Goal: Task Accomplishment & Management: Complete application form

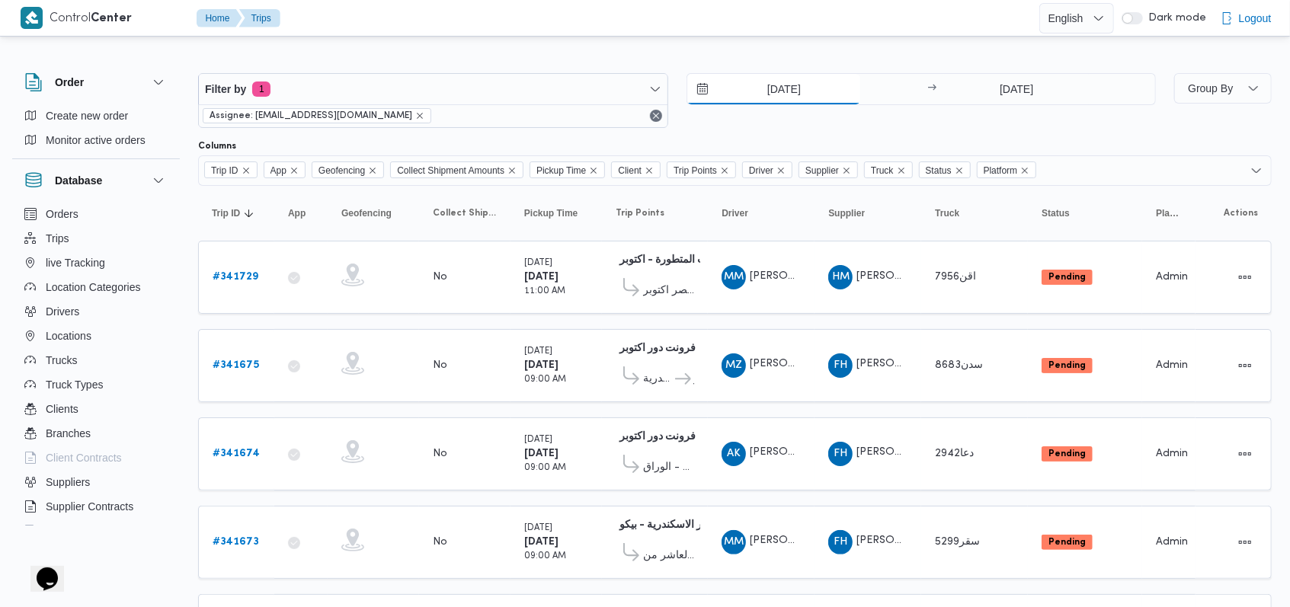
click at [805, 91] on input "6/10/2025" at bounding box center [774, 89] width 173 height 30
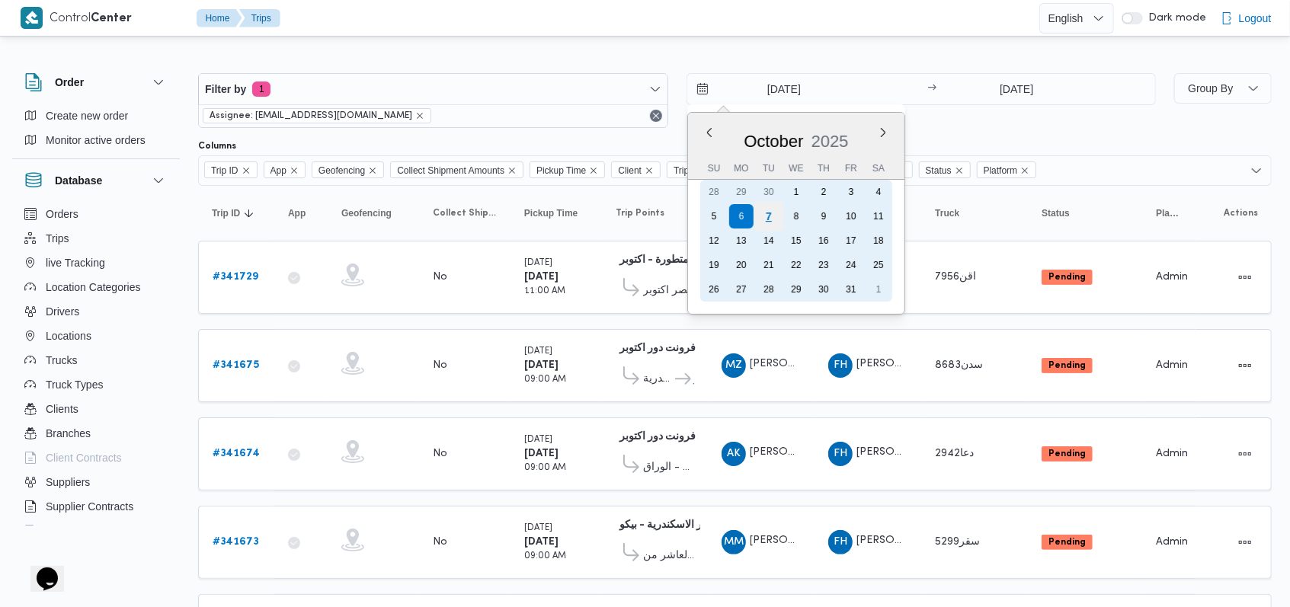
click at [771, 223] on div "7" at bounding box center [768, 216] width 29 height 29
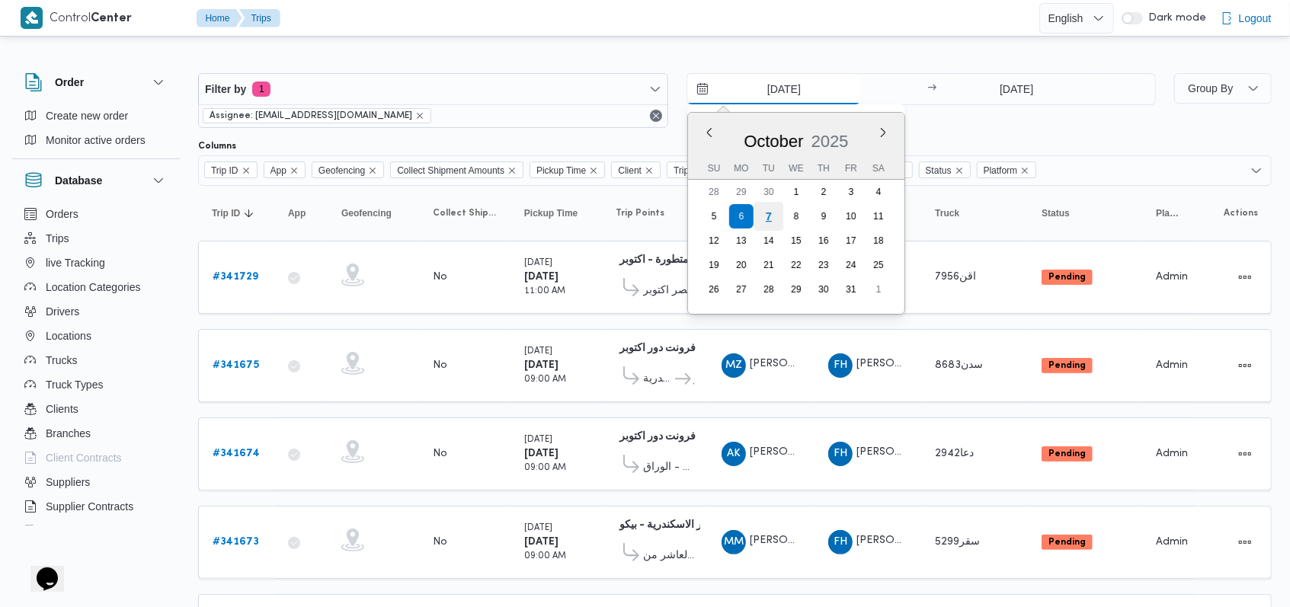
type input "7/10/2025"
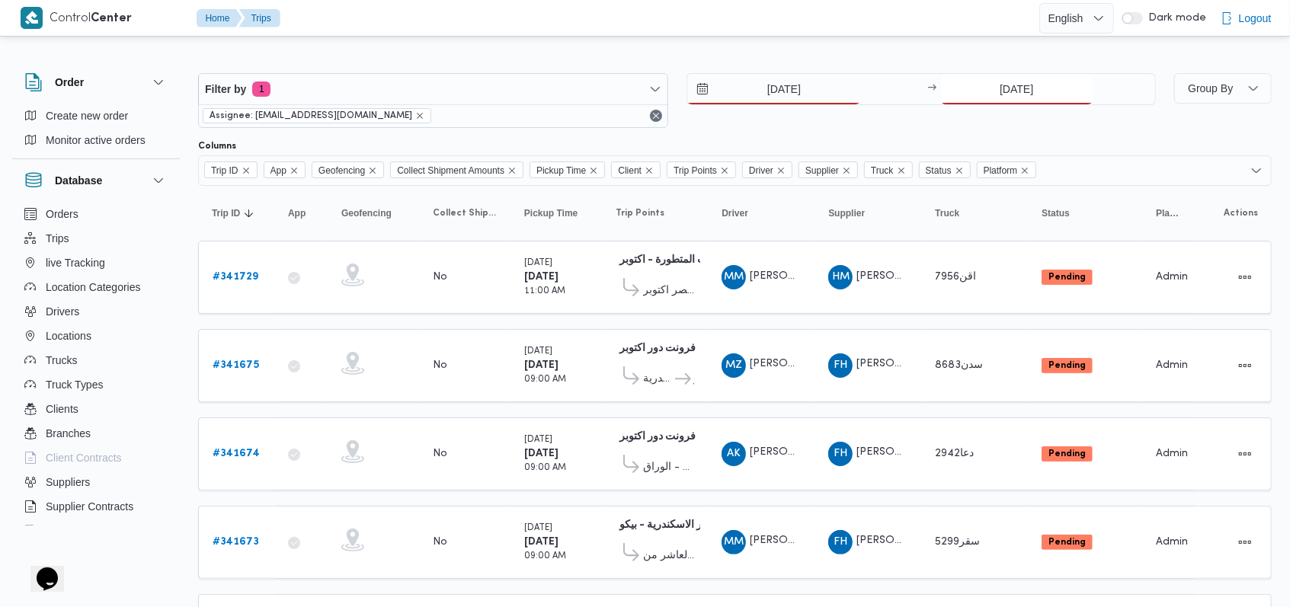
click at [1004, 101] on input "6/10/2025" at bounding box center [1017, 89] width 152 height 30
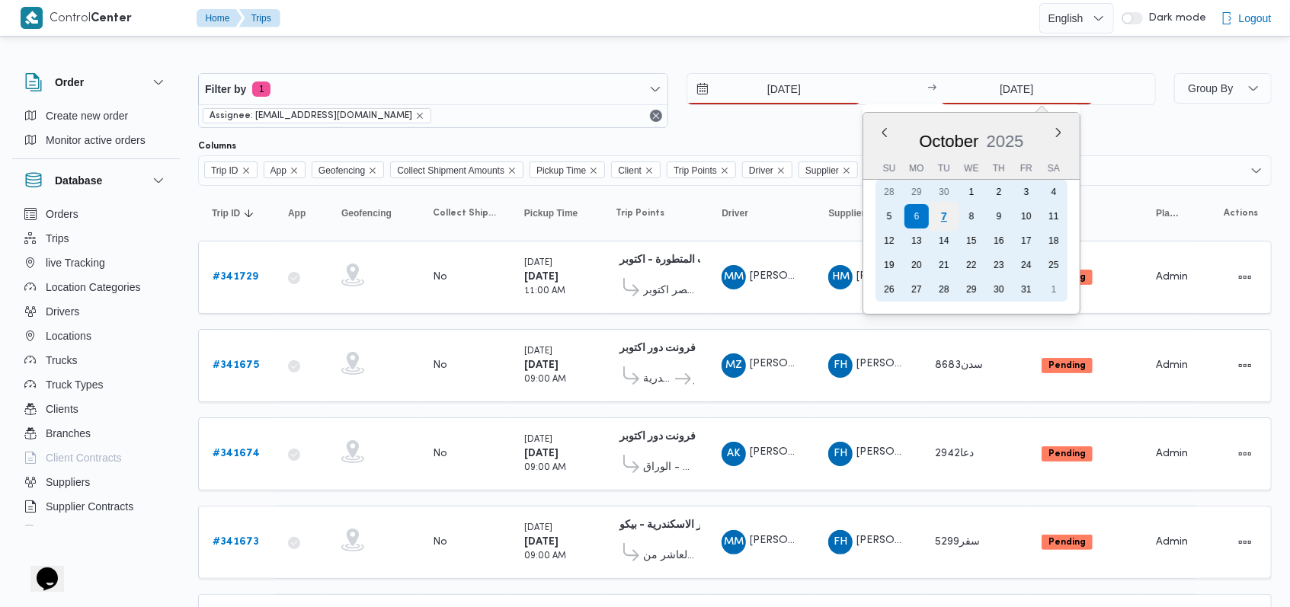
click at [953, 214] on div "7" at bounding box center [944, 216] width 29 height 29
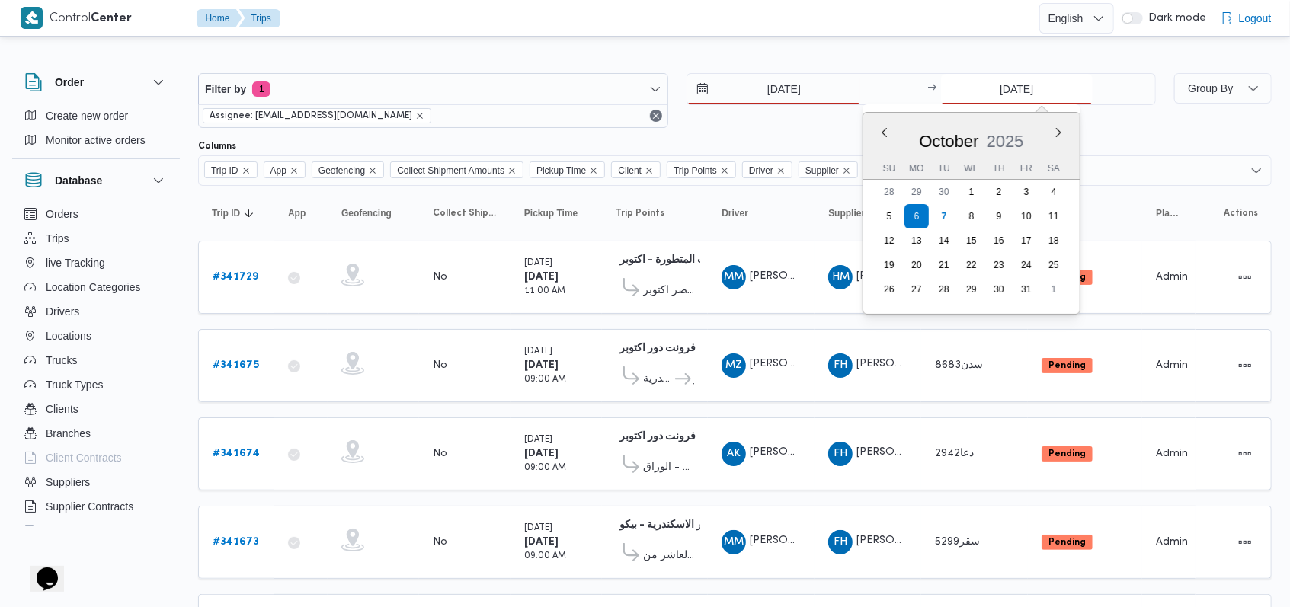
type input "7/10/2025"
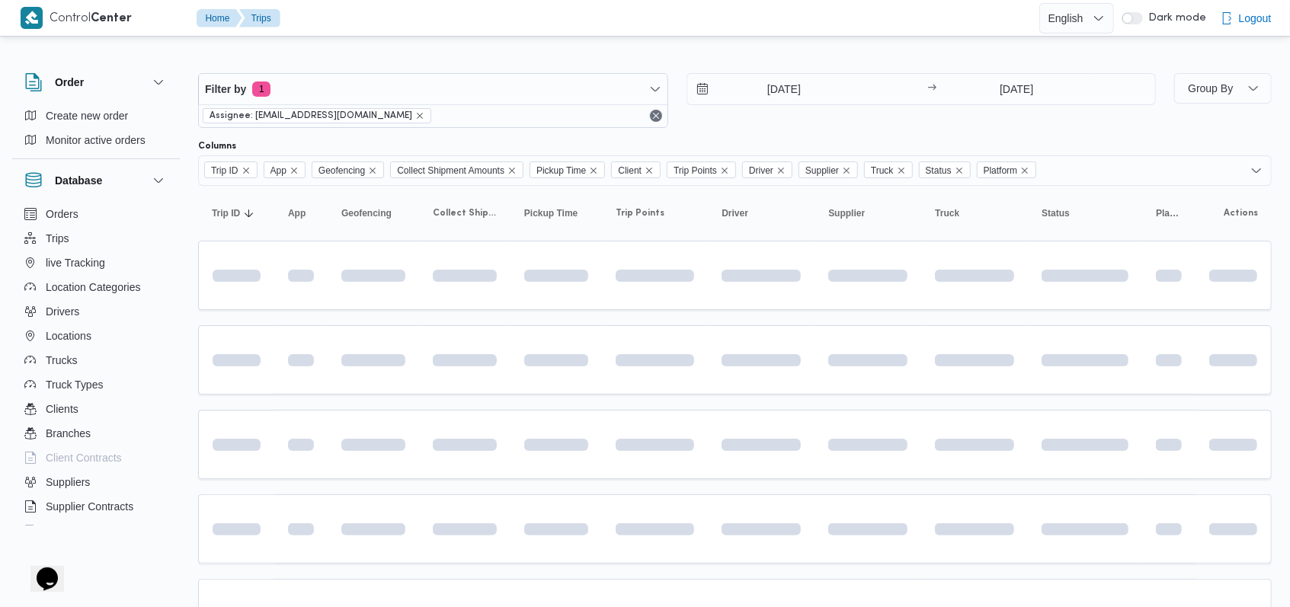
click at [818, 130] on div "Filter by 1 Assignee: mostafa.elrouby@illa.com.eg 7/10/2025 → 7/10/2025" at bounding box center [677, 100] width 976 height 73
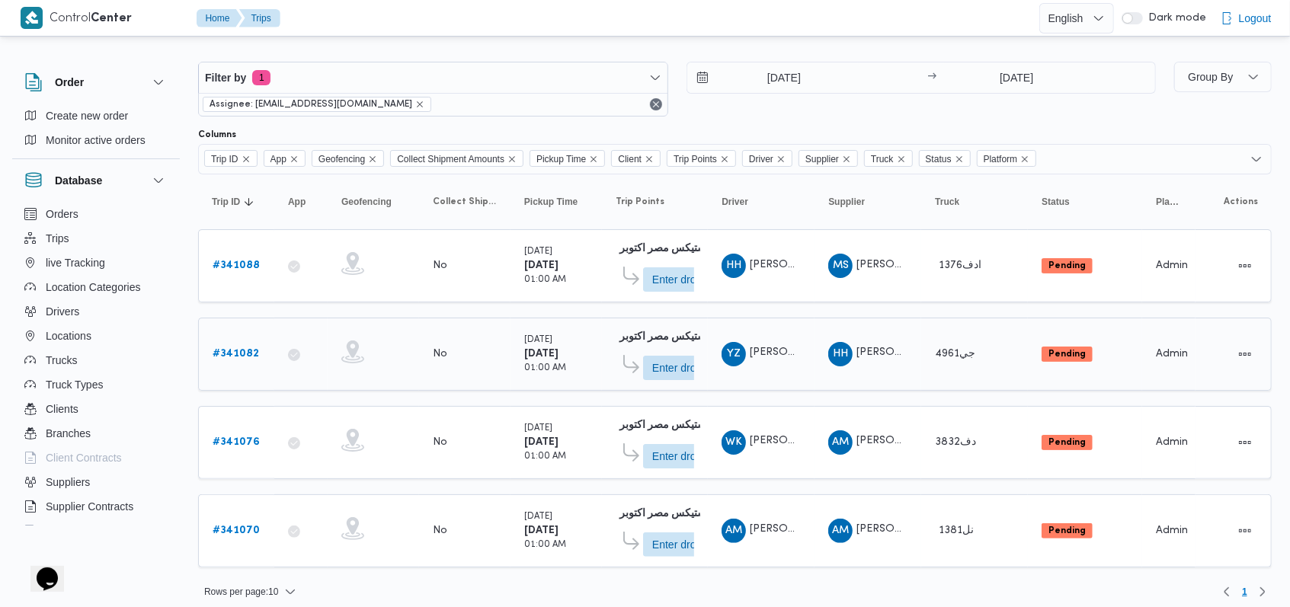
scroll to position [18, 0]
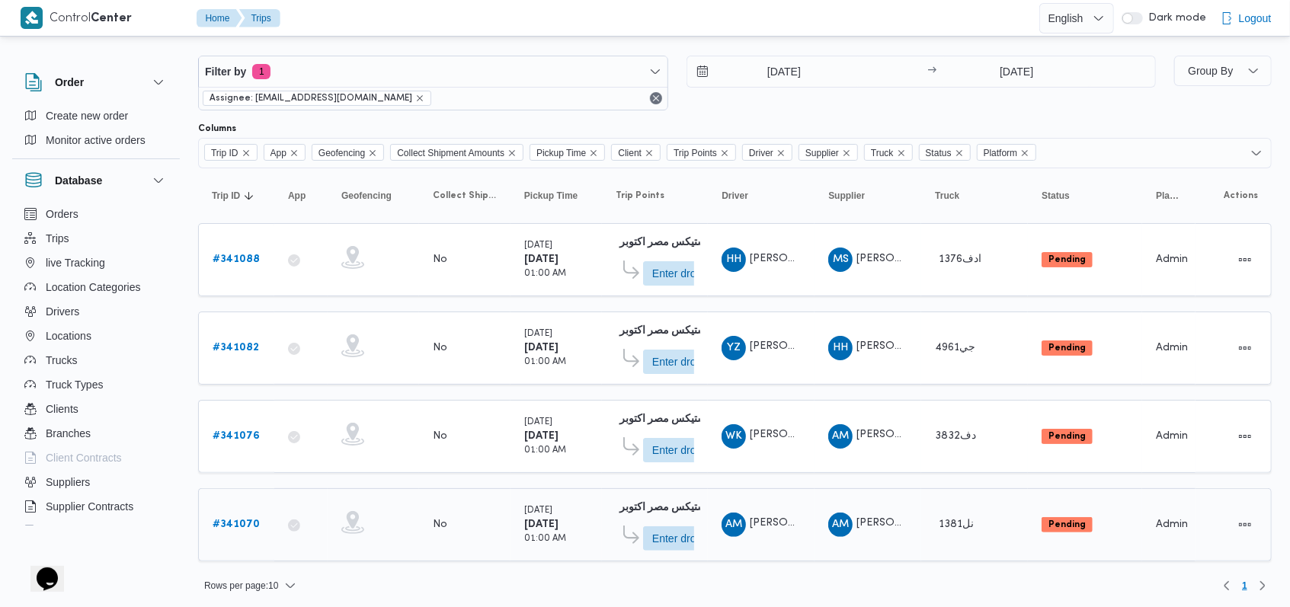
click at [230, 516] on link "# 341070" at bounding box center [236, 525] width 47 height 18
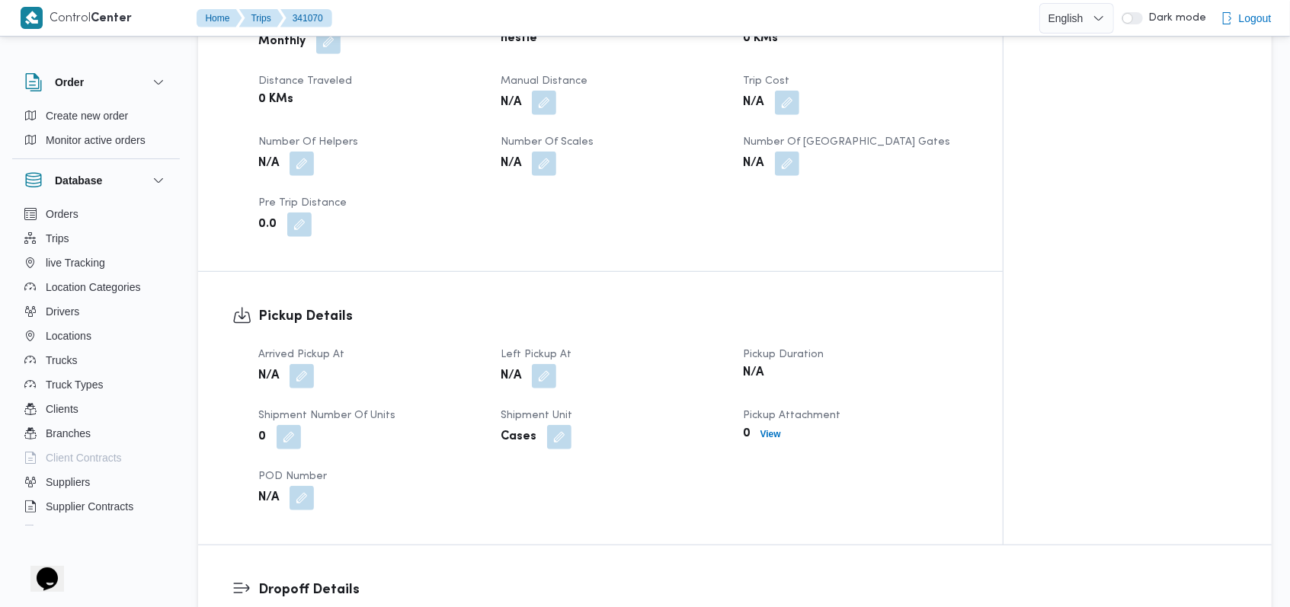
scroll to position [711, 0]
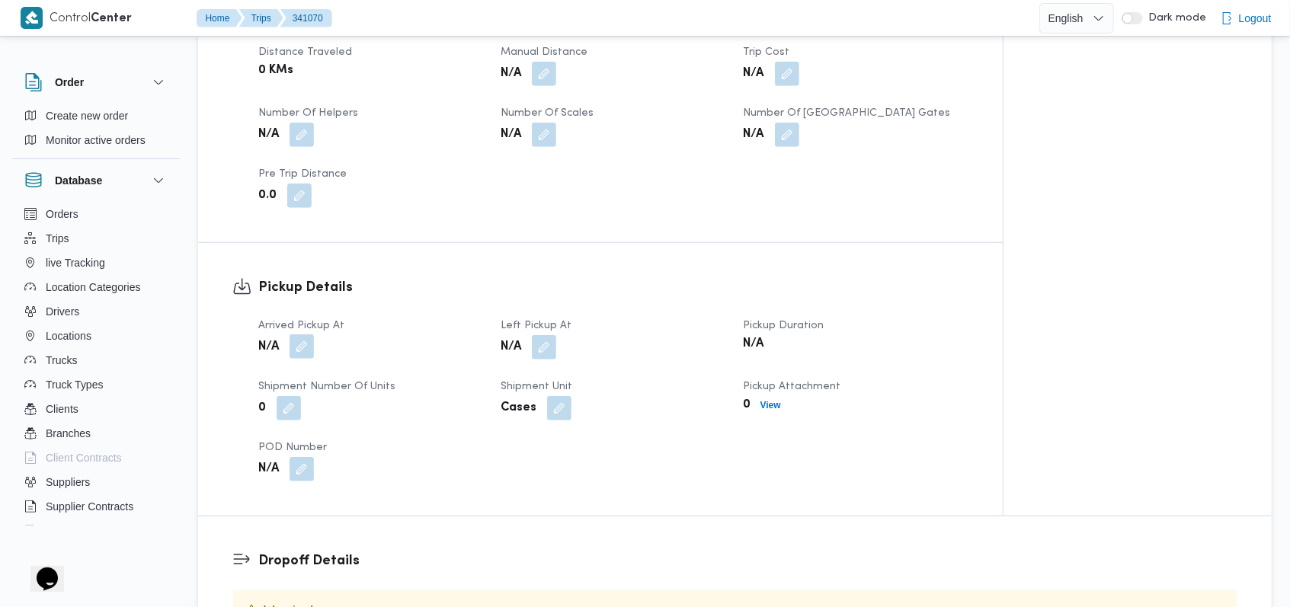
click at [300, 317] on dt "Arrived Pickup At" at bounding box center [370, 326] width 224 height 18
click at [300, 335] on button "button" at bounding box center [302, 347] width 24 height 24
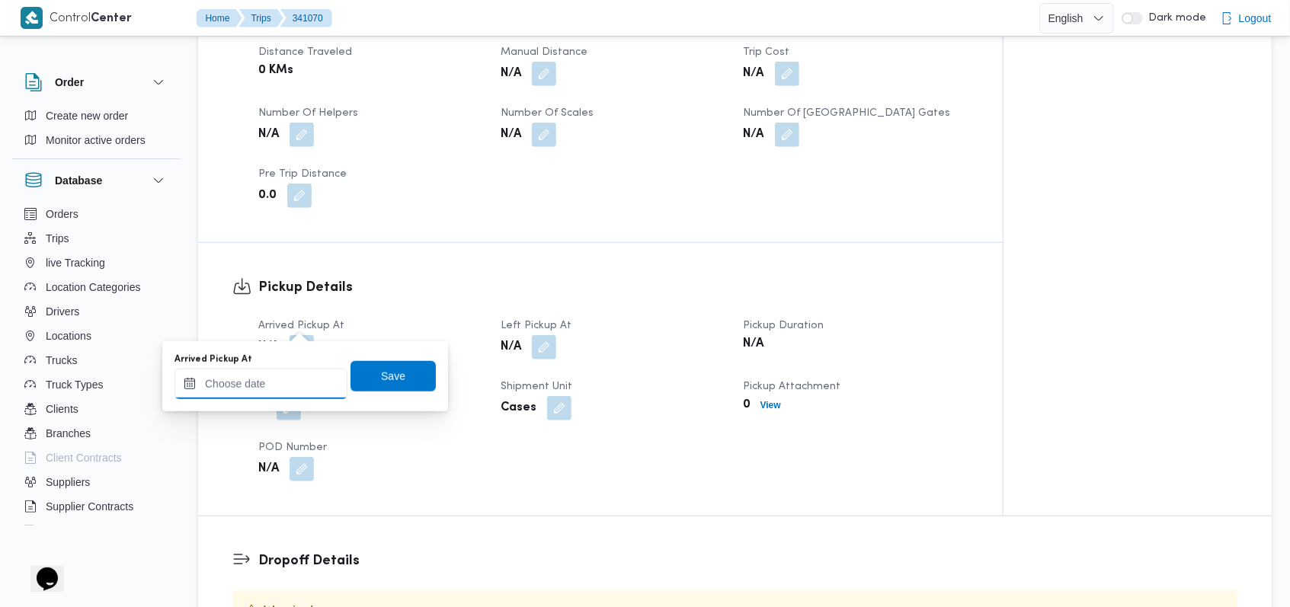
click at [269, 384] on input "Arrived Pickup At" at bounding box center [261, 384] width 173 height 30
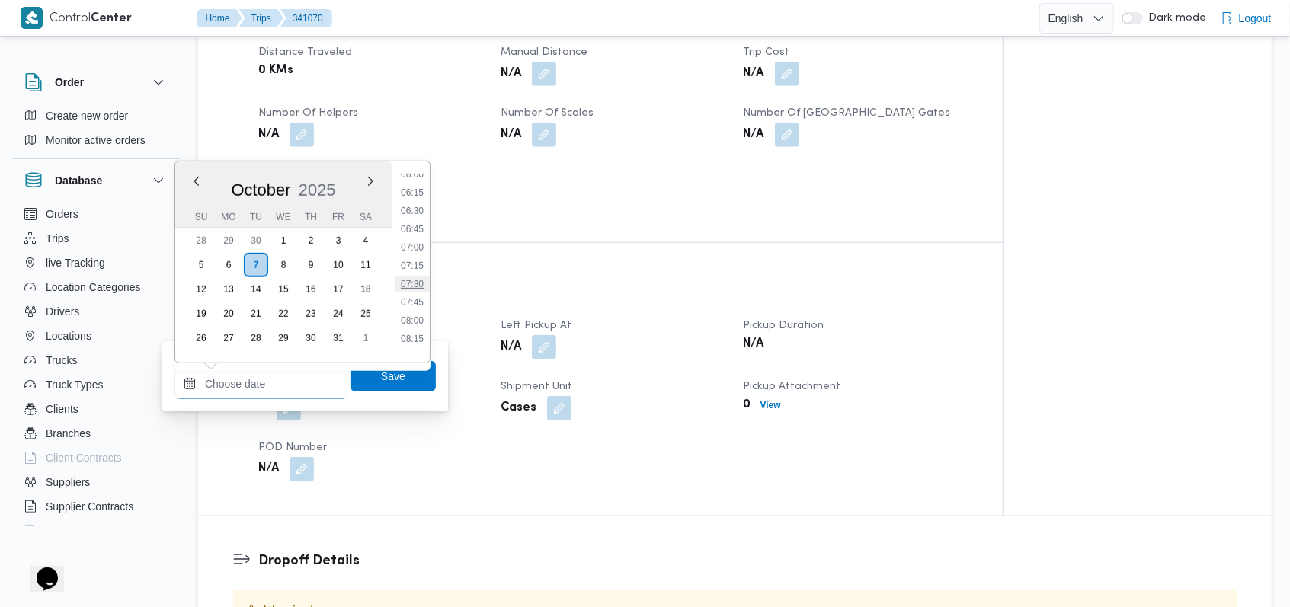
scroll to position [345, 0]
click at [419, 218] on li "05:15" at bounding box center [412, 220] width 35 height 15
type input "07/10/2025 05:15"
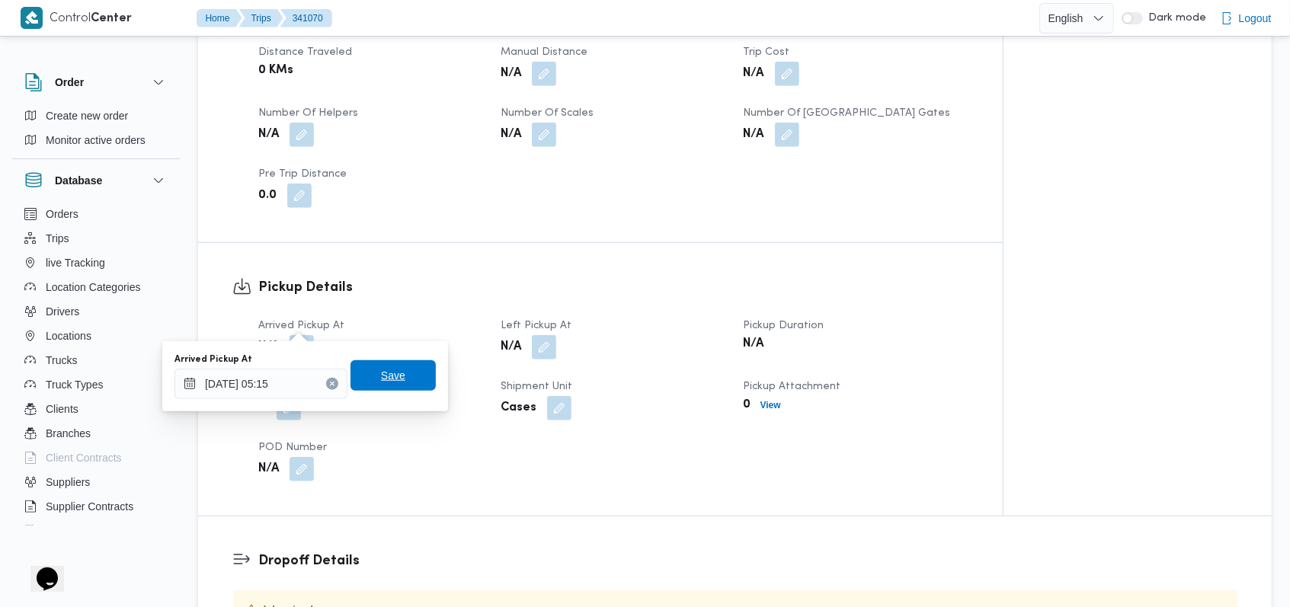
click at [385, 370] on span "Save" at bounding box center [393, 376] width 24 height 18
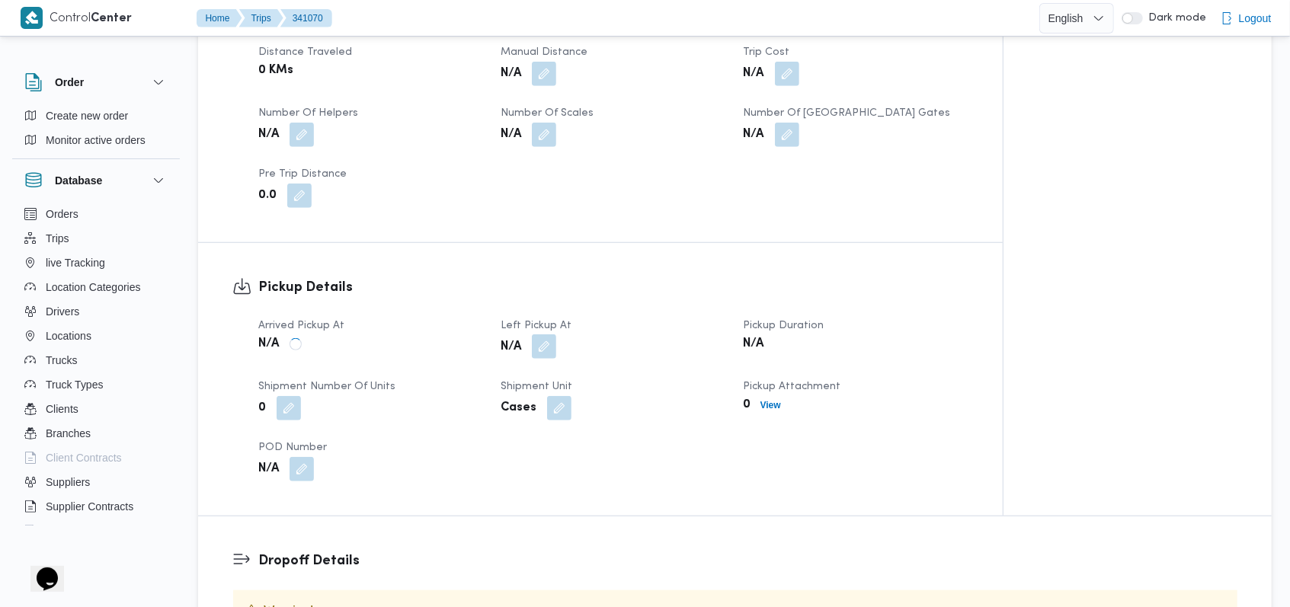
click at [541, 335] on button "button" at bounding box center [544, 347] width 24 height 24
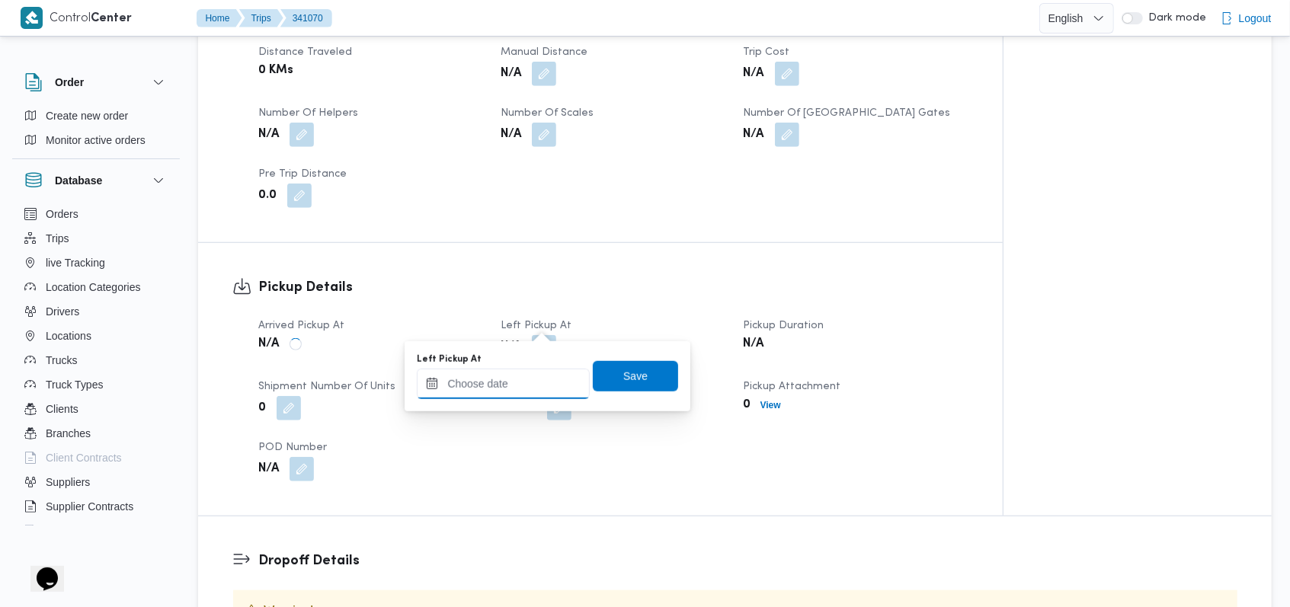
click at [507, 374] on input "Left Pickup At" at bounding box center [503, 384] width 173 height 30
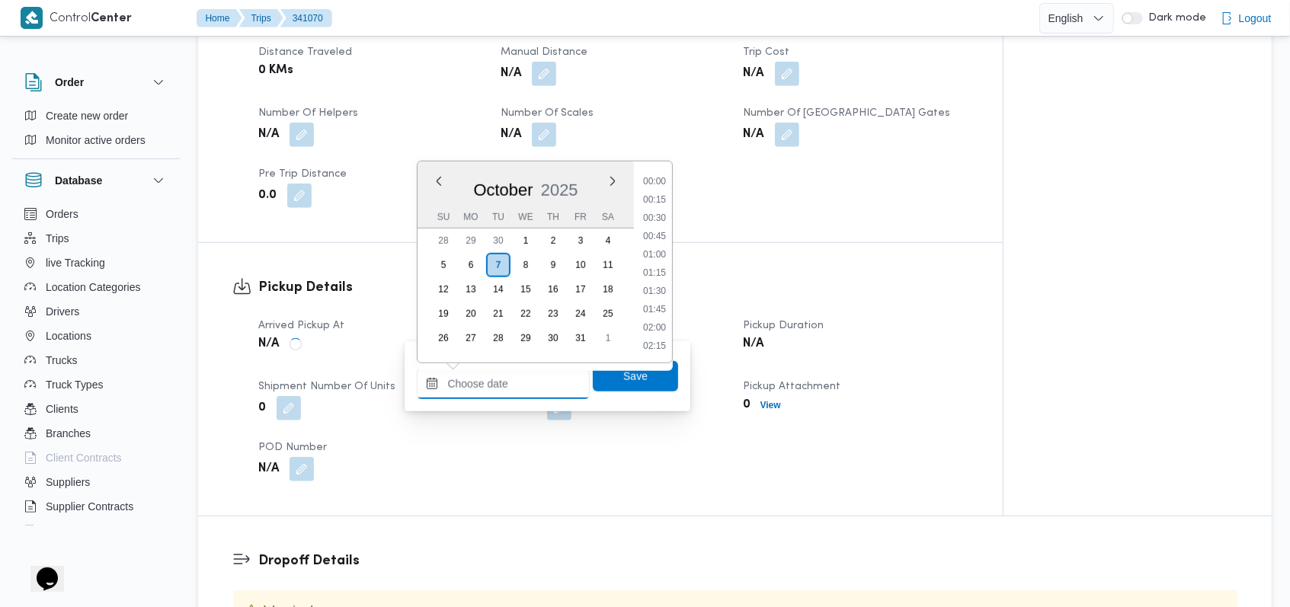
scroll to position [548, 0]
click at [661, 187] on li "07:30" at bounding box center [654, 182] width 35 height 15
type input "07/10/2025 07:30"
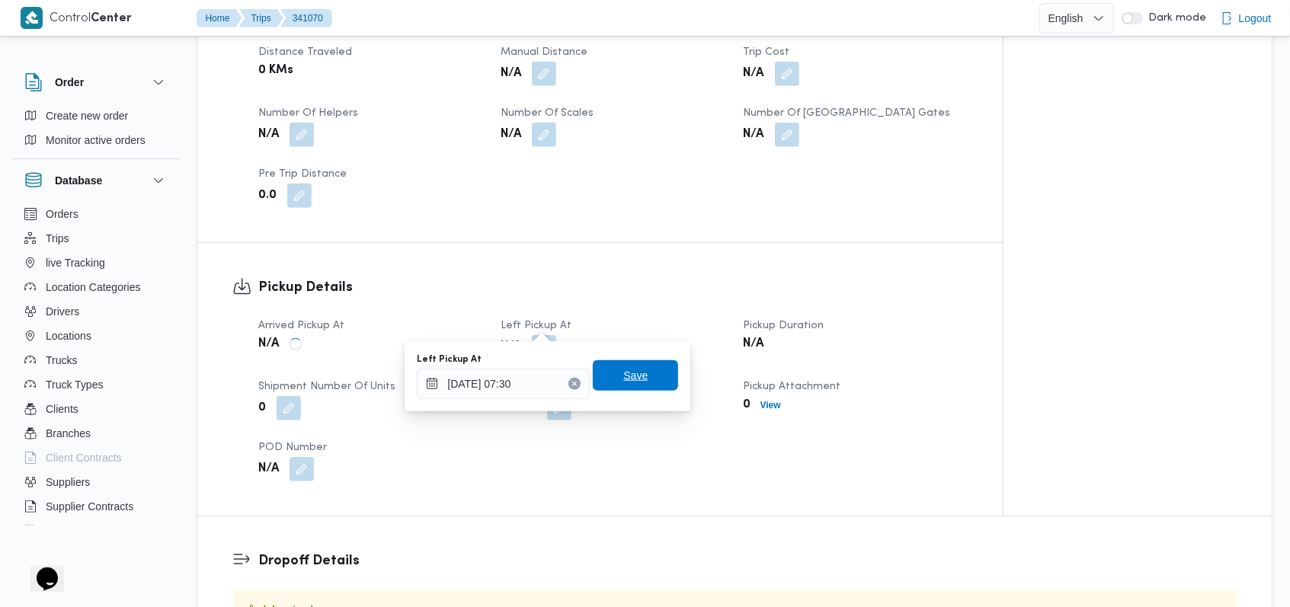
click at [617, 389] on span "Save" at bounding box center [635, 376] width 85 height 30
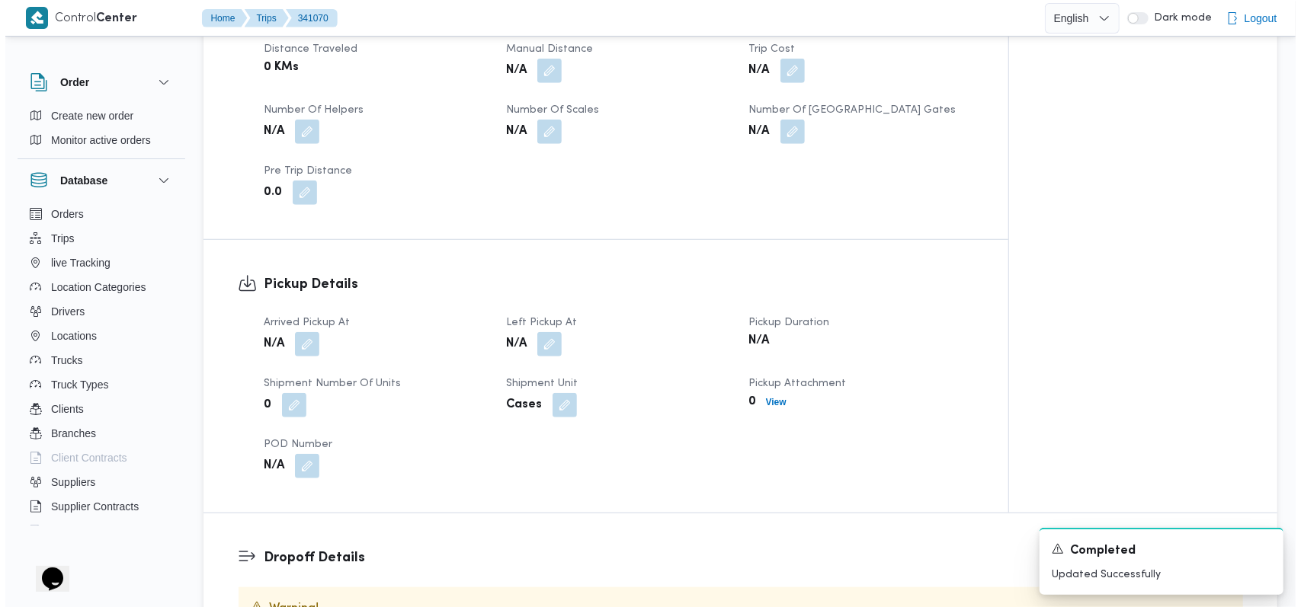
scroll to position [813, 0]
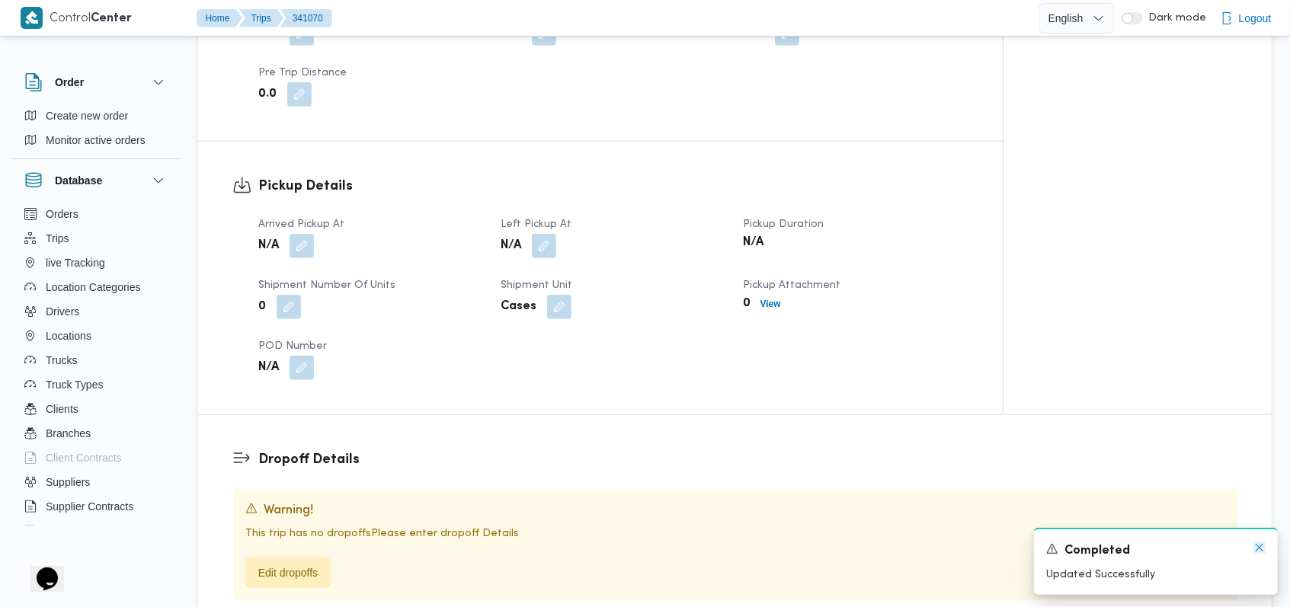
click at [1263, 547] on icon "Dismiss toast" at bounding box center [1260, 548] width 12 height 12
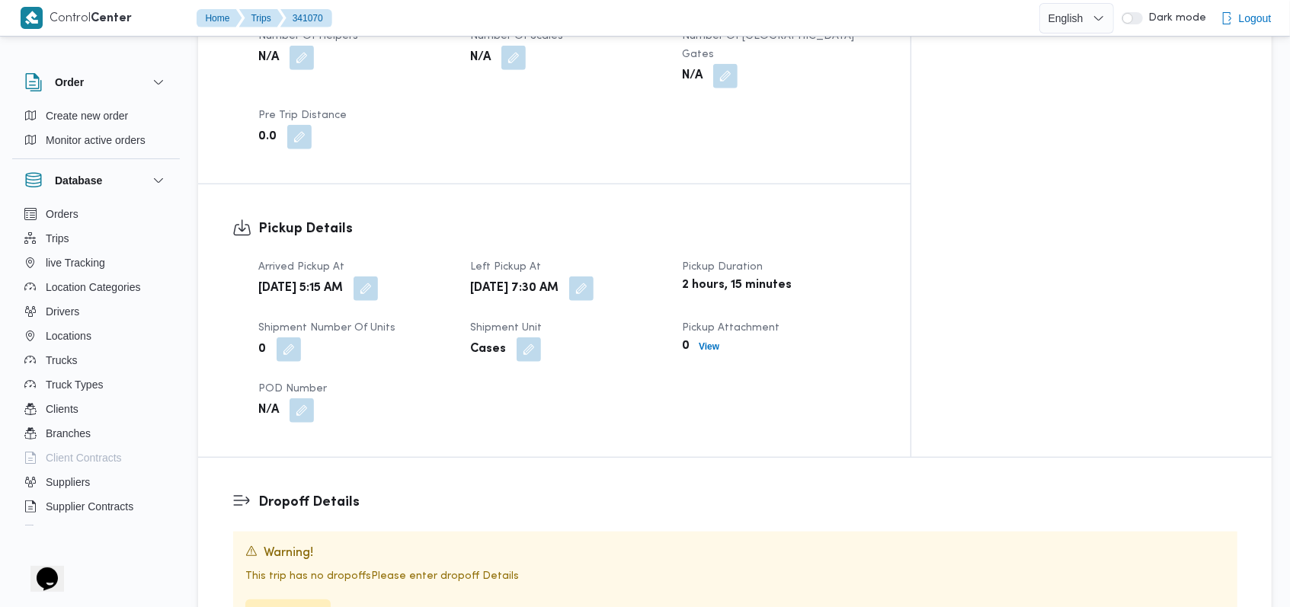
click at [299, 606] on span "Edit dropoffs" at bounding box center [287, 615] width 59 height 18
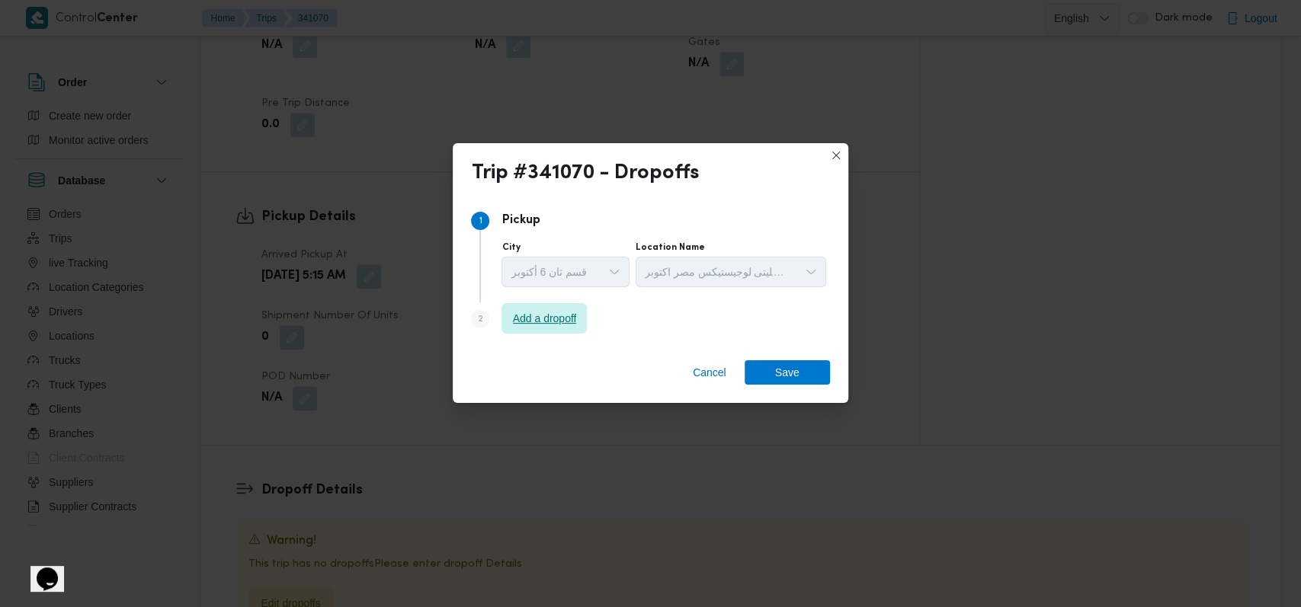
click at [514, 322] on span "Add a dropoff" at bounding box center [545, 318] width 64 height 18
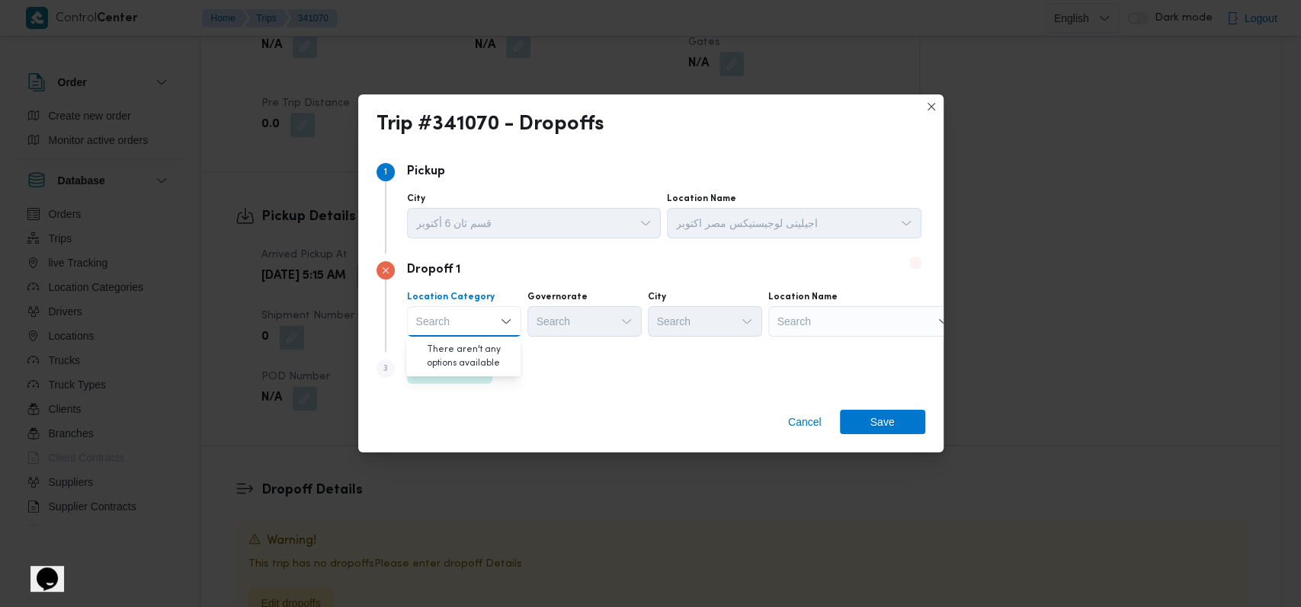
click at [835, 310] on div "Search" at bounding box center [863, 321] width 191 height 30
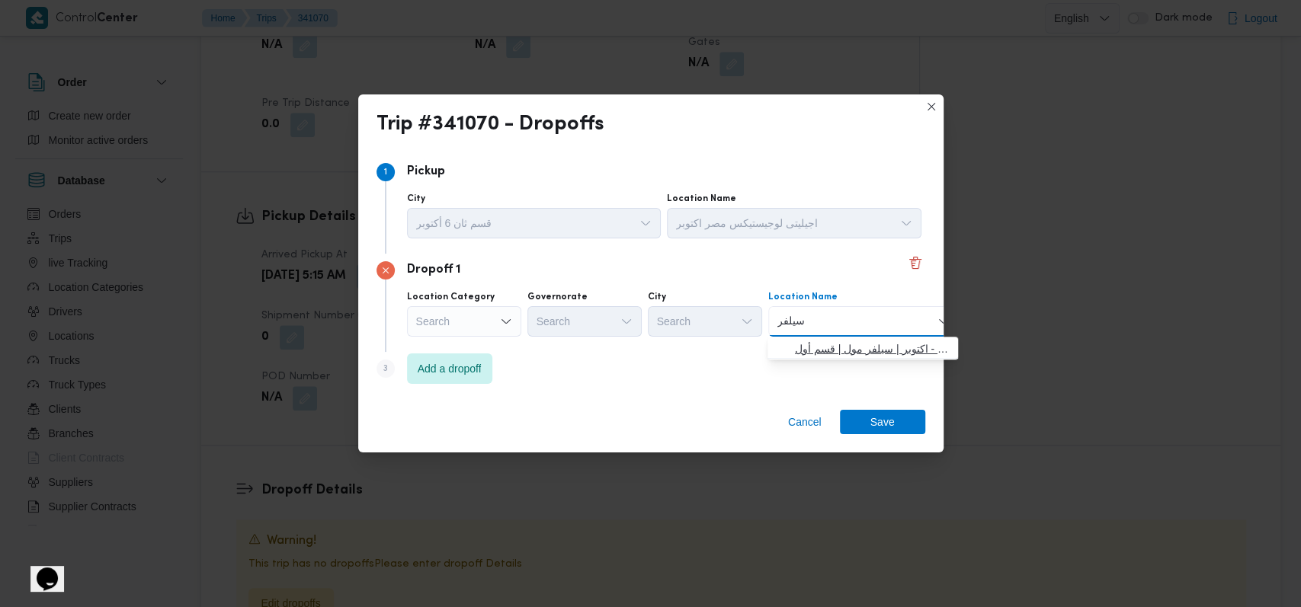
type input "سيلفر"
click at [819, 346] on span "بيت الجملة سيلفر مول - اكتوبر | سيلفر مول | قسم أول 6 أكتوبر" at bounding box center [872, 349] width 154 height 18
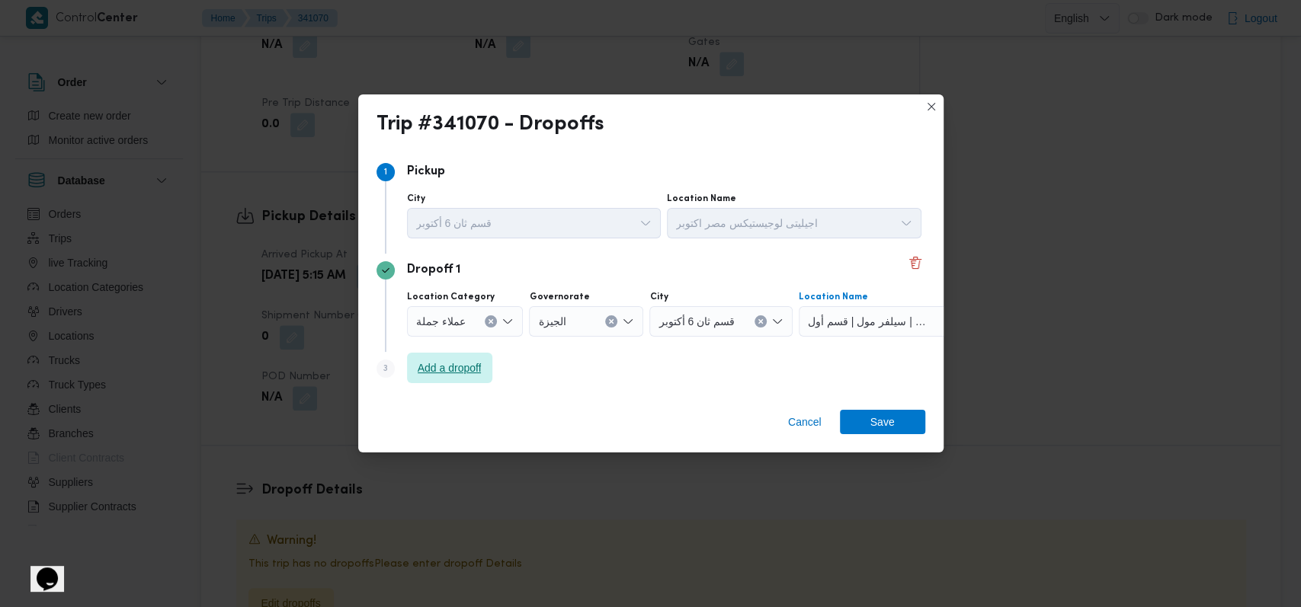
click at [453, 374] on span "Add a dropoff" at bounding box center [450, 368] width 64 height 18
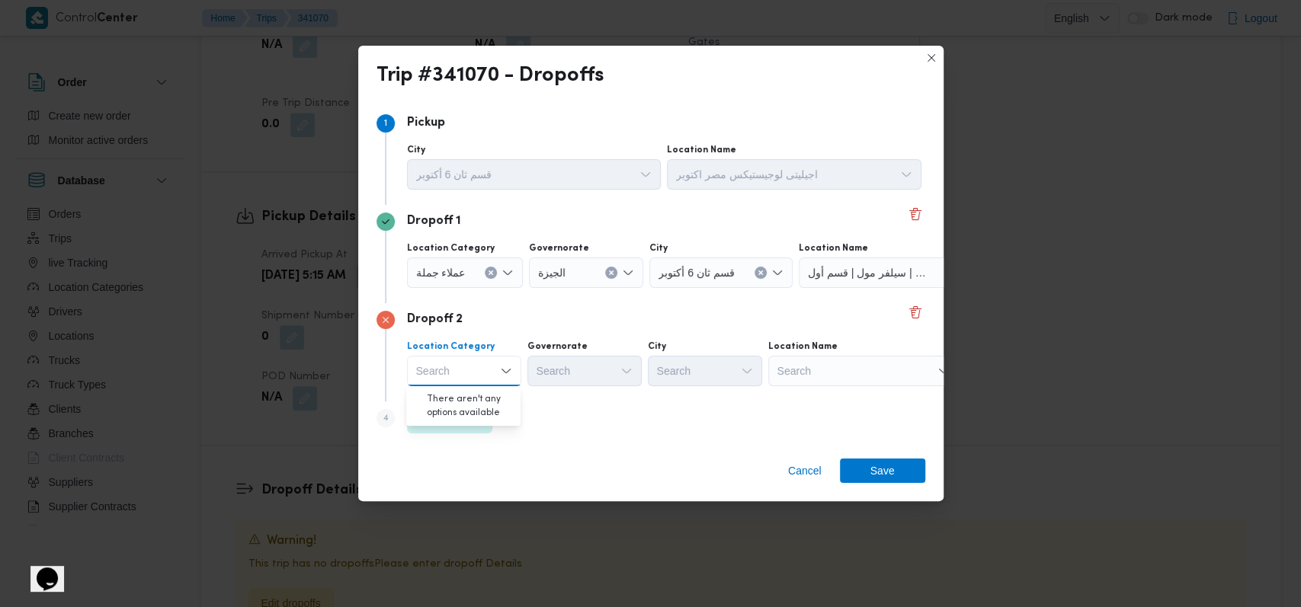
click at [609, 412] on div "Step 4 is disabled 4 Add a dropoff" at bounding box center [651, 422] width 549 height 40
click at [398, 412] on div "Step 4 is disabled 4" at bounding box center [392, 421] width 30 height 24
click at [450, 410] on span "Add a dropoff" at bounding box center [450, 418] width 64 height 18
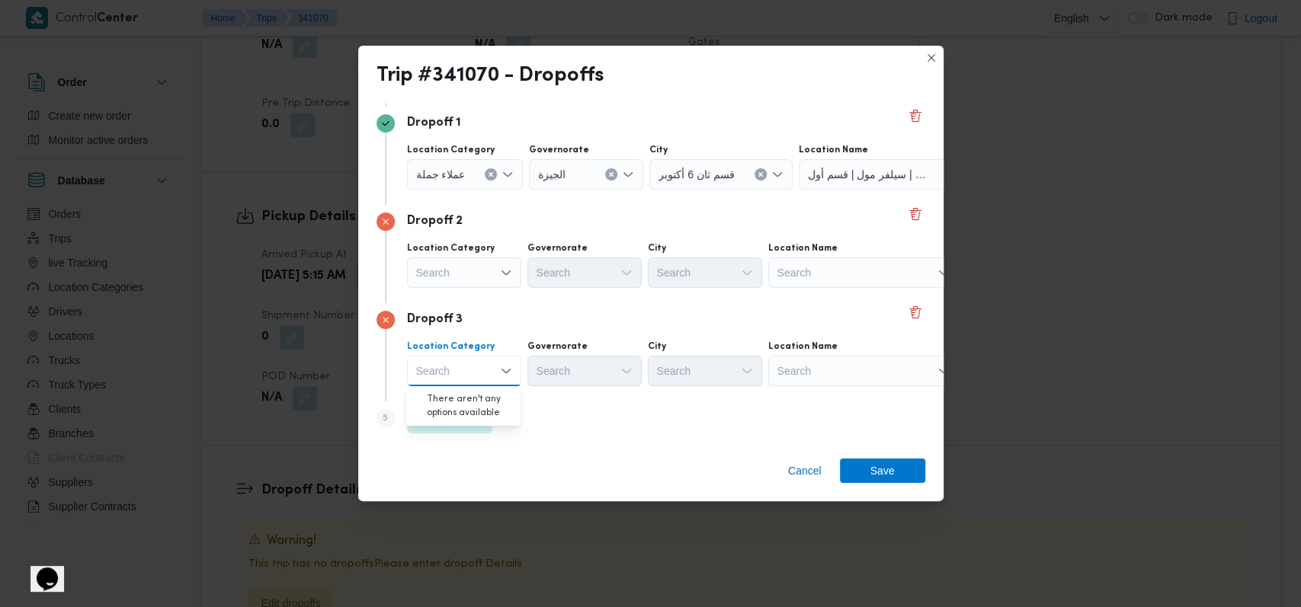
click at [769, 341] on label "Location Name" at bounding box center [802, 347] width 69 height 12
click at [809, 277] on div "Search" at bounding box center [863, 273] width 191 height 30
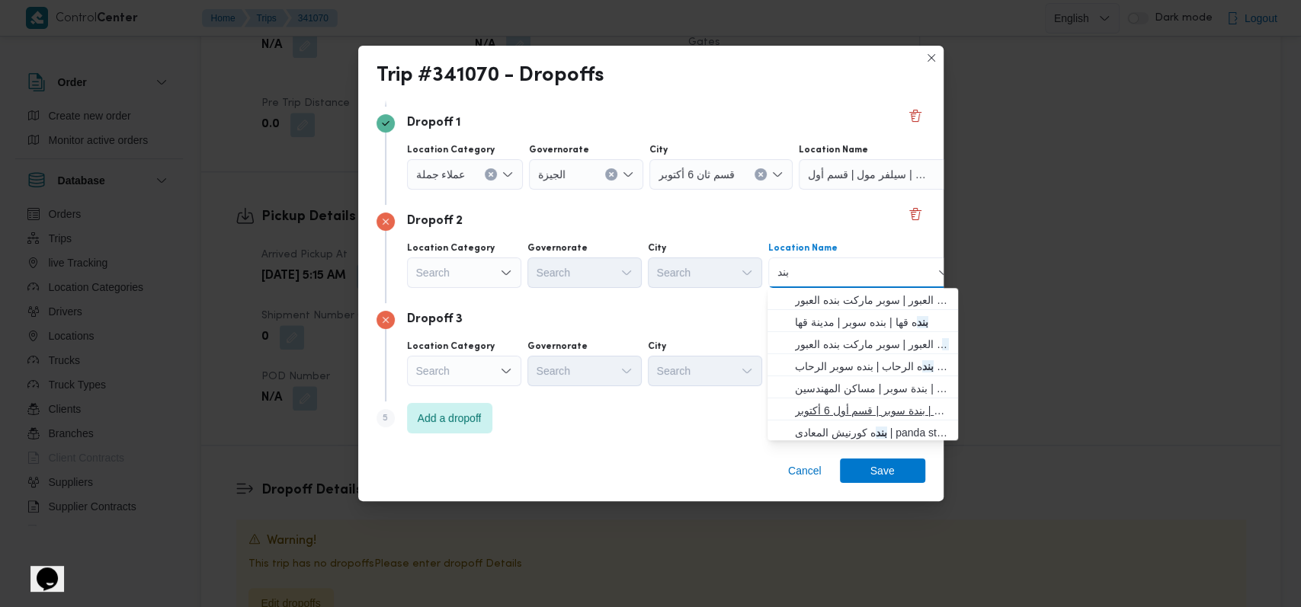
type input "بند"
click at [854, 412] on span "بند ه ماركت اكتوبر | بندة سوبر | قسم أول 6 أكتوبر" at bounding box center [872, 411] width 154 height 18
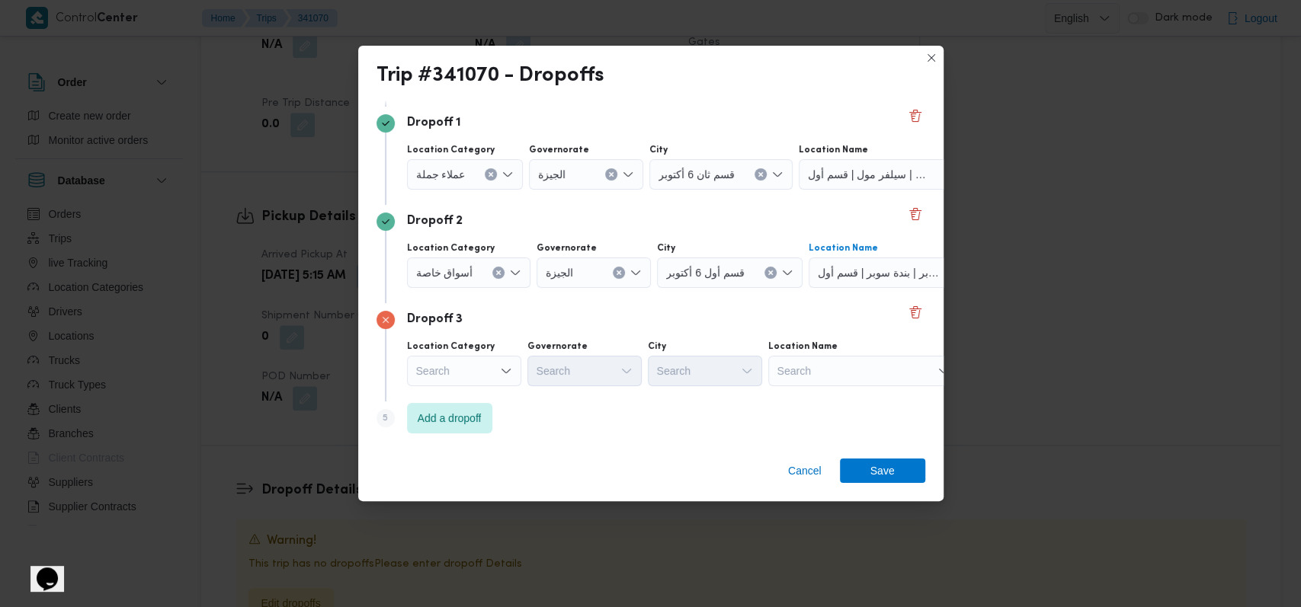
click at [846, 371] on div "Search" at bounding box center [863, 371] width 191 height 30
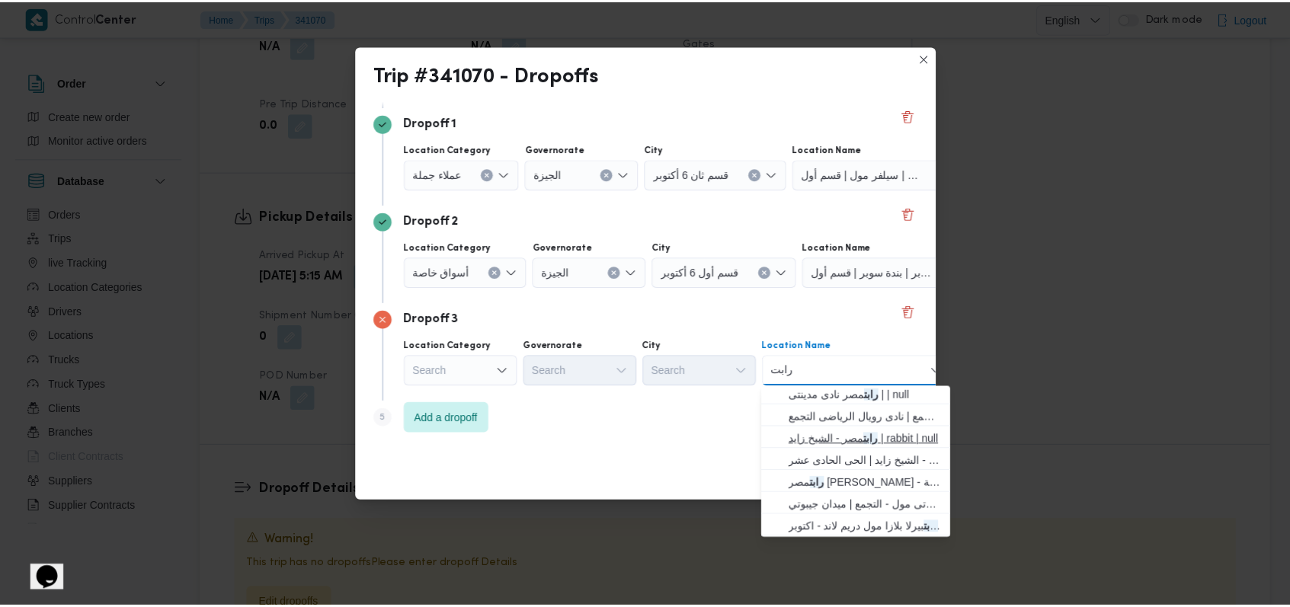
scroll to position [248, 0]
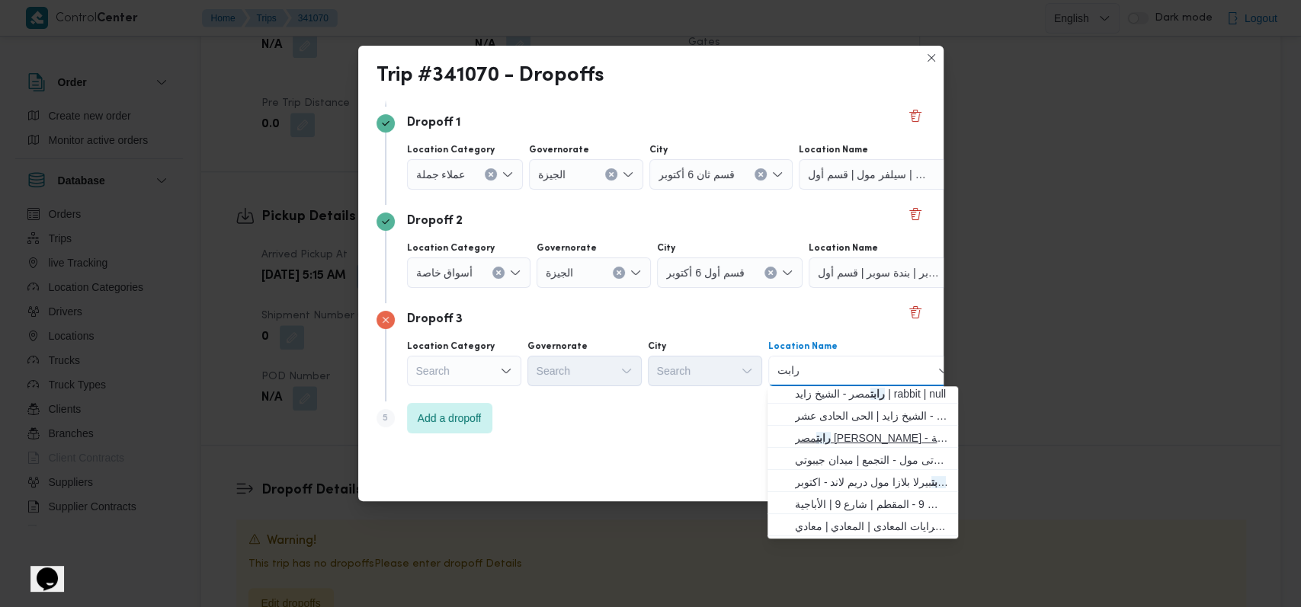
type input "رابت"
drag, startPoint x: 881, startPoint y: 438, endPoint x: 893, endPoint y: 438, distance: 11.4
click at [881, 438] on span "رابت مصر ابو رواش - كرداسة | منصور شيفروليه | null" at bounding box center [872, 438] width 154 height 18
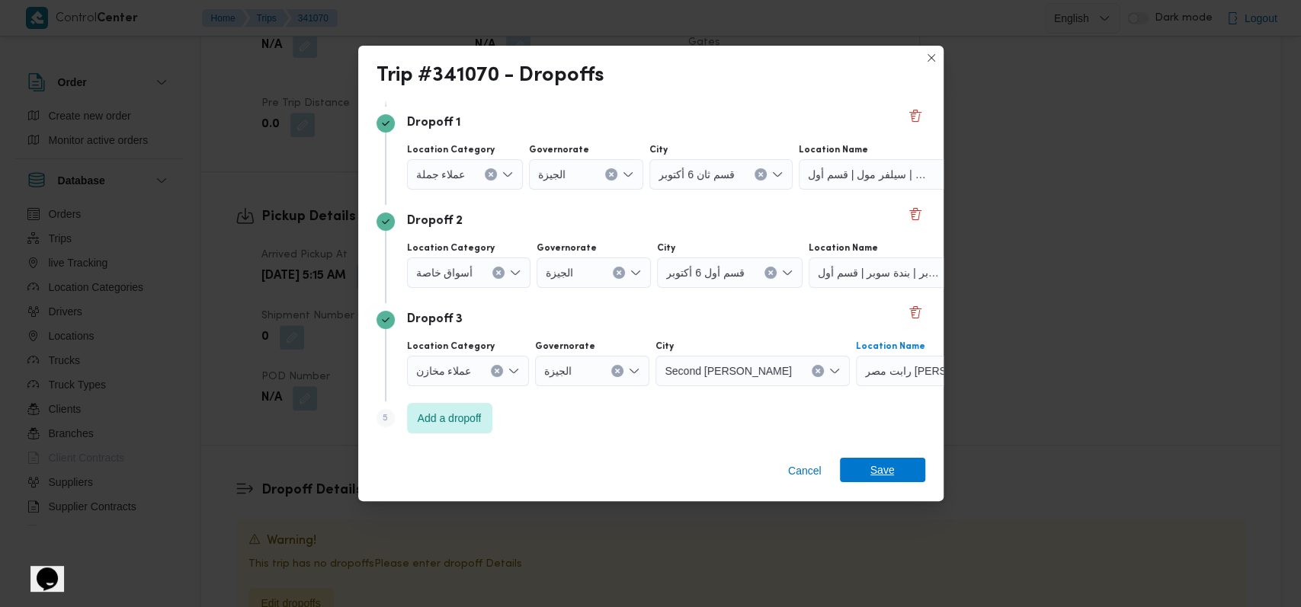
click at [891, 465] on span "Save" at bounding box center [882, 470] width 24 height 24
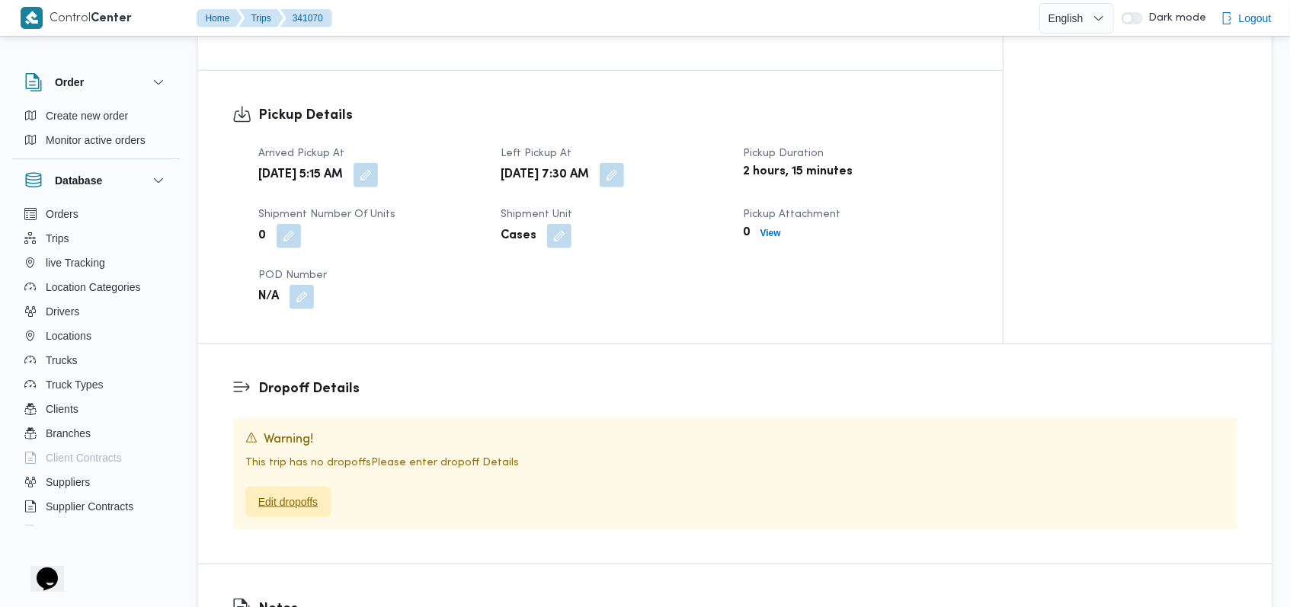
scroll to position [915, 0]
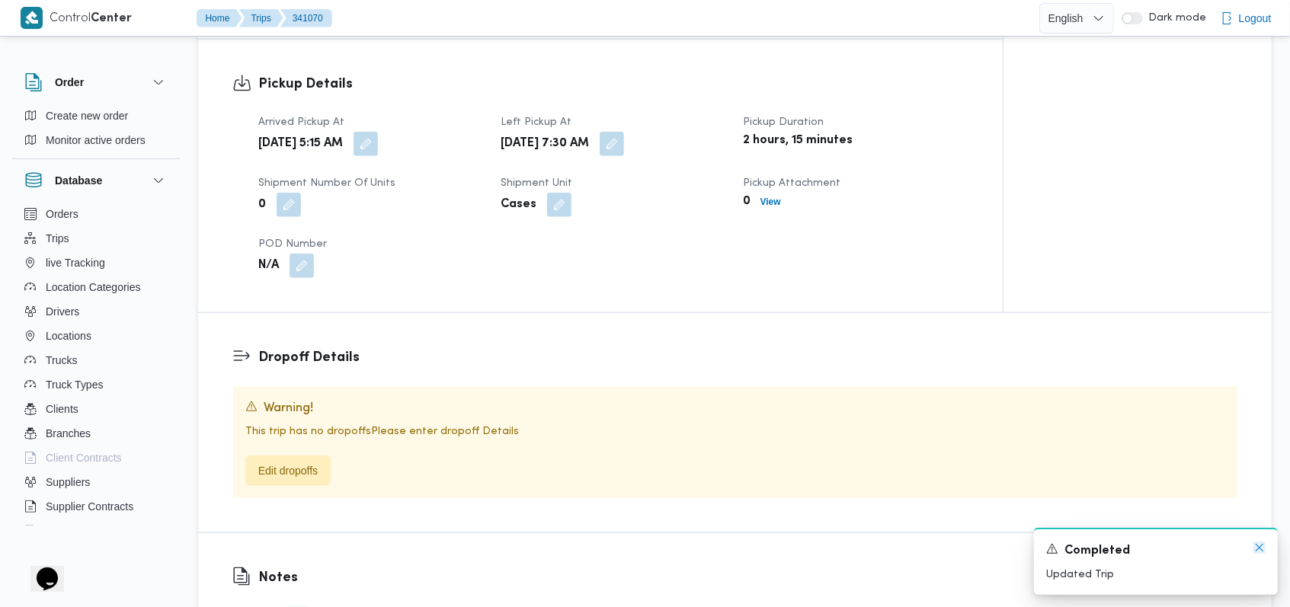
click at [1261, 548] on icon "Dismiss toast" at bounding box center [1260, 548] width 12 height 12
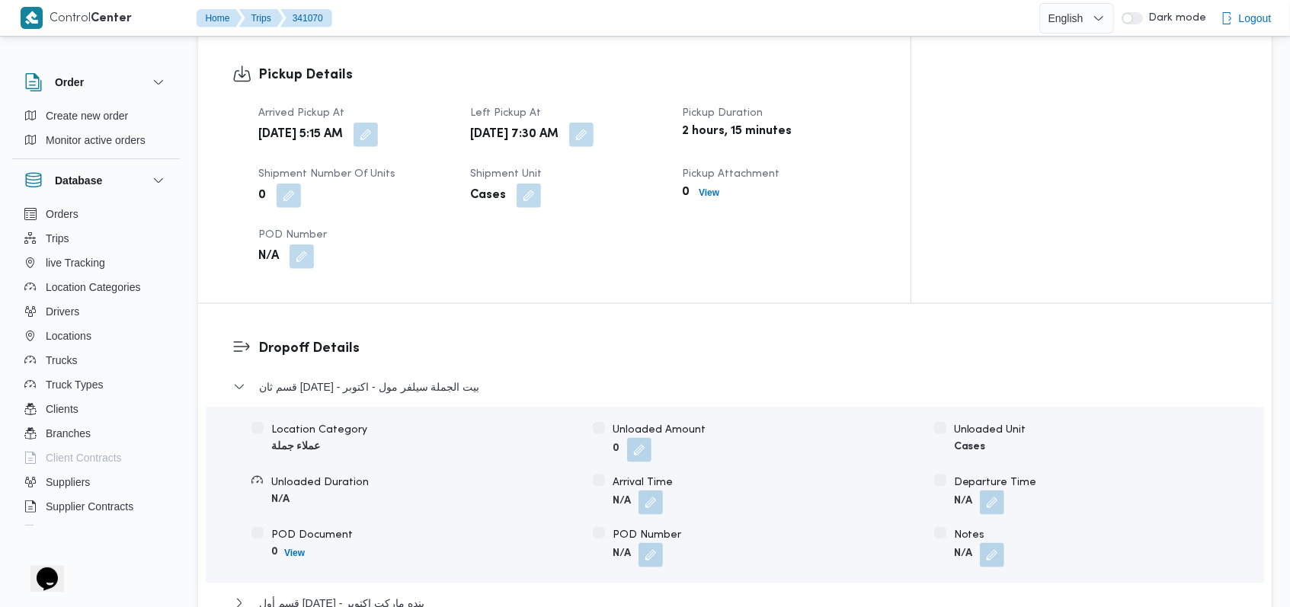
scroll to position [1117, 0]
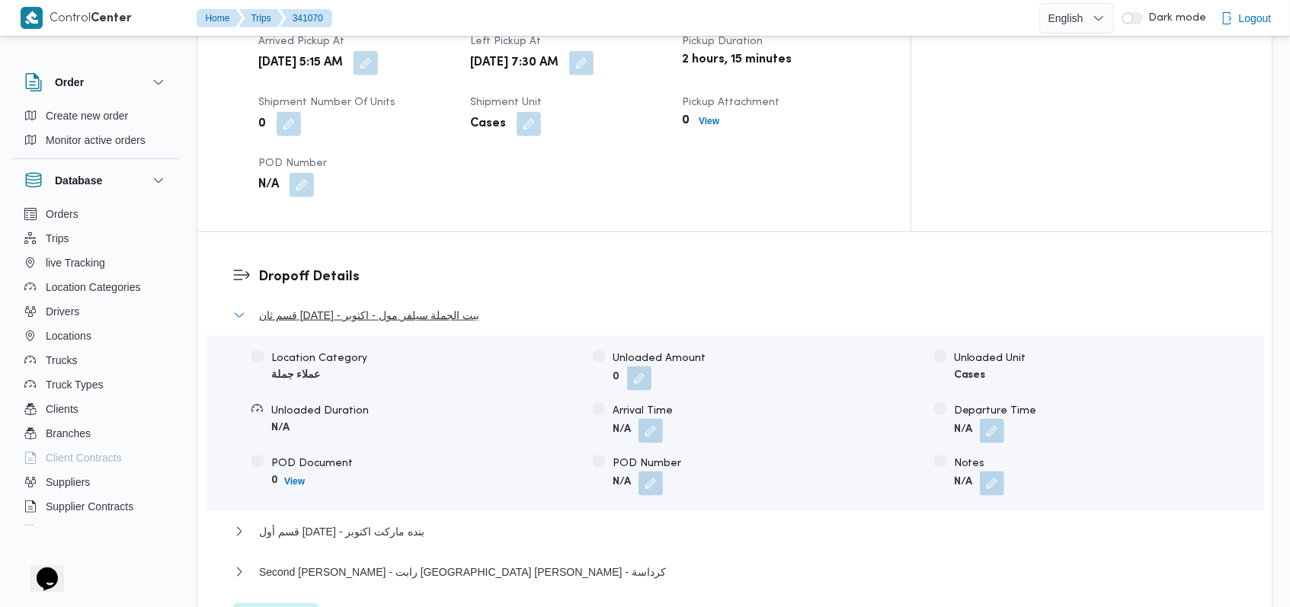
click at [449, 306] on span "قسم ثان 6 أكتوبر - بيت الجملة سيلفر مول - اكتوبر" at bounding box center [369, 315] width 220 height 18
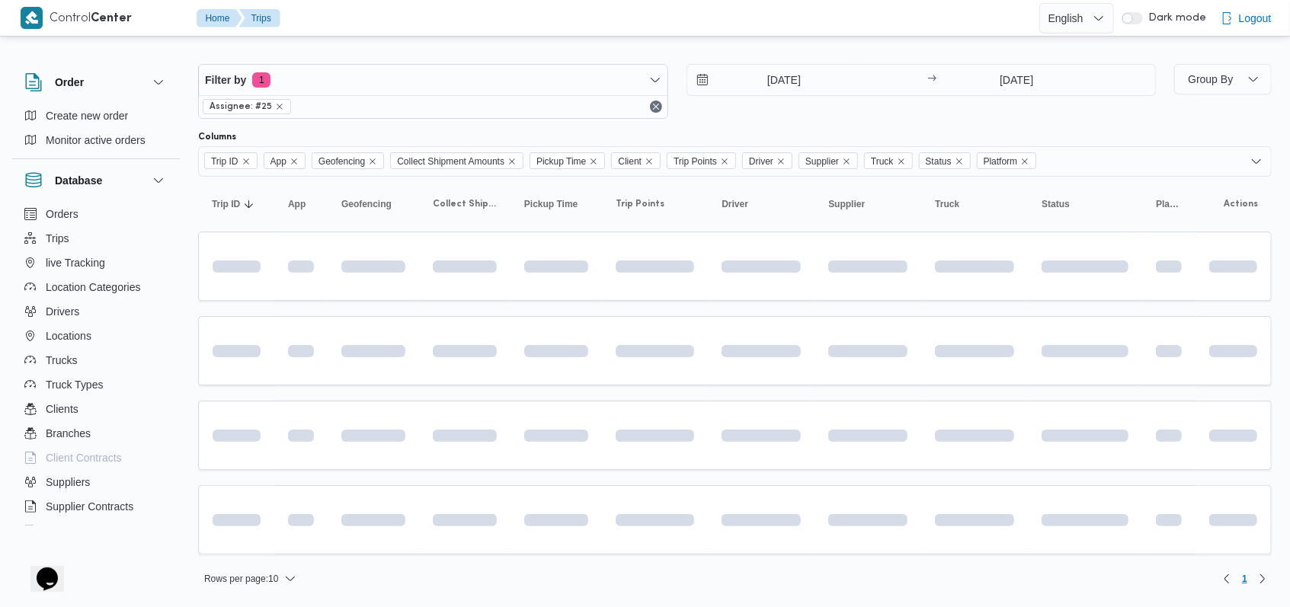
scroll to position [6, 0]
click at [1095, 114] on div "7/10/2025 → 7/10/2025" at bounding box center [922, 94] width 470 height 55
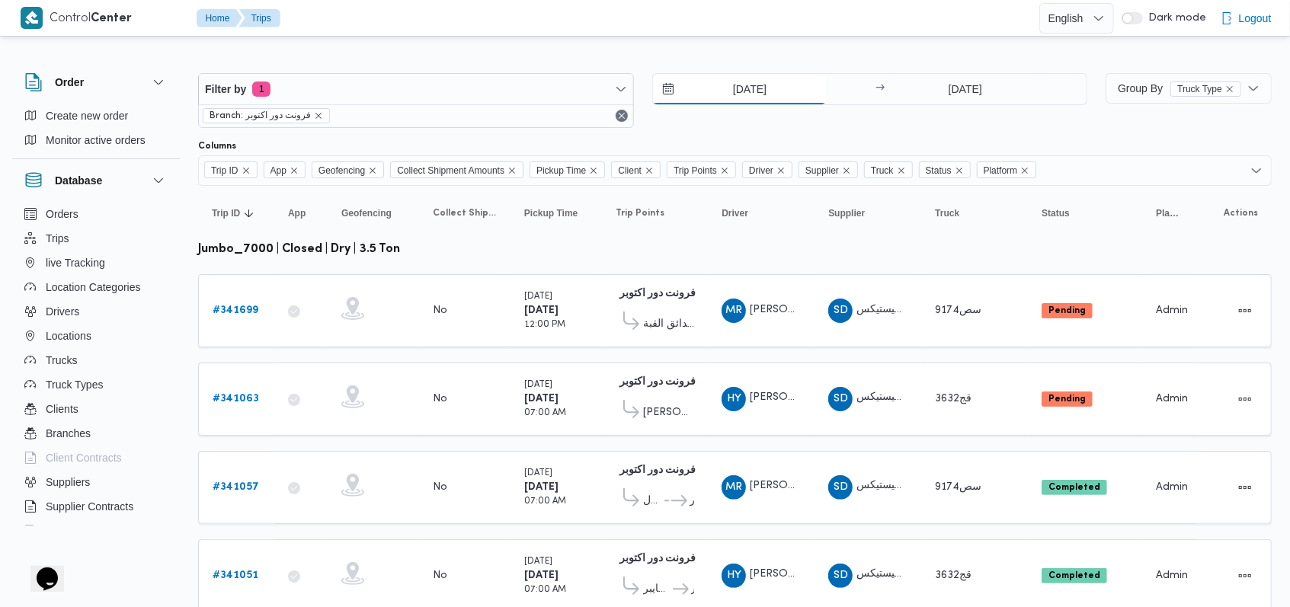
click at [750, 95] on input "[DATE]" at bounding box center [739, 89] width 173 height 30
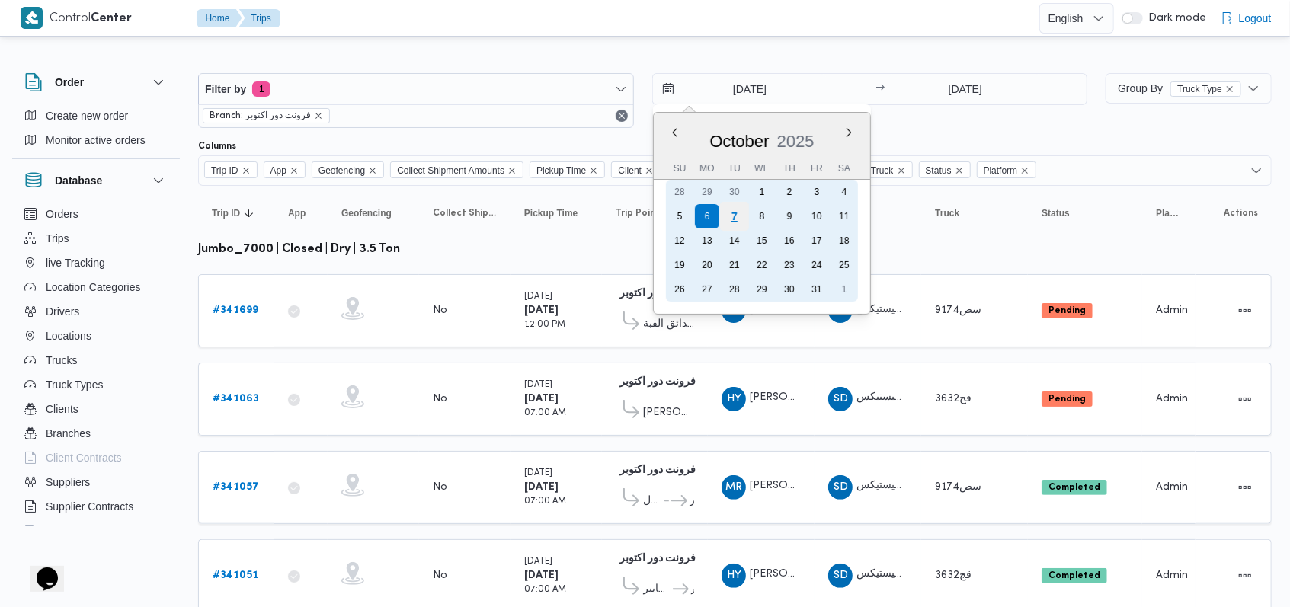
click at [739, 219] on div "7" at bounding box center [734, 216] width 29 height 29
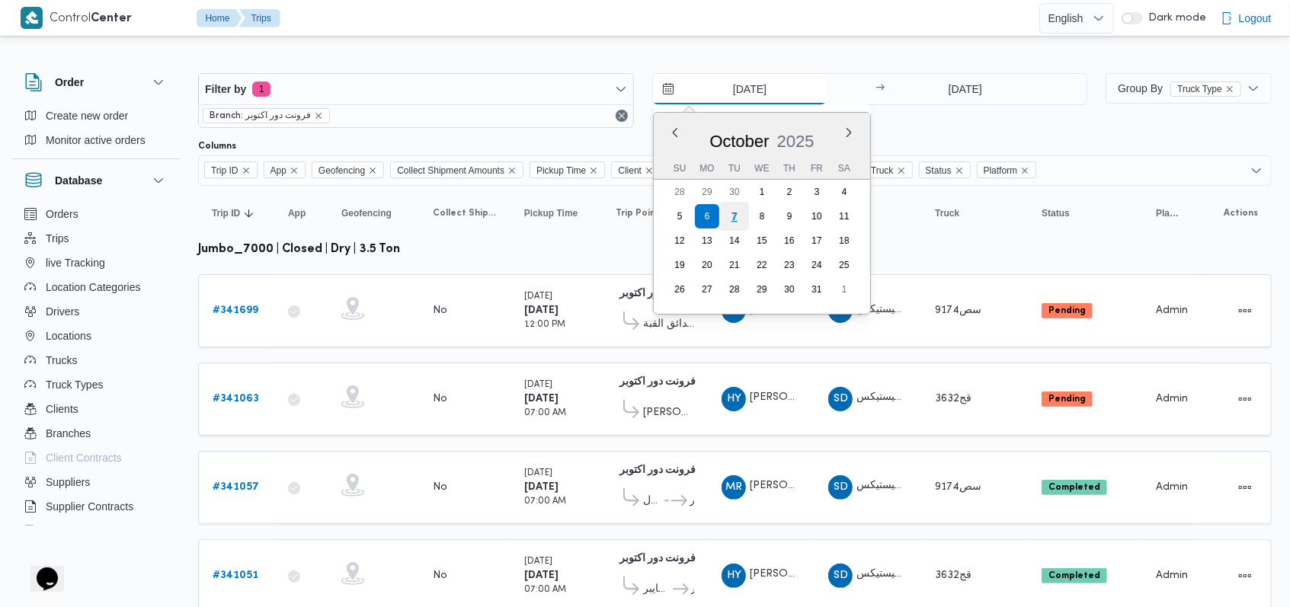
type input "[DATE]"
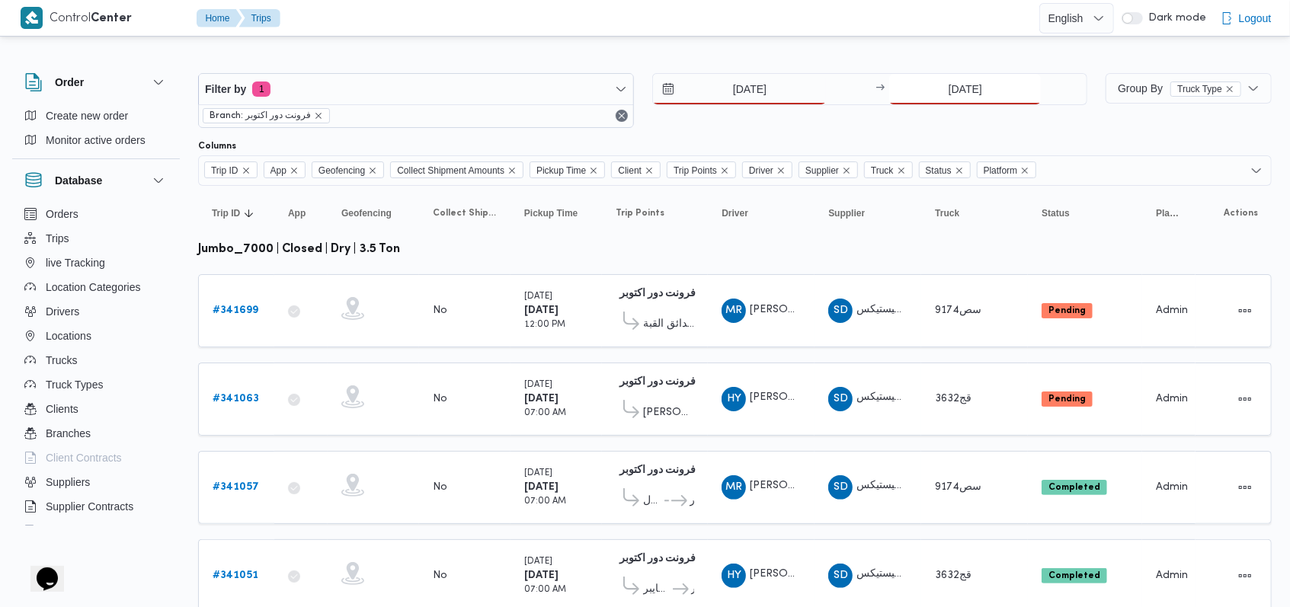
click at [954, 94] on input "6/10/2025" at bounding box center [966, 89] width 152 height 30
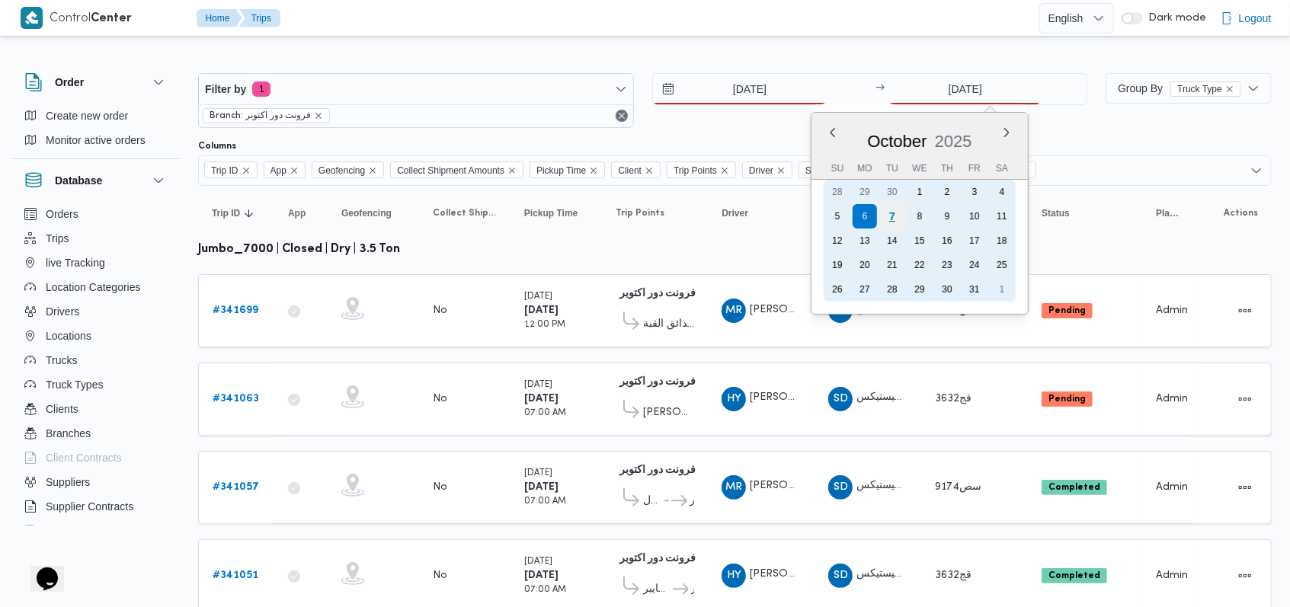
click at [894, 222] on div "7" at bounding box center [892, 216] width 29 height 29
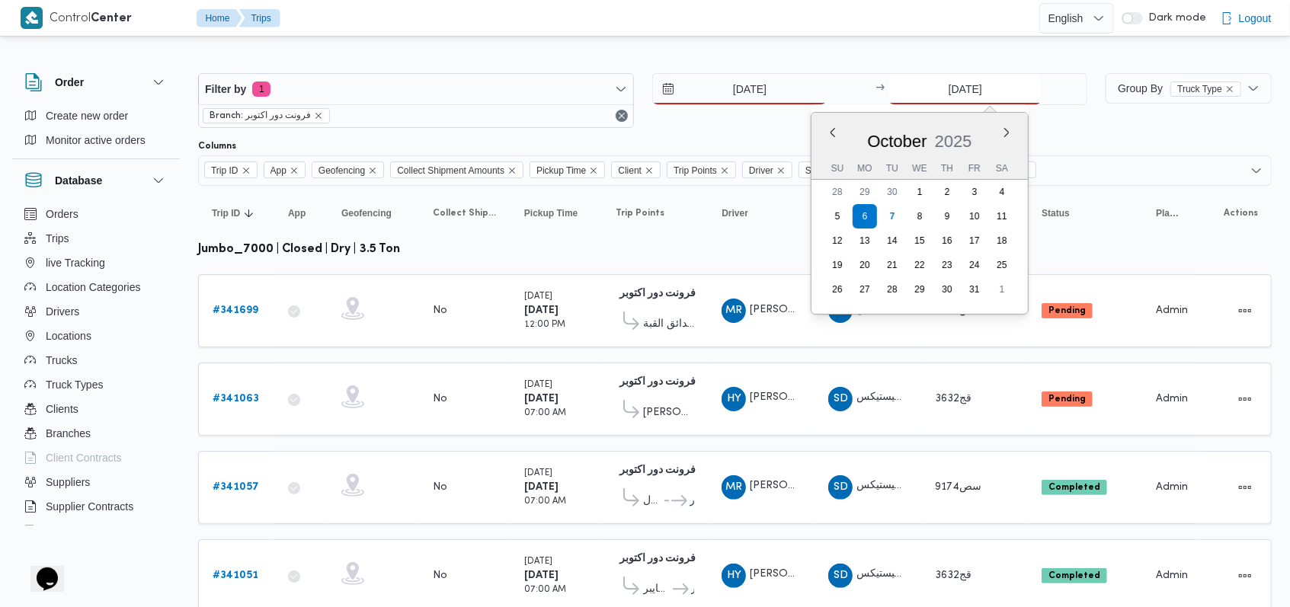
type input "7/10/2025"
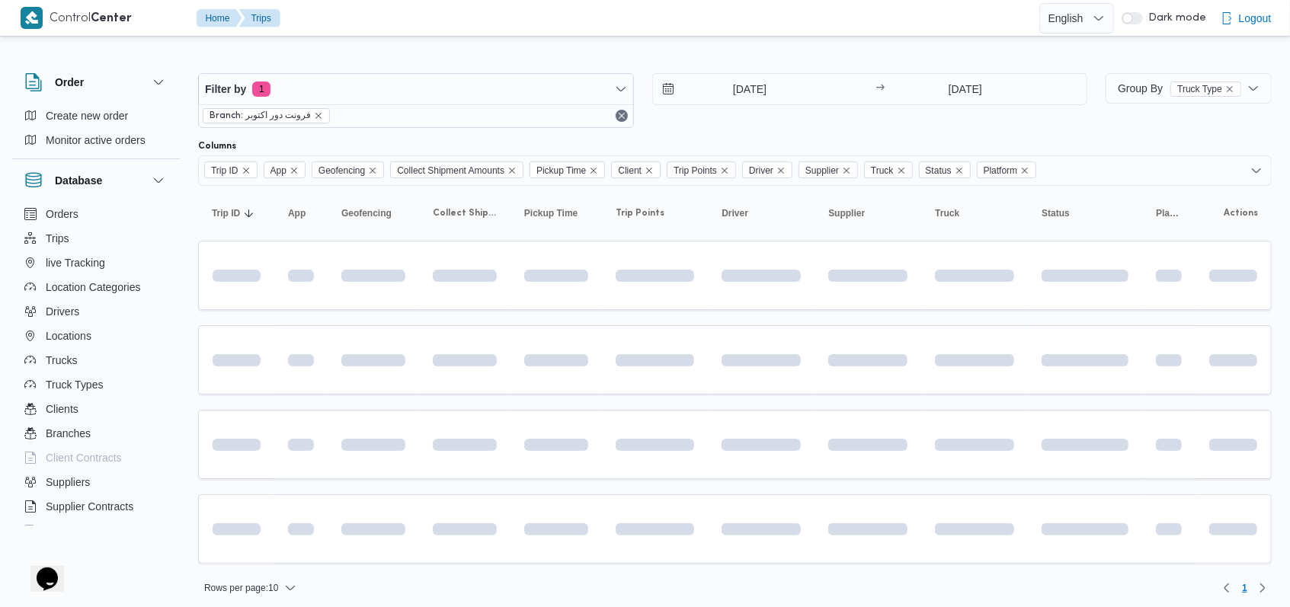
click at [772, 134] on div "Filter by 1 Branch: فرونت دور اكتوبر 7/10/2025 → 7/10/2025" at bounding box center [643, 100] width 908 height 73
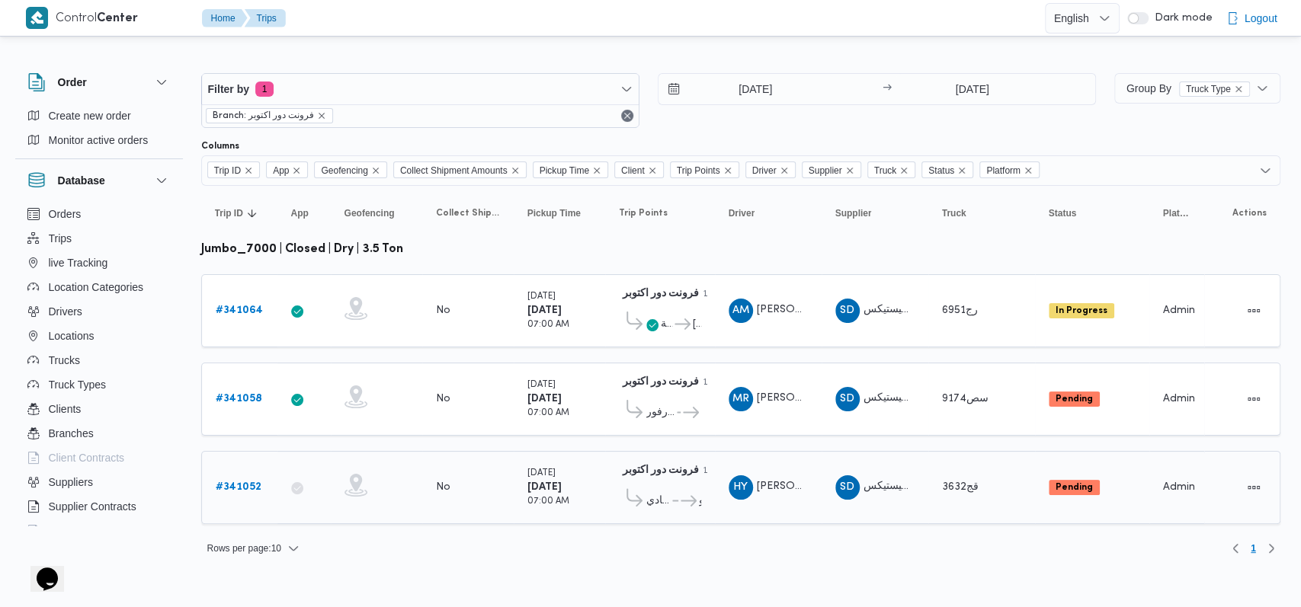
click at [242, 482] on b "# 341052" at bounding box center [239, 487] width 46 height 10
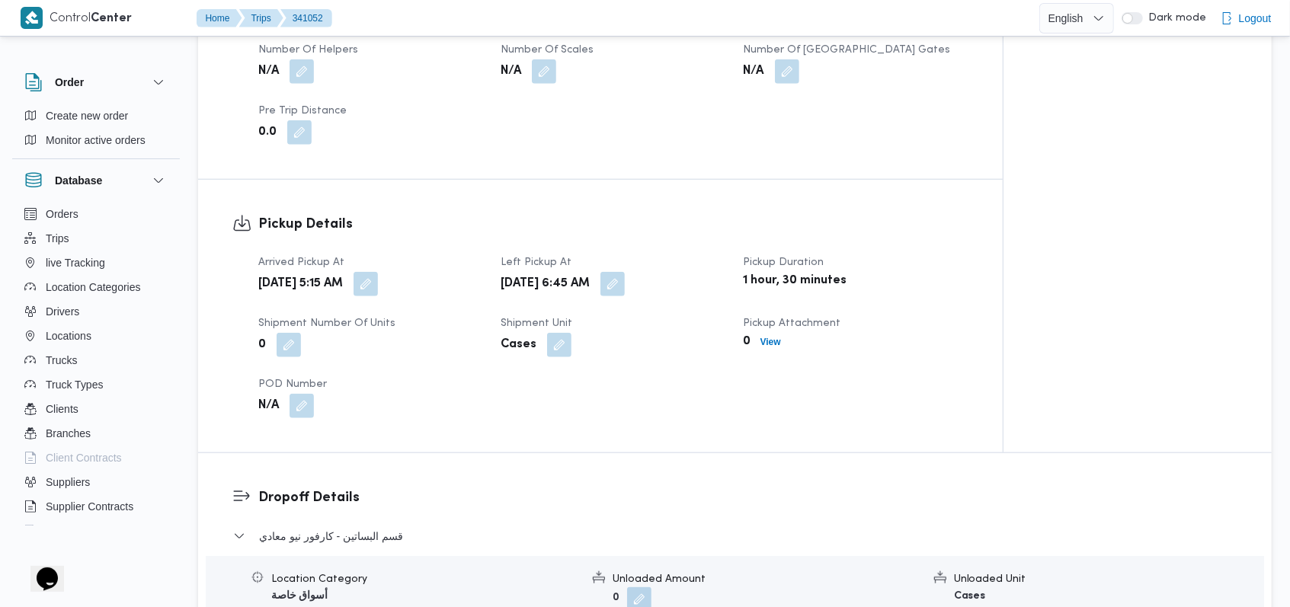
scroll to position [1117, 0]
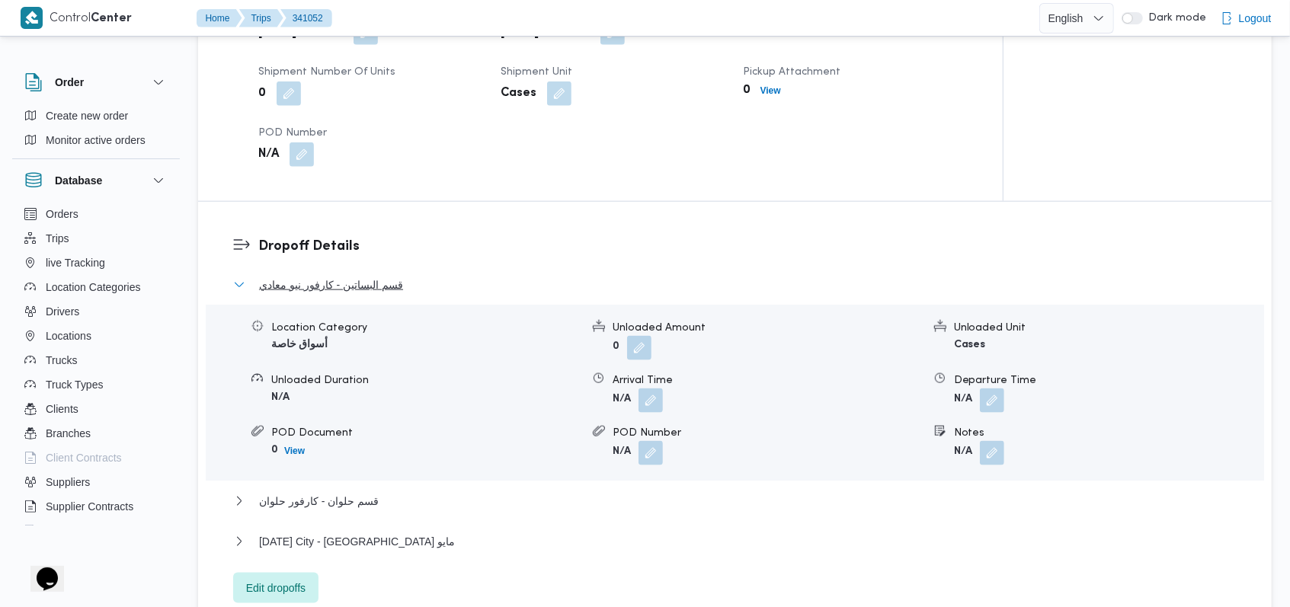
click at [338, 280] on span "قسم البساتين - كارفور نيو معادي" at bounding box center [331, 285] width 144 height 18
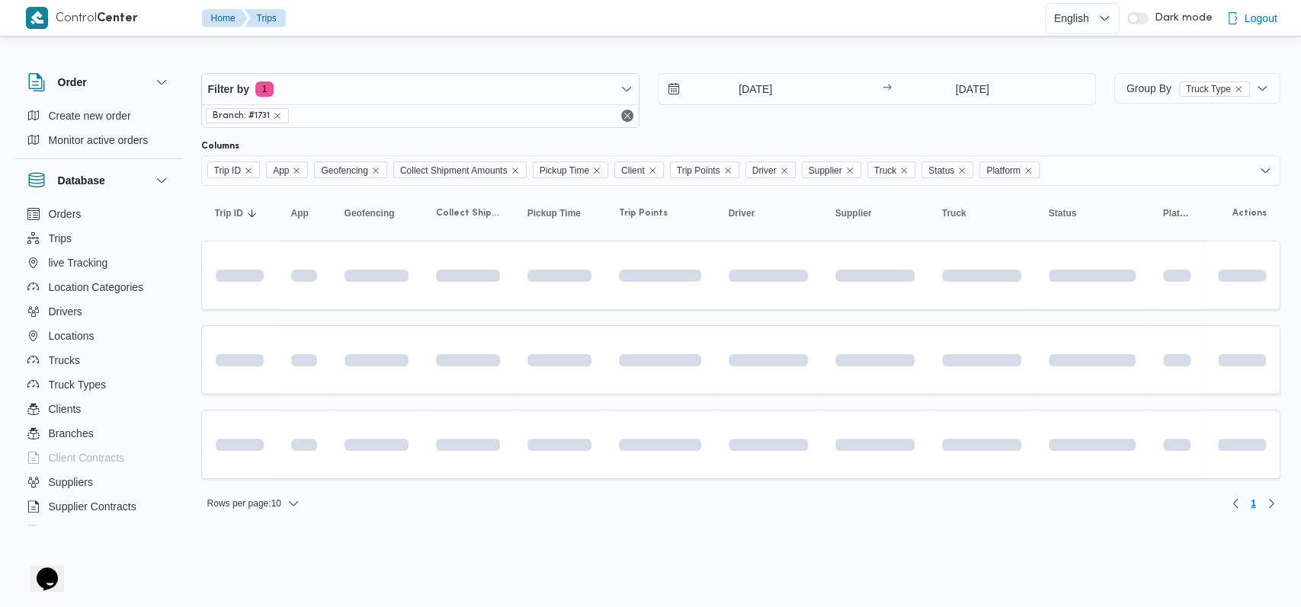
click at [933, 552] on html "Control Center Home Trips English عربي Dark mode Logout Order Create new order …" at bounding box center [650, 303] width 1301 height 607
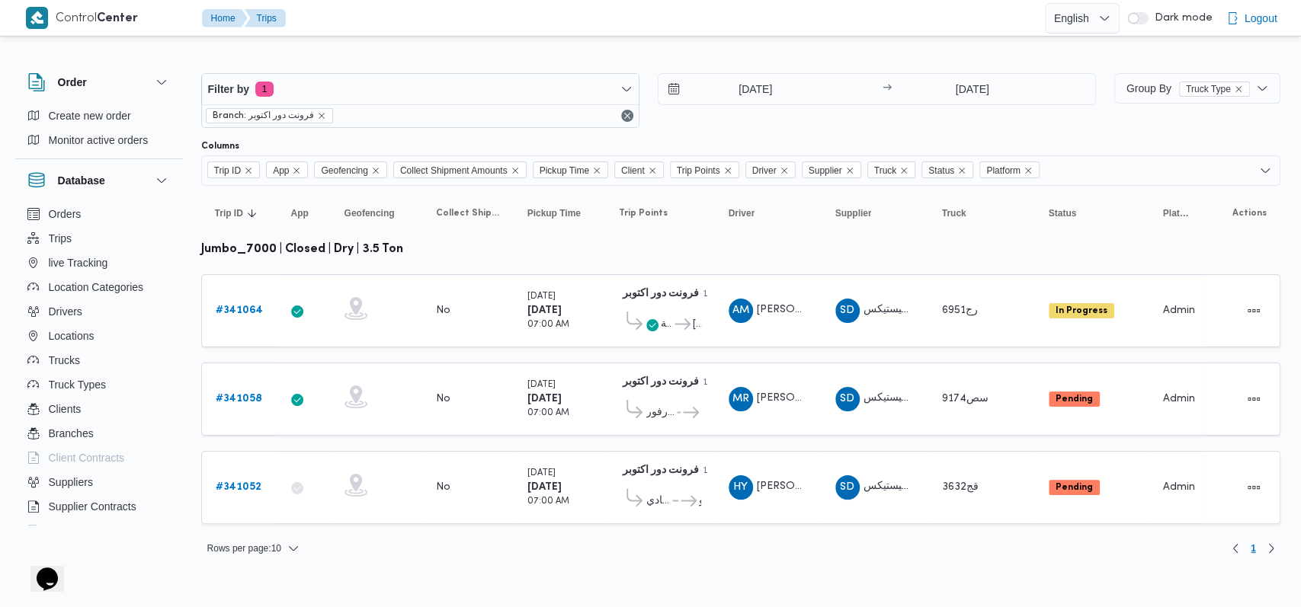
click at [818, 543] on div "Rows per page : 10 1" at bounding box center [741, 549] width 1098 height 37
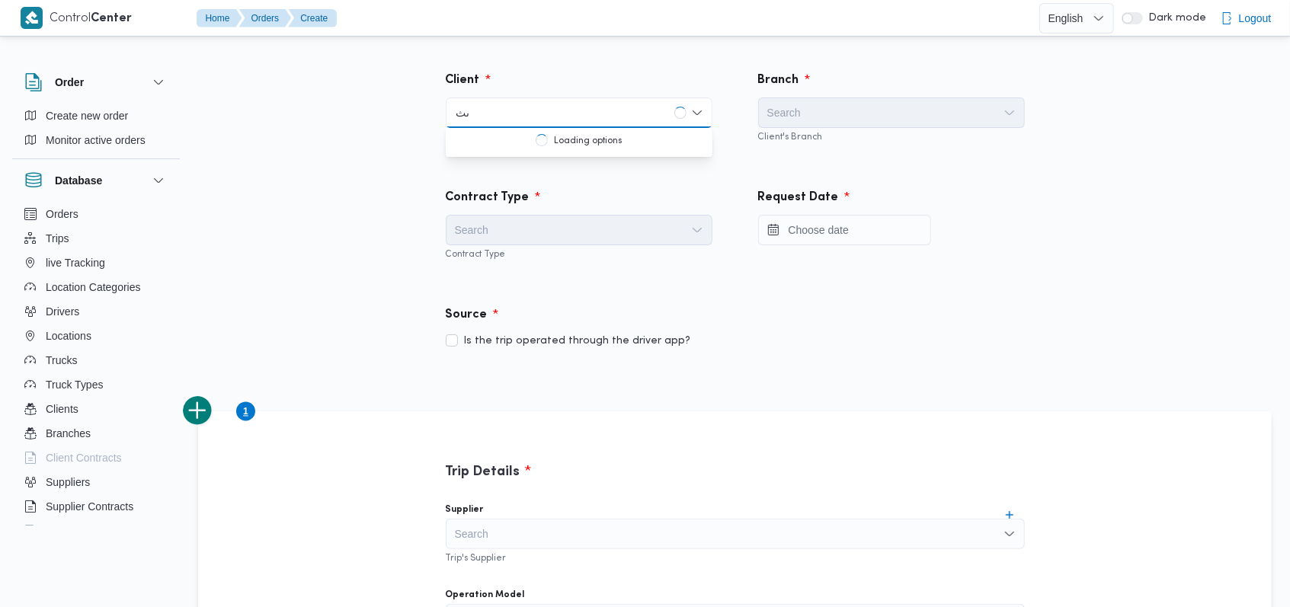
type input "ى"
type input "n"
click at [1027, 312] on div "Source" at bounding box center [736, 315] width 598 height 37
click at [567, 119] on div "Search" at bounding box center [579, 113] width 267 height 30
type input "ne"
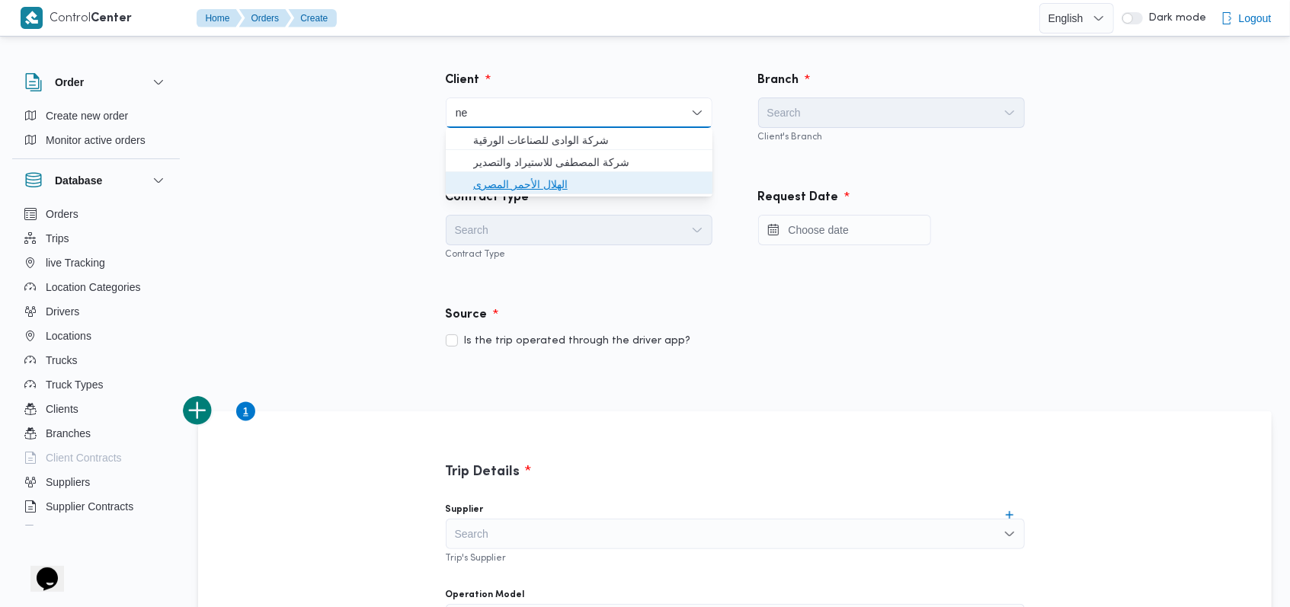
click at [573, 174] on span "الهلال الأحمر المصرى" at bounding box center [579, 184] width 255 height 24
checkbox input "true"
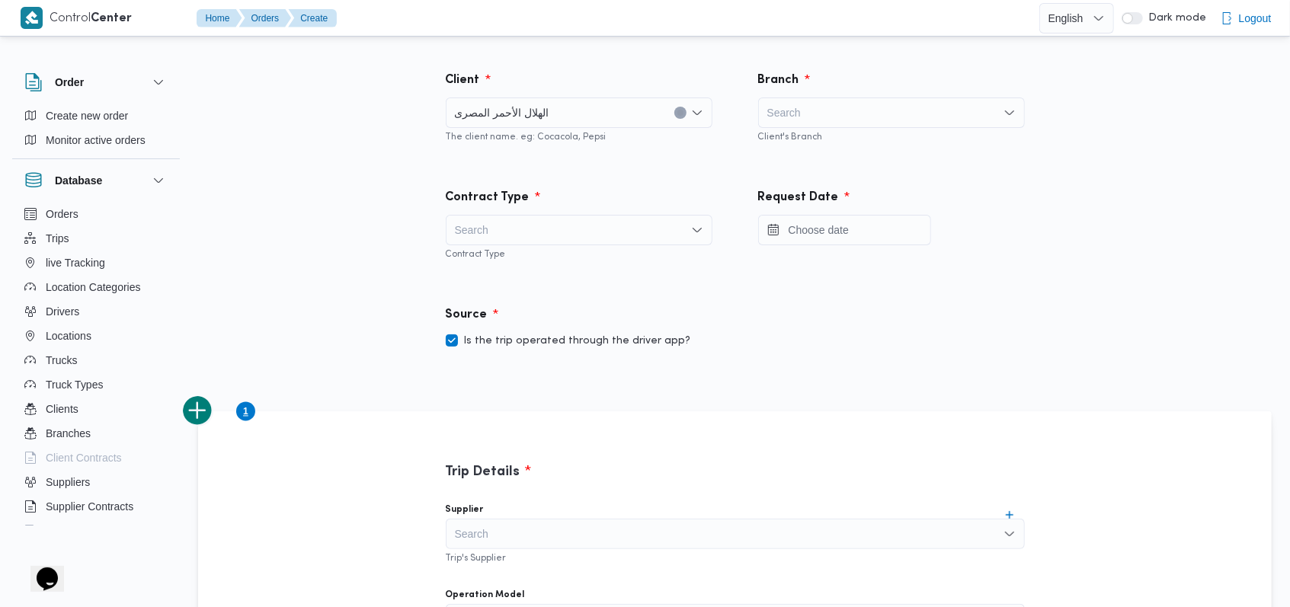
click at [590, 125] on div "الهلال الأحمر المصرى Combo box. Selected. الهلال الأحمر المصرى. Press Backspace…" at bounding box center [579, 113] width 267 height 30
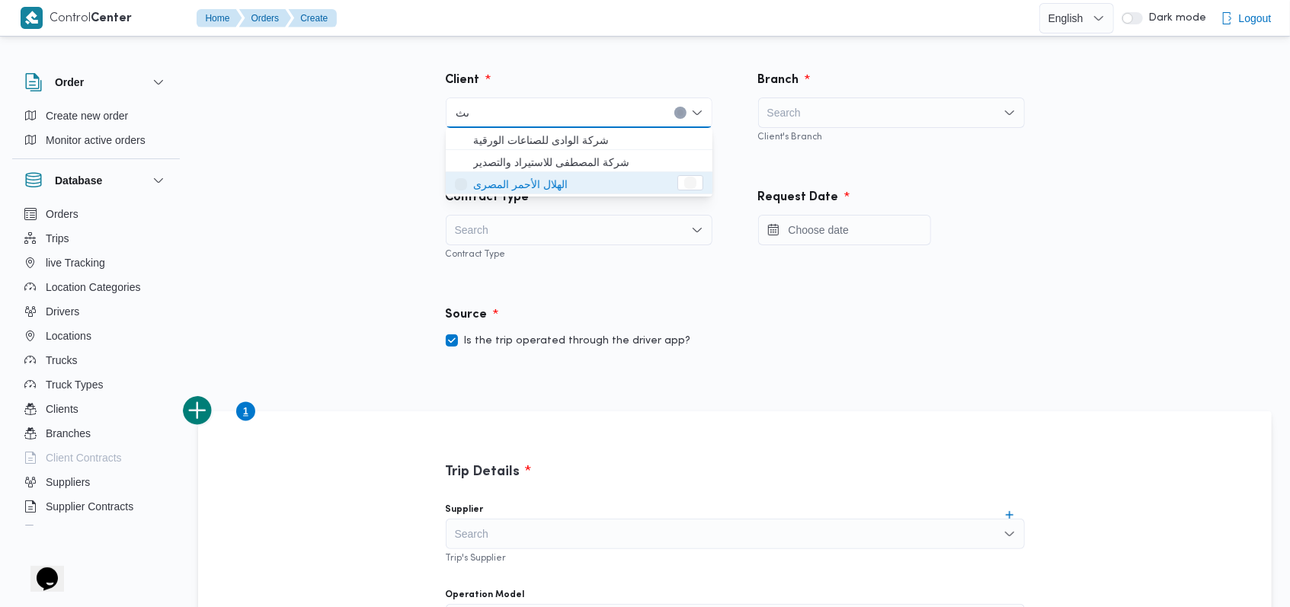
type input "ى"
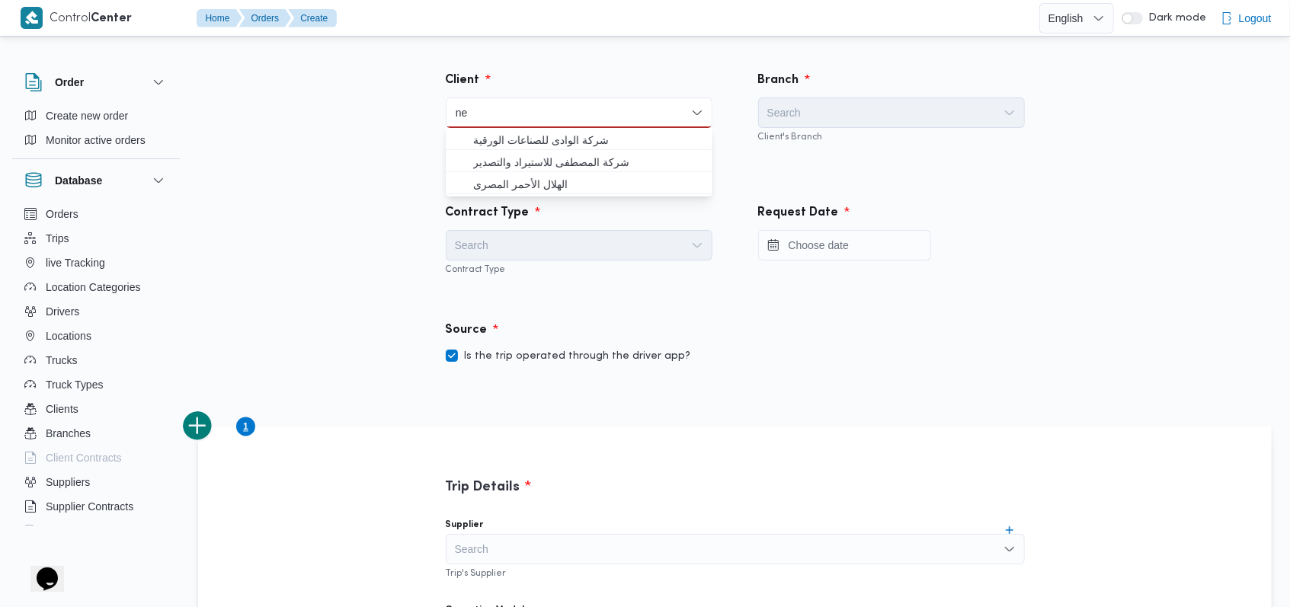
type input "ne"
click at [480, 353] on label "Is the trip operated through the driver app?" at bounding box center [568, 357] width 245 height 18
checkbox input "false"
click at [516, 127] on div "ne ne" at bounding box center [579, 113] width 267 height 30
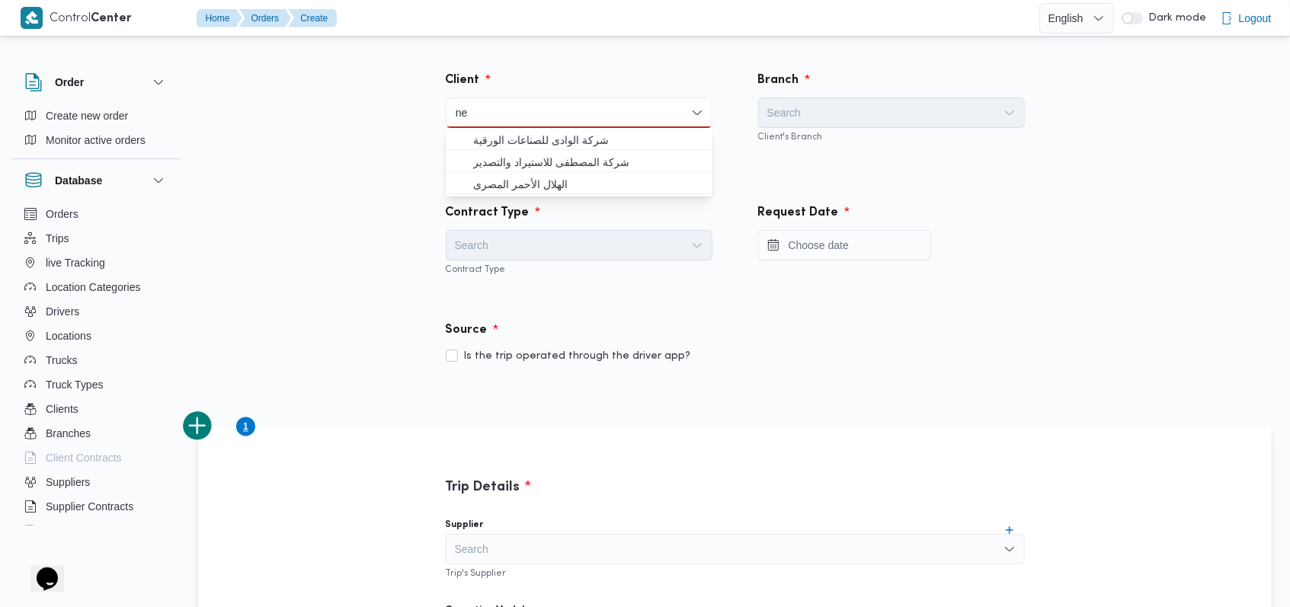
click at [518, 108] on div "ne ne" at bounding box center [579, 113] width 267 height 30
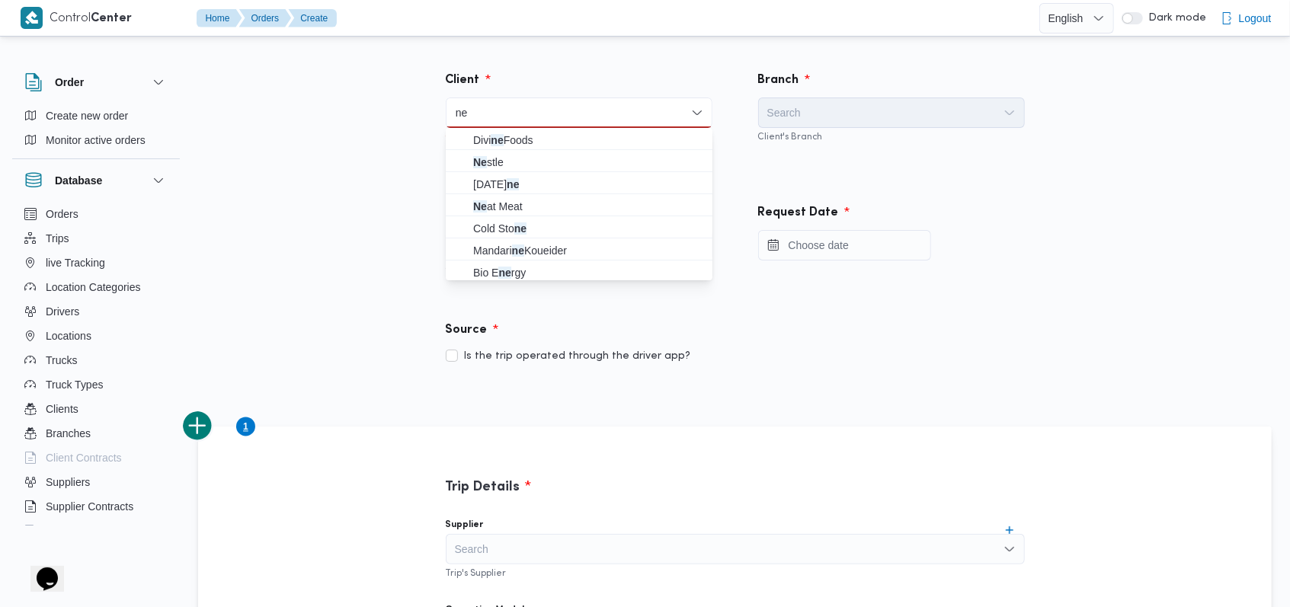
type input "n"
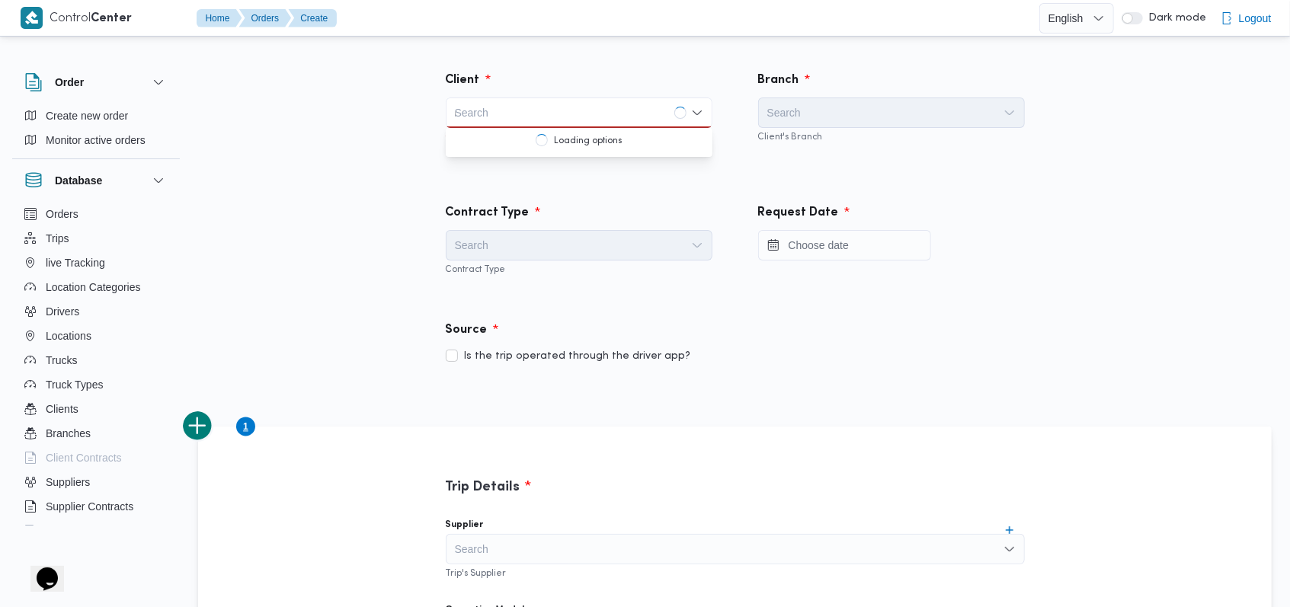
type input "ne"
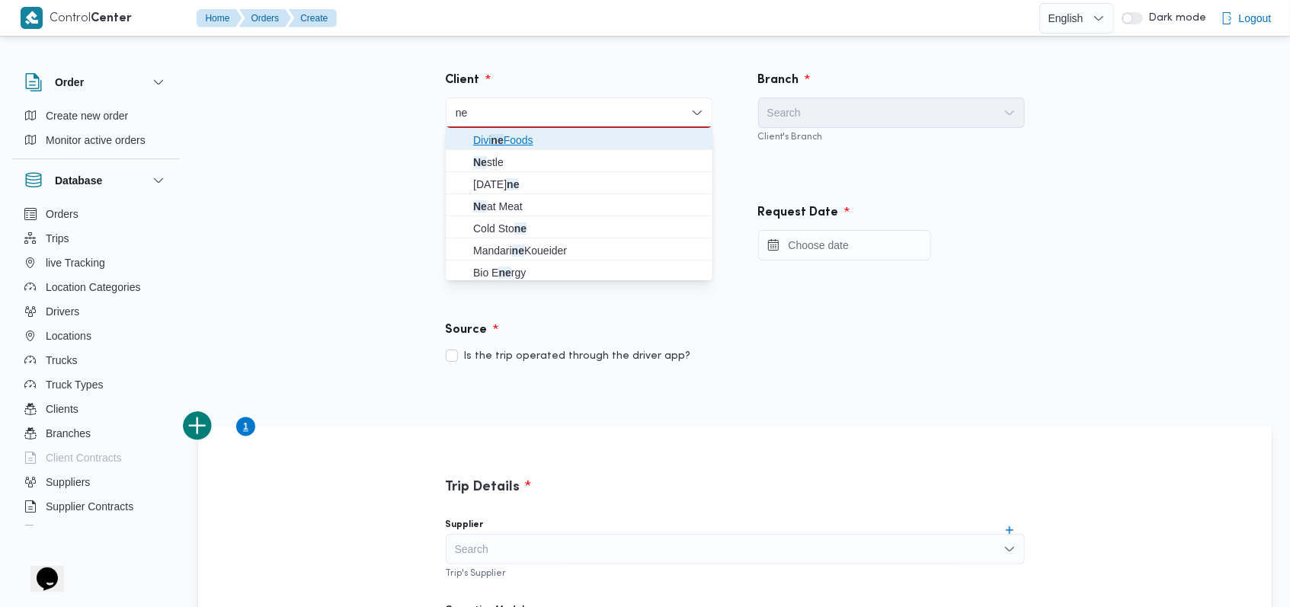
click at [502, 149] on span "Divi ne Foods" at bounding box center [588, 140] width 230 height 18
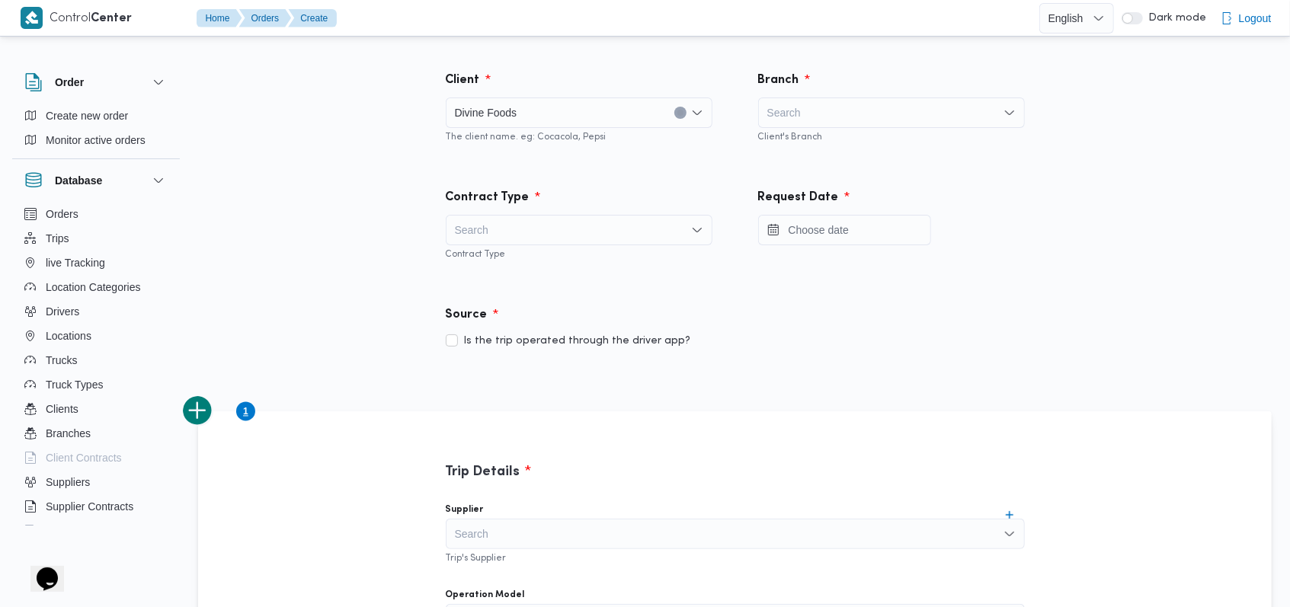
click at [523, 120] on input at bounding box center [524, 113] width 2 height 18
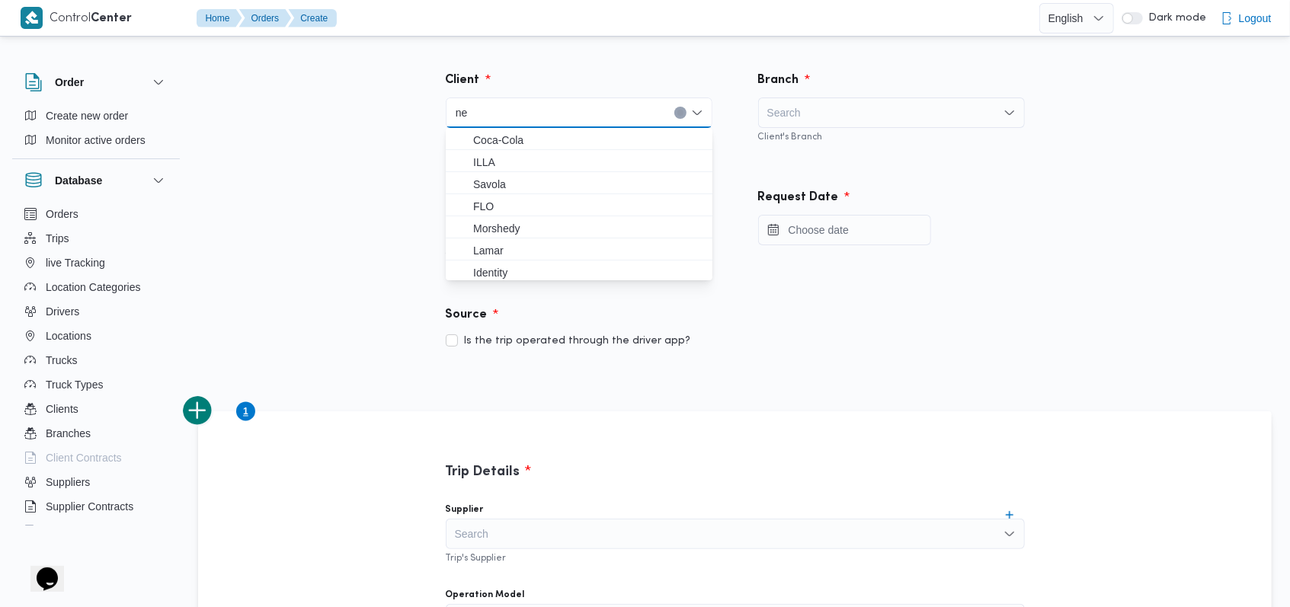
type input "ne"
click at [508, 162] on span "ILLA" at bounding box center [588, 162] width 230 height 18
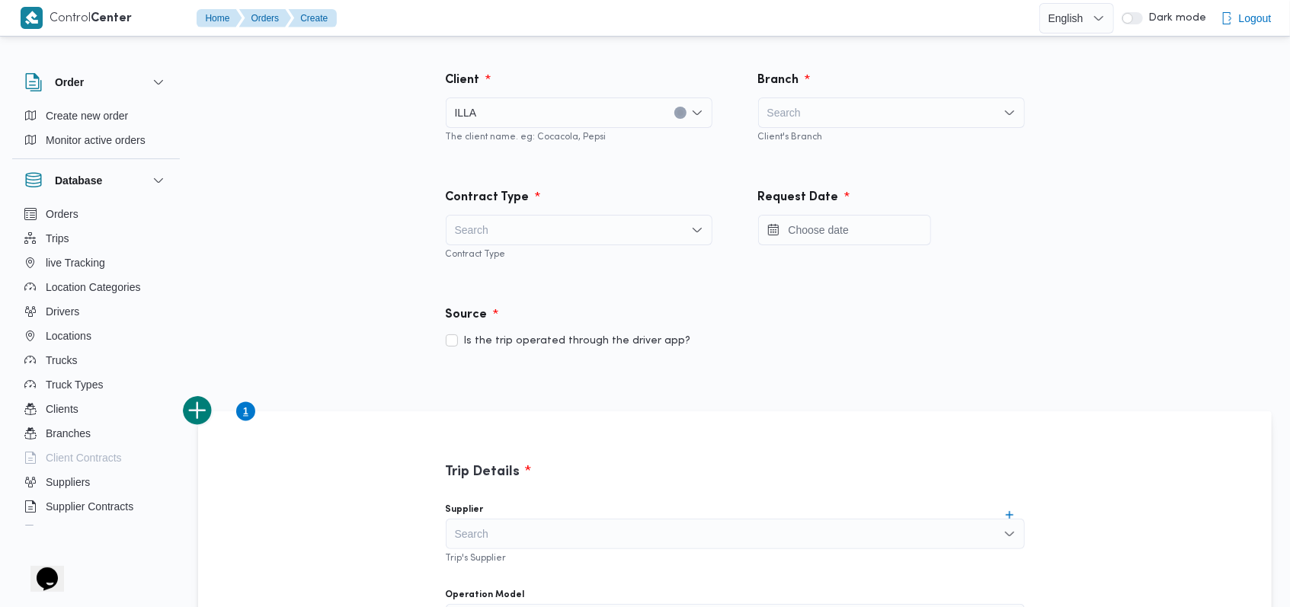
click at [531, 105] on div "ILLA" at bounding box center [579, 113] width 267 height 30
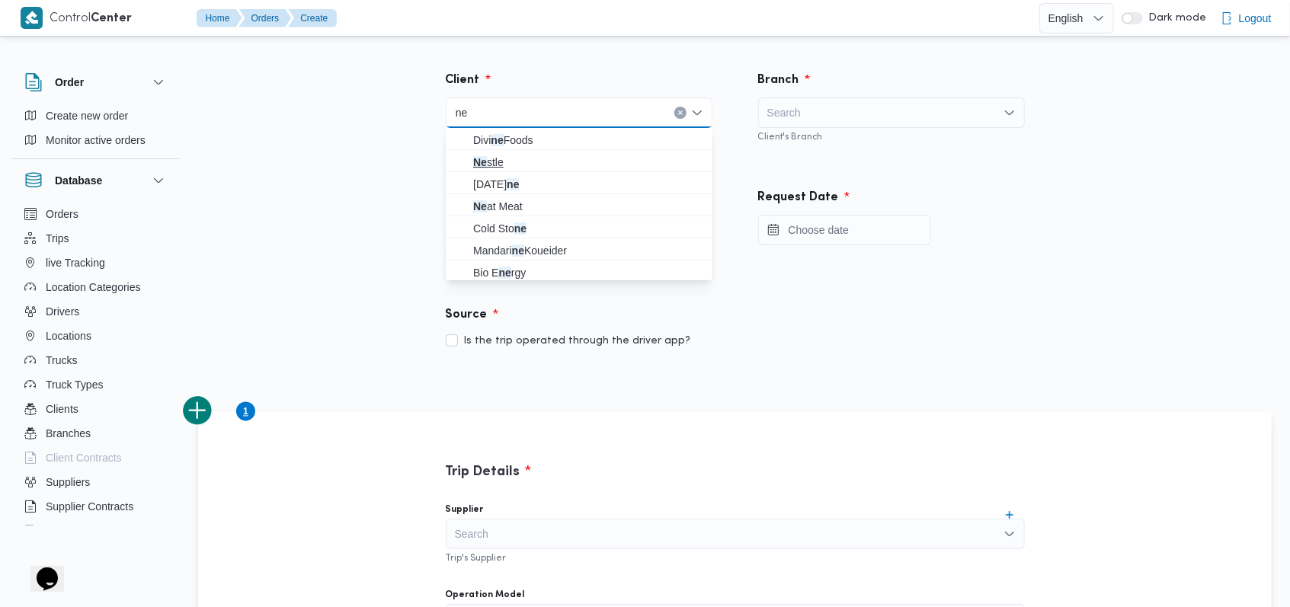
type input "ne"
click at [506, 160] on span "Ne stle" at bounding box center [588, 162] width 230 height 18
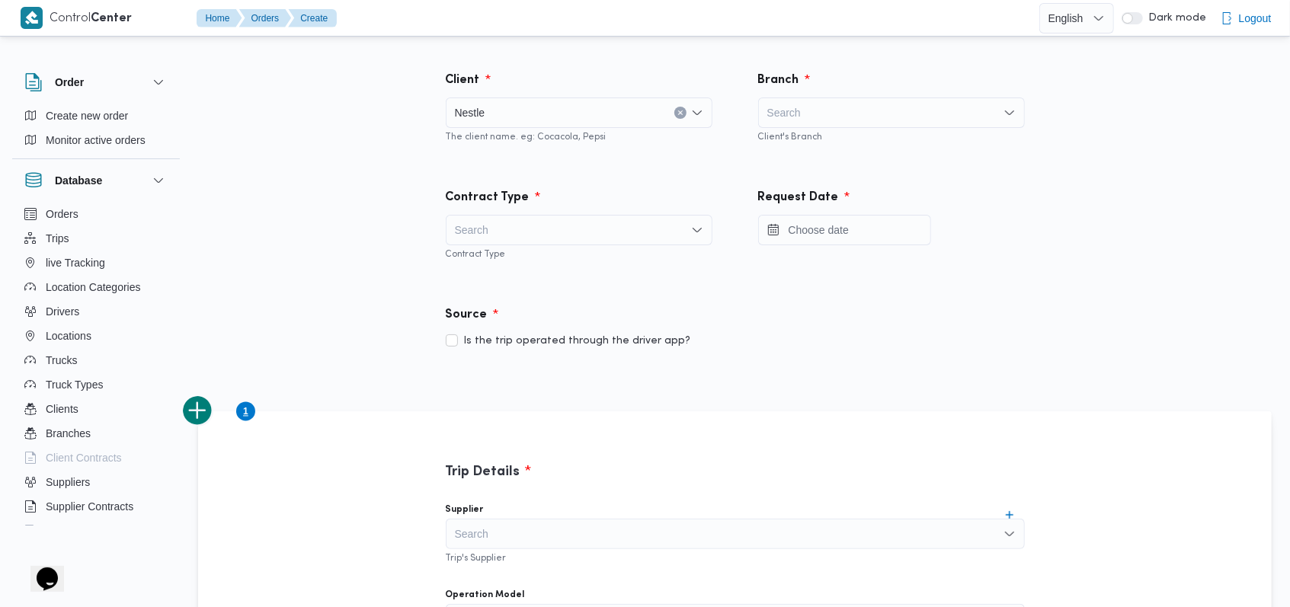
click at [776, 114] on div "Search" at bounding box center [891, 113] width 267 height 30
click at [728, 136] on div "Client Nestle The client name. eg: Cocacola, Pepsi" at bounding box center [579, 107] width 313 height 117
click at [804, 116] on div "Search" at bounding box center [891, 113] width 267 height 30
click at [848, 79] on div "Branch" at bounding box center [891, 81] width 285 height 37
click at [585, 229] on div "Search" at bounding box center [579, 230] width 267 height 30
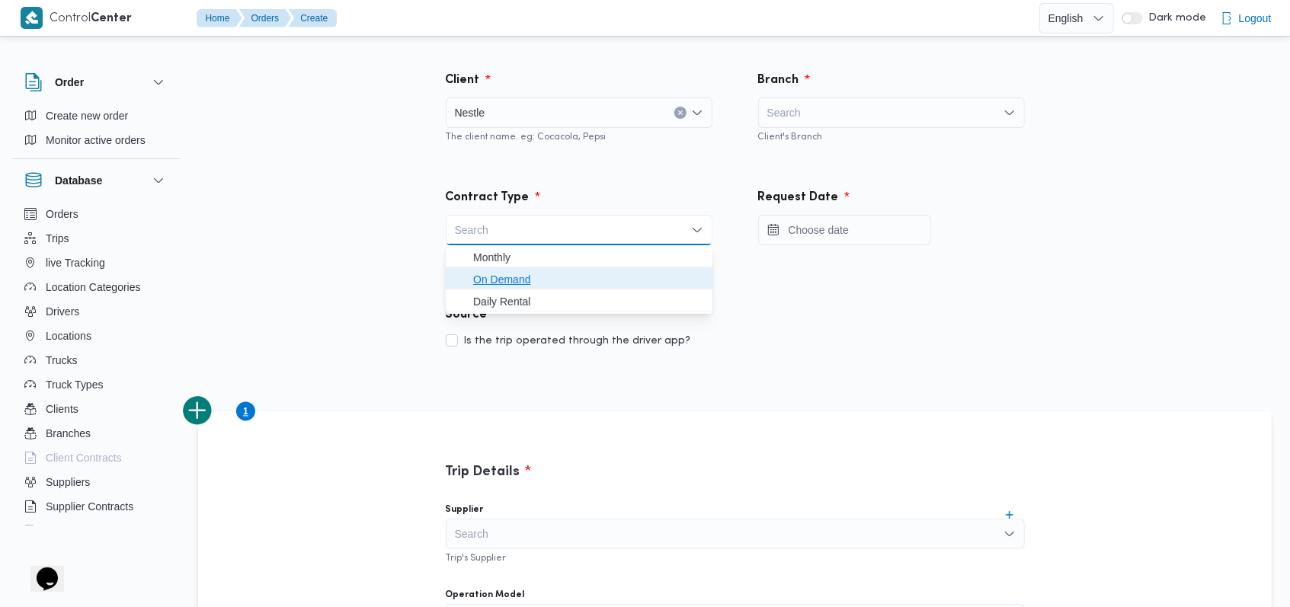
click at [501, 281] on span "On Demand" at bounding box center [588, 280] width 230 height 18
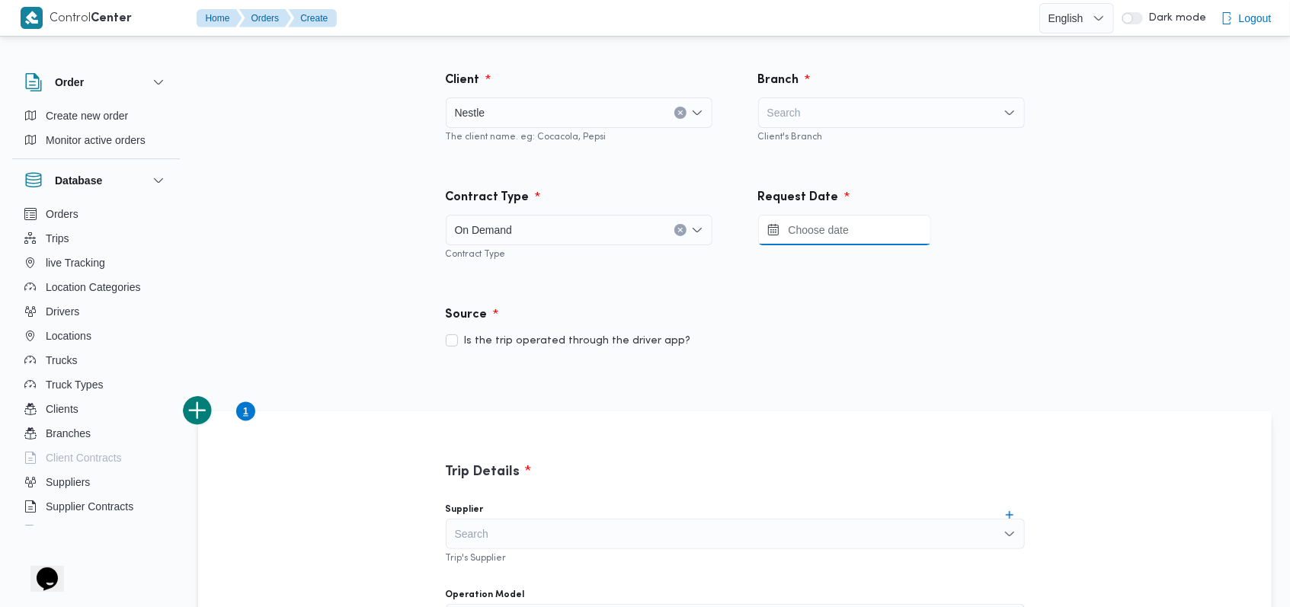
click at [895, 237] on input "Press the down key to open a popover containing a calendar." at bounding box center [844, 230] width 173 height 30
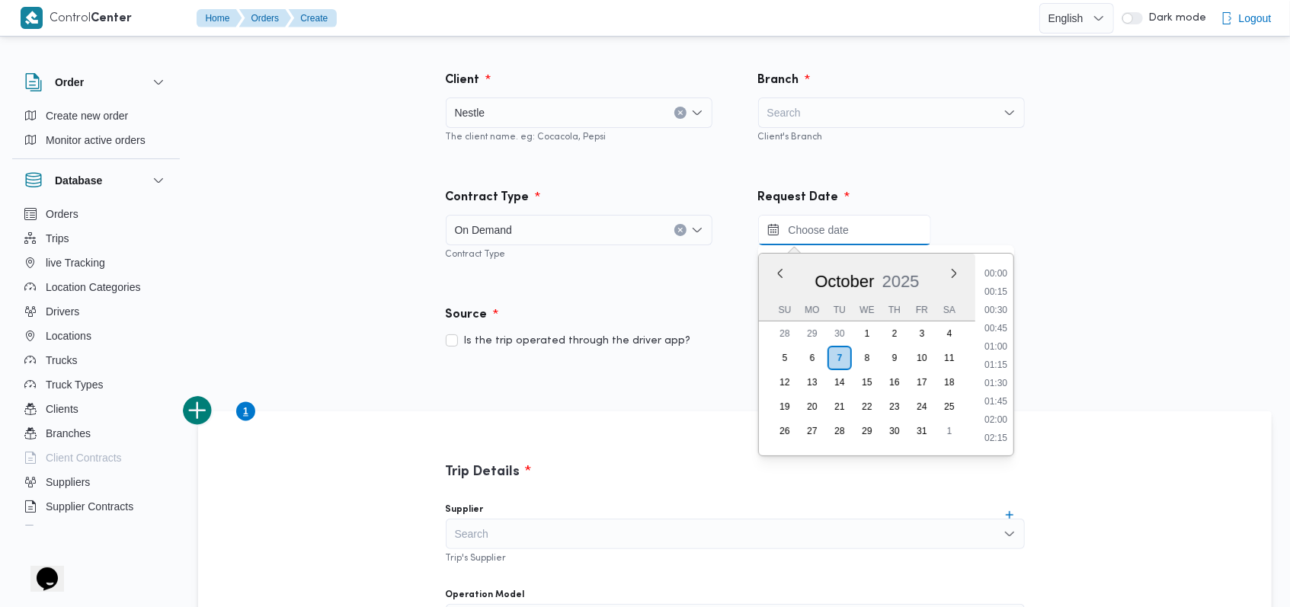
scroll to position [547, 0]
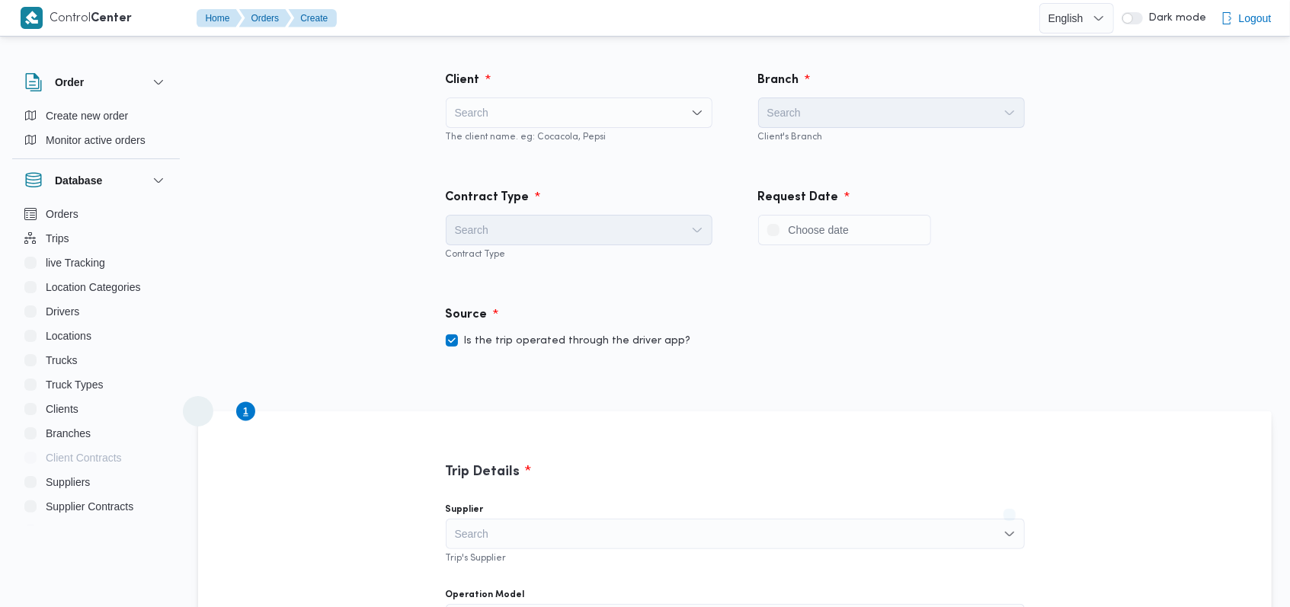
click at [585, 351] on div "Source Is the trip operated through the driver app?" at bounding box center [735, 329] width 625 height 90
click at [586, 343] on label "Is the trip operated through the driver app?" at bounding box center [568, 341] width 245 height 18
checkbox input "false"
click at [520, 104] on div "Search" at bounding box center [579, 113] width 267 height 30
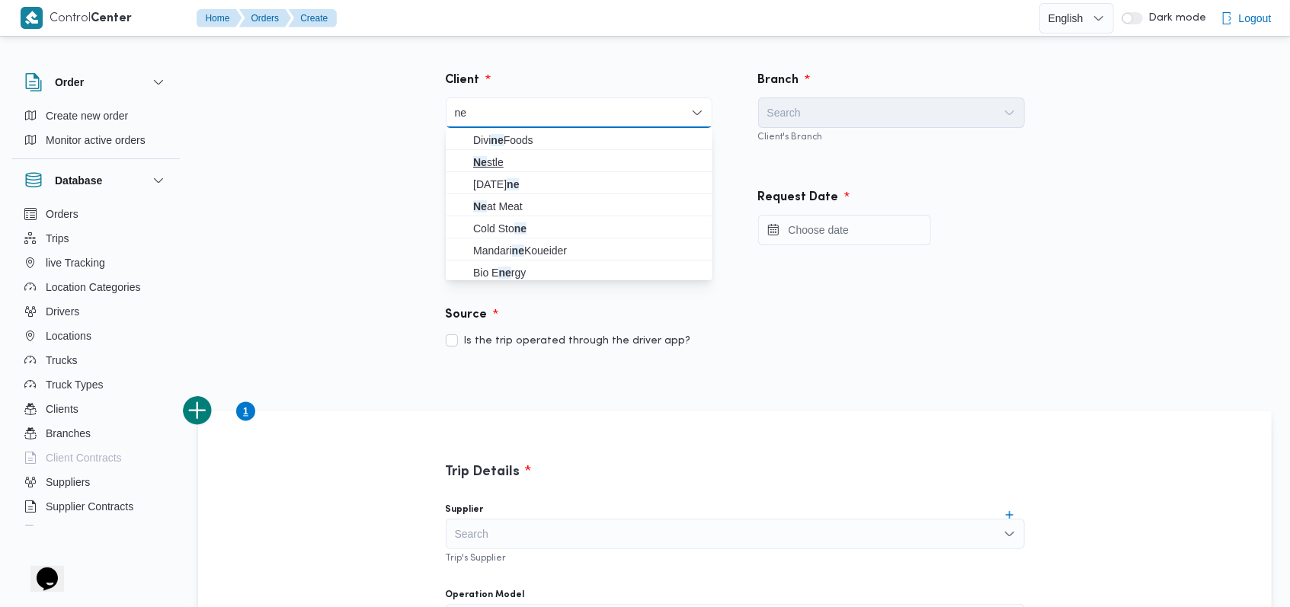
type input "ne"
click at [508, 162] on span "Ne stle" at bounding box center [588, 162] width 230 height 18
click at [803, 113] on div "Search" at bounding box center [891, 113] width 267 height 30
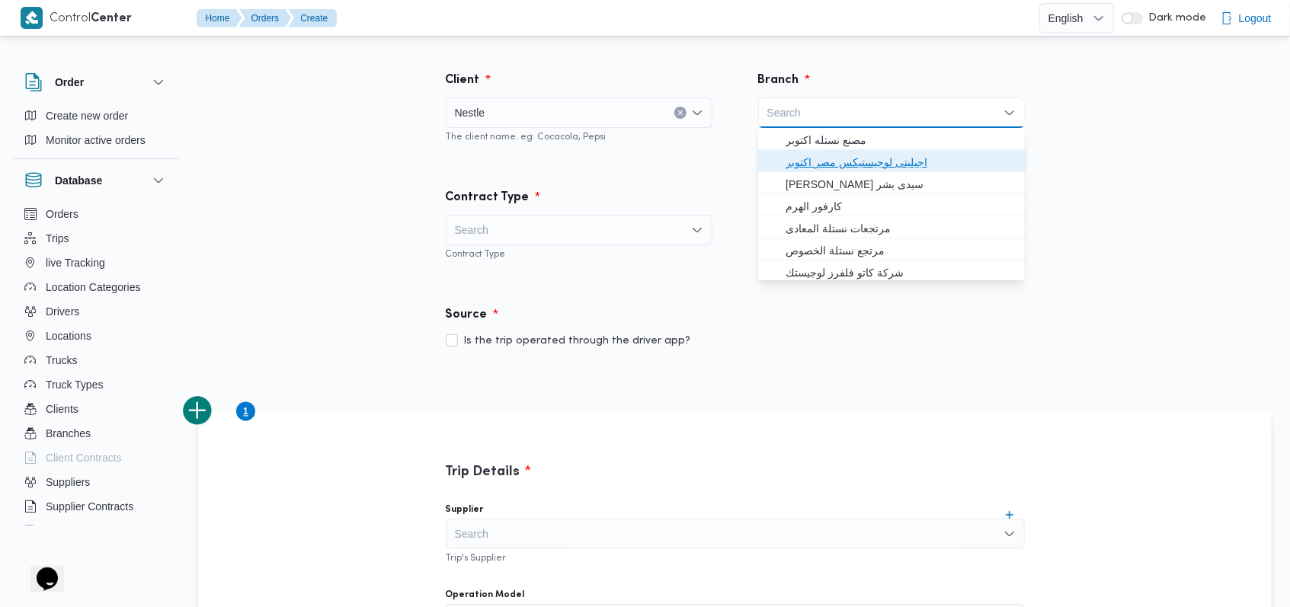
click at [822, 157] on span "اجيليتى لوجيستيكس مصر اكتوبر" at bounding box center [901, 162] width 230 height 18
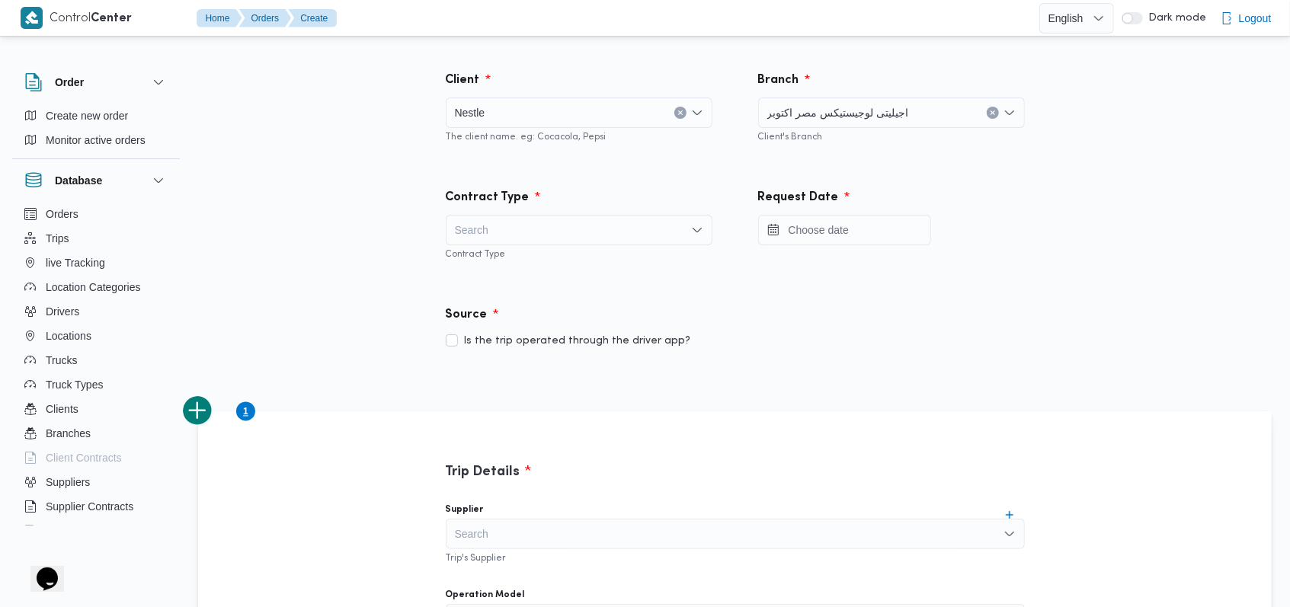
click at [595, 228] on div "Search" at bounding box center [579, 230] width 267 height 30
click at [516, 274] on span "On Demand" at bounding box center [588, 280] width 230 height 18
click at [828, 234] on input "Press the down key to open a popover containing a calendar." at bounding box center [844, 230] width 173 height 30
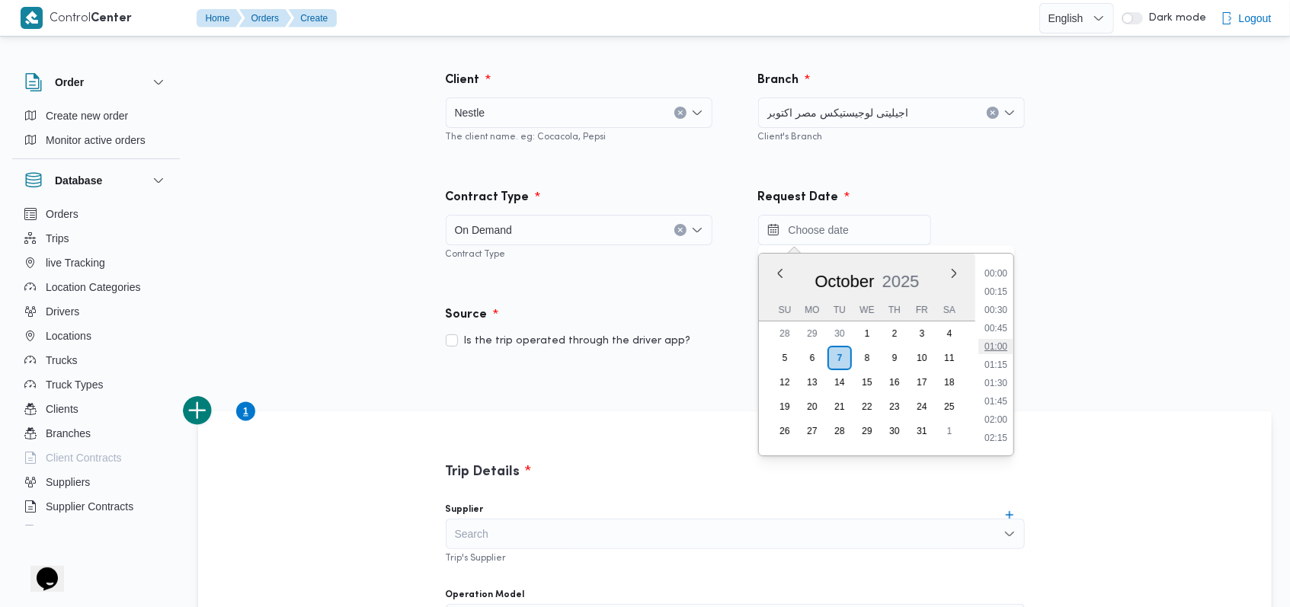
click at [995, 348] on li "01:00" at bounding box center [996, 346] width 35 height 15
type input "07/10/2025 01:00"
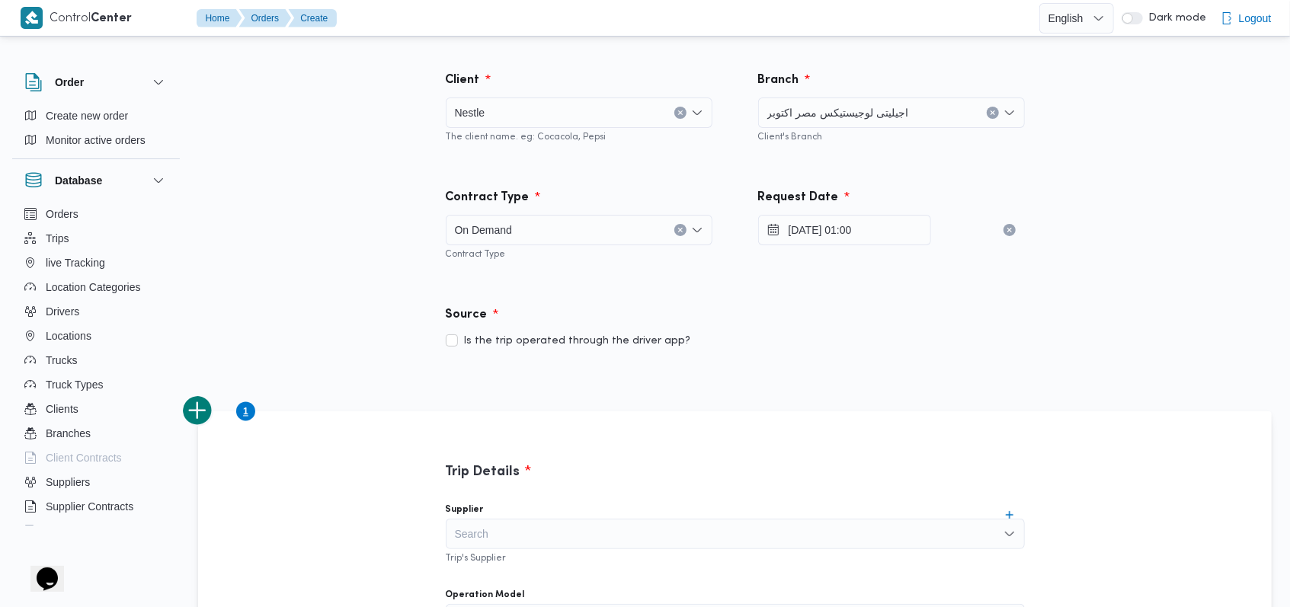
click at [938, 319] on div "Source" at bounding box center [736, 315] width 598 height 37
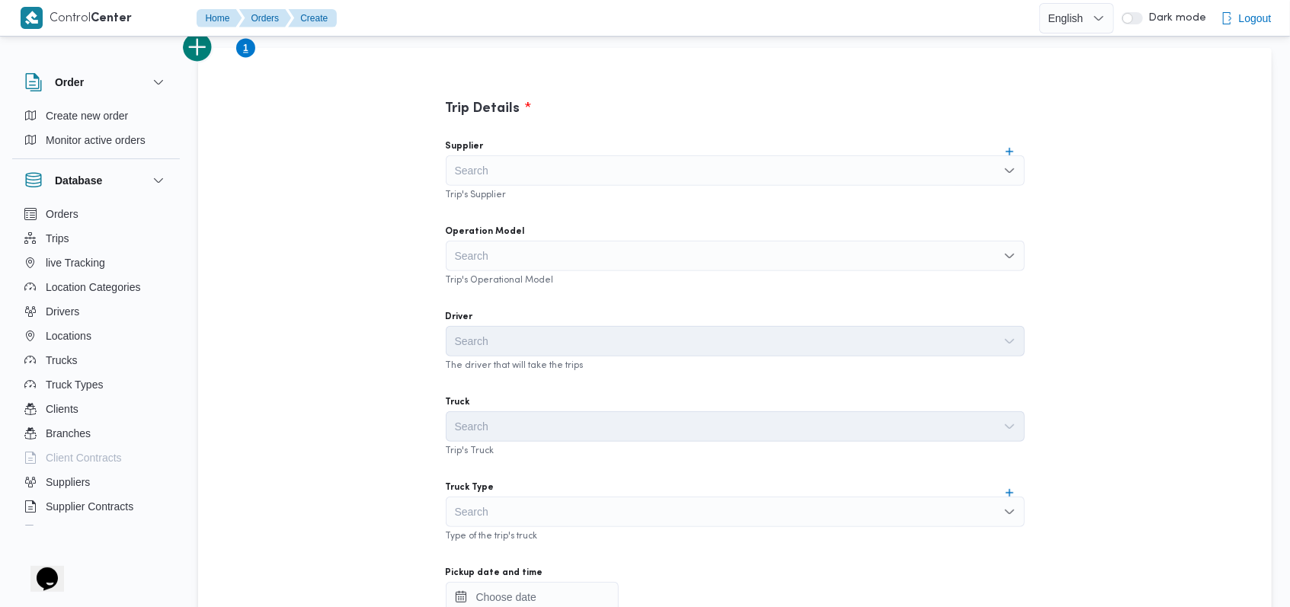
scroll to position [360, 0]
click at [662, 186] on div "Search" at bounding box center [735, 174] width 579 height 30
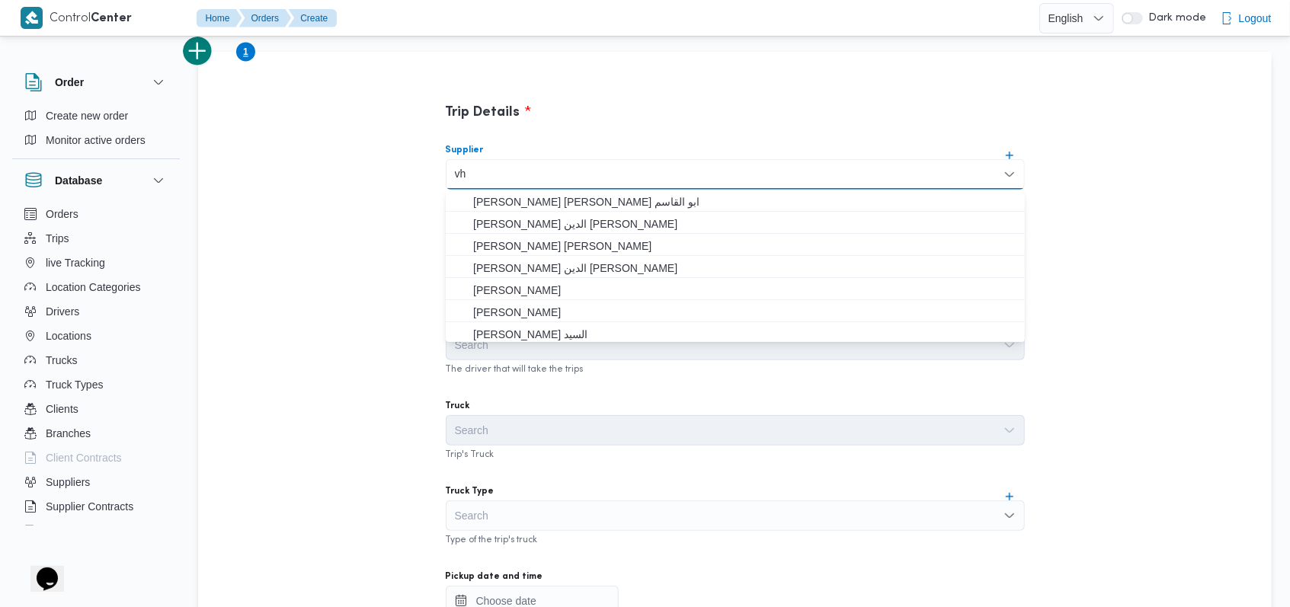
type input "v"
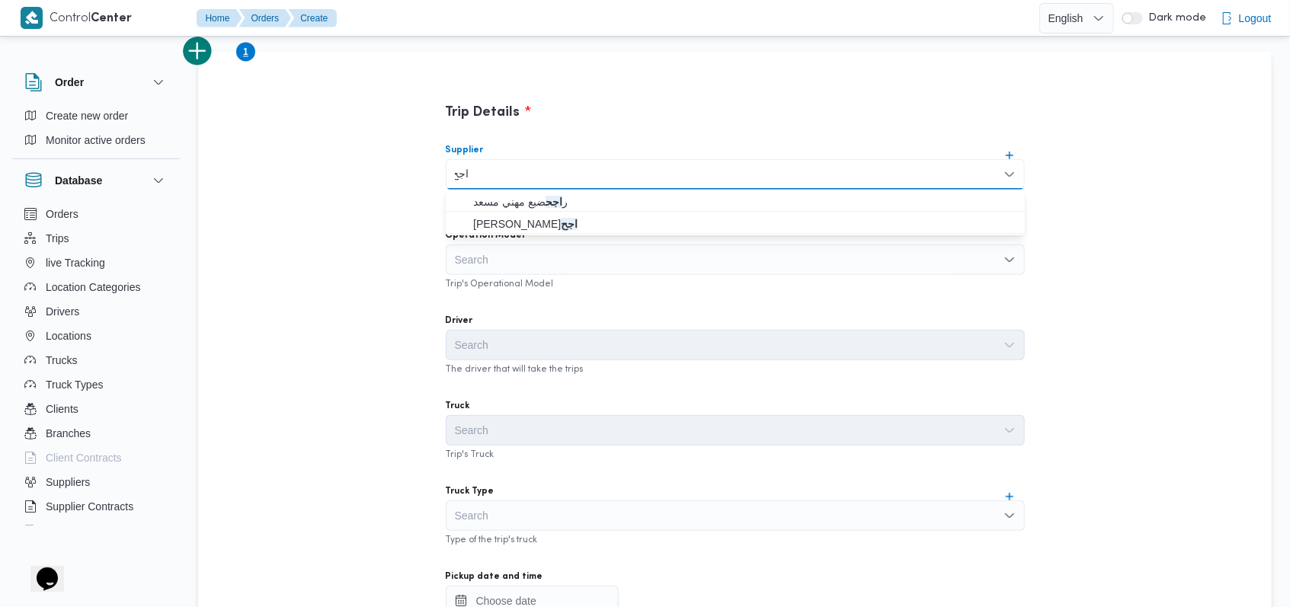
type input "اجح"
click at [519, 187] on div "اجح اجح" at bounding box center [735, 174] width 579 height 30
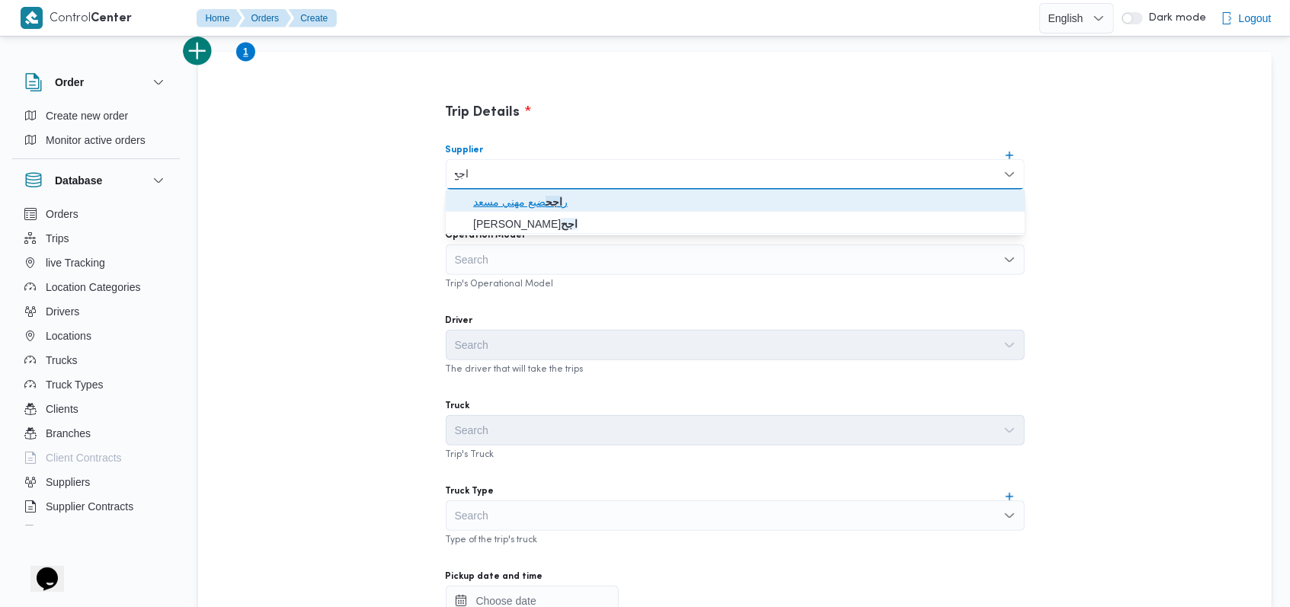
click at [520, 194] on span "ر اجح ضبع مهني مسعد" at bounding box center [744, 202] width 543 height 18
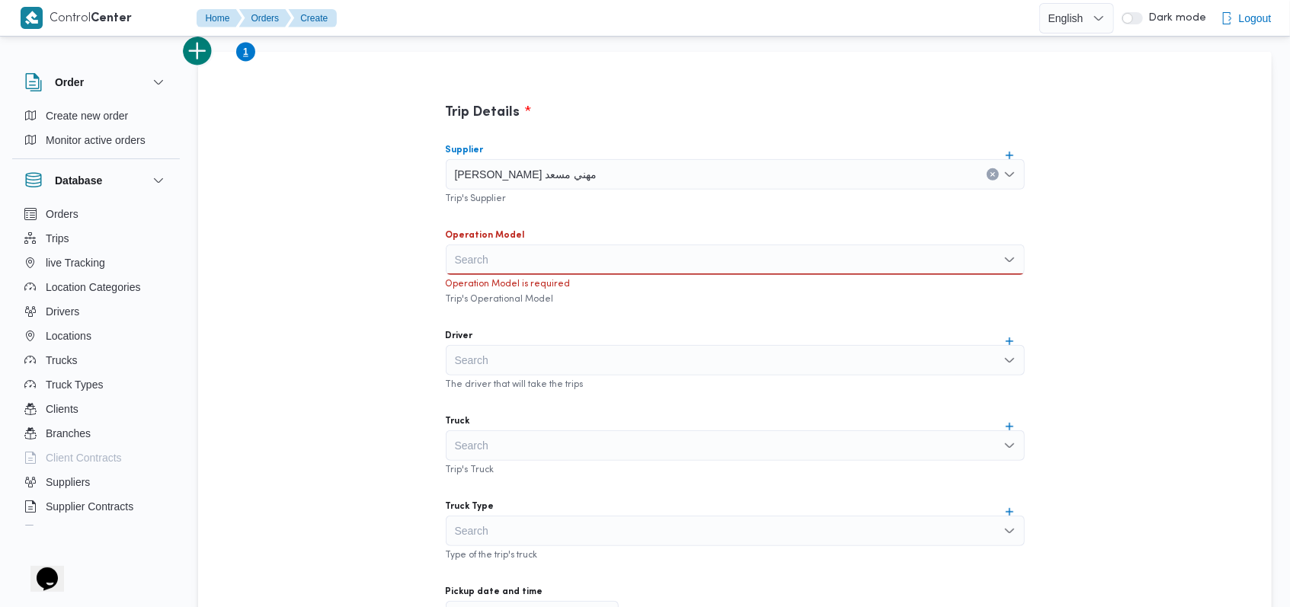
click at [521, 259] on div "Search" at bounding box center [735, 260] width 579 height 30
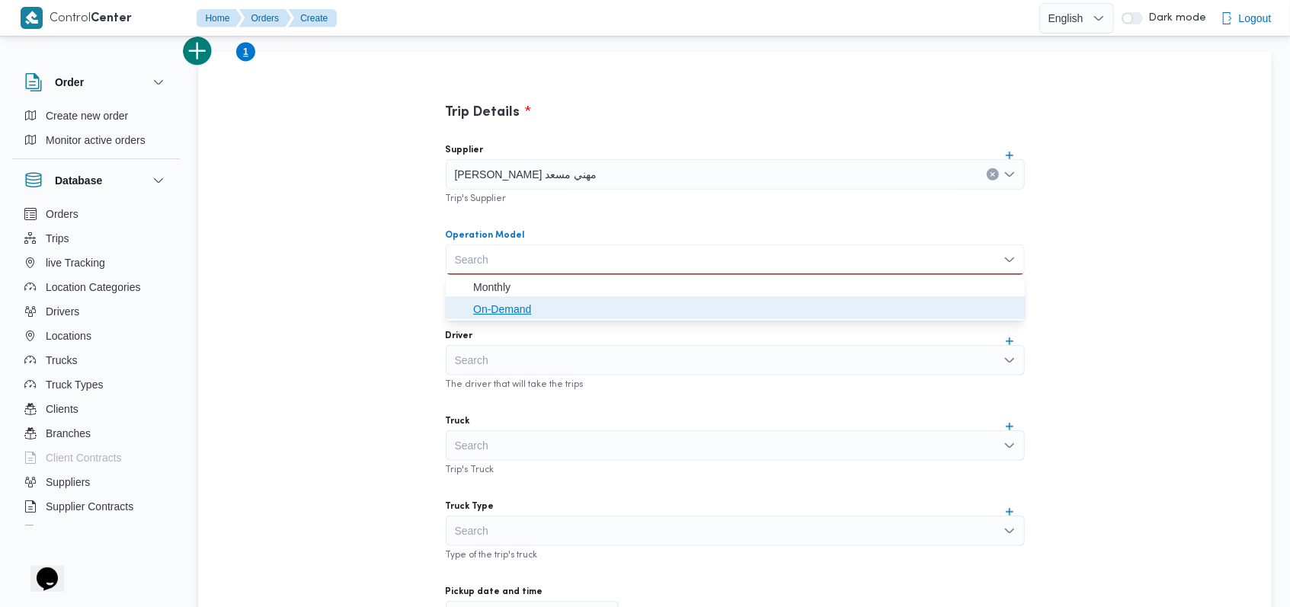
click at [518, 305] on span "On-Demand" at bounding box center [744, 309] width 543 height 18
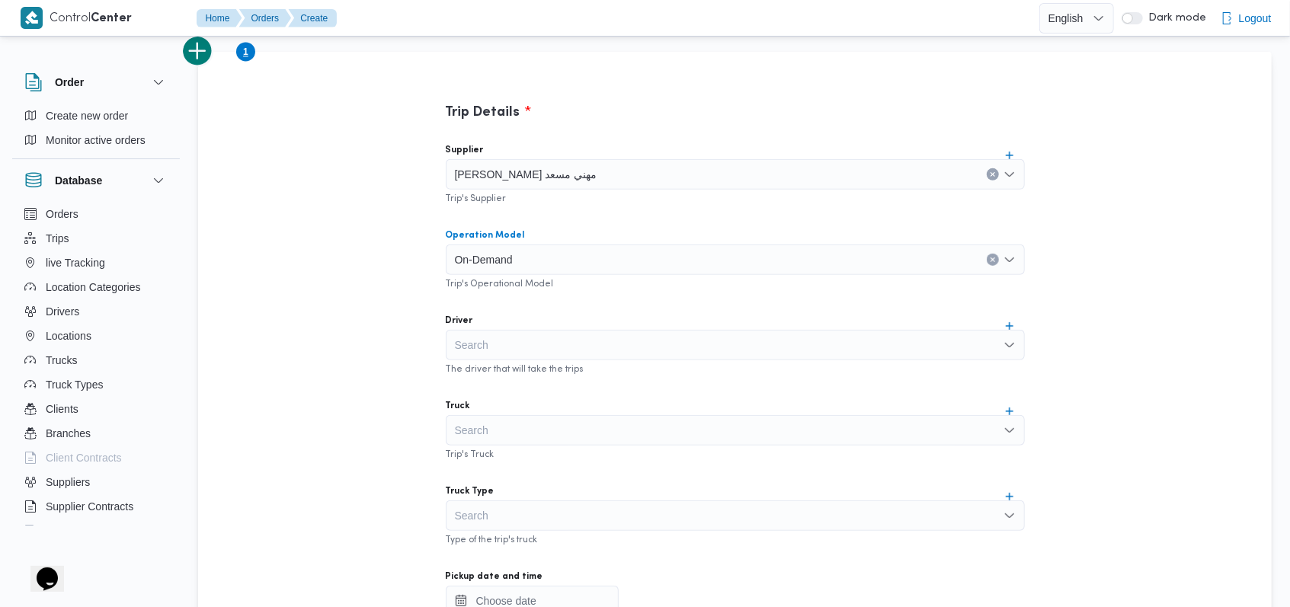
click at [536, 344] on div "Search" at bounding box center [735, 345] width 579 height 30
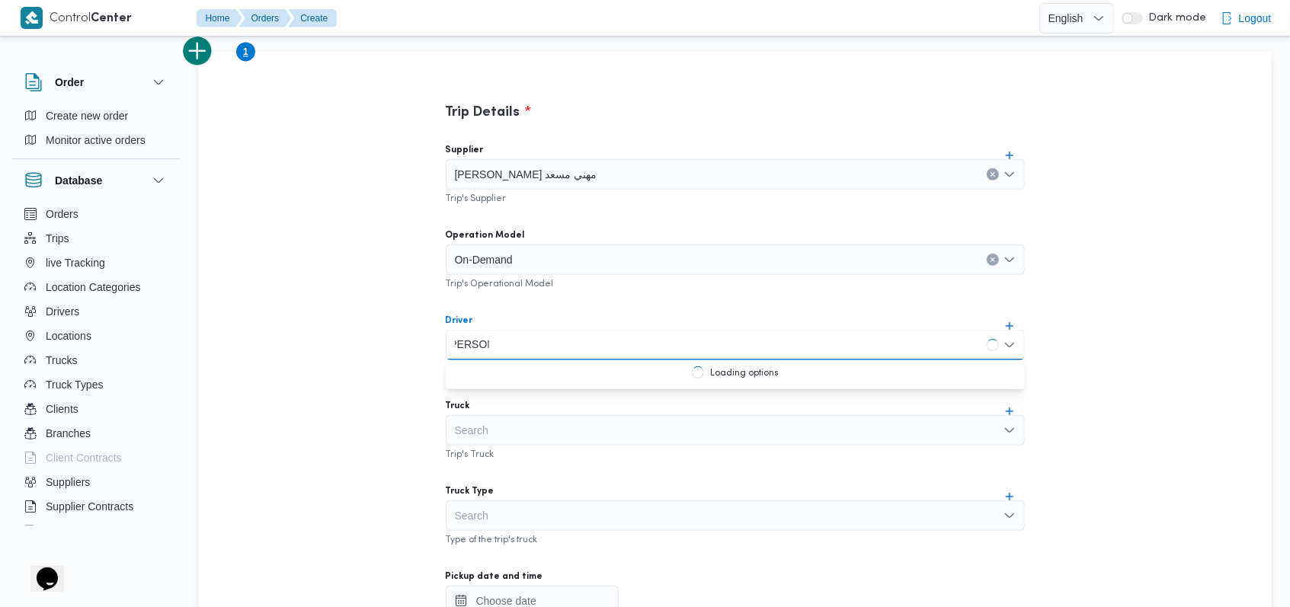
scroll to position [0, 9]
type input "احمد حامد"
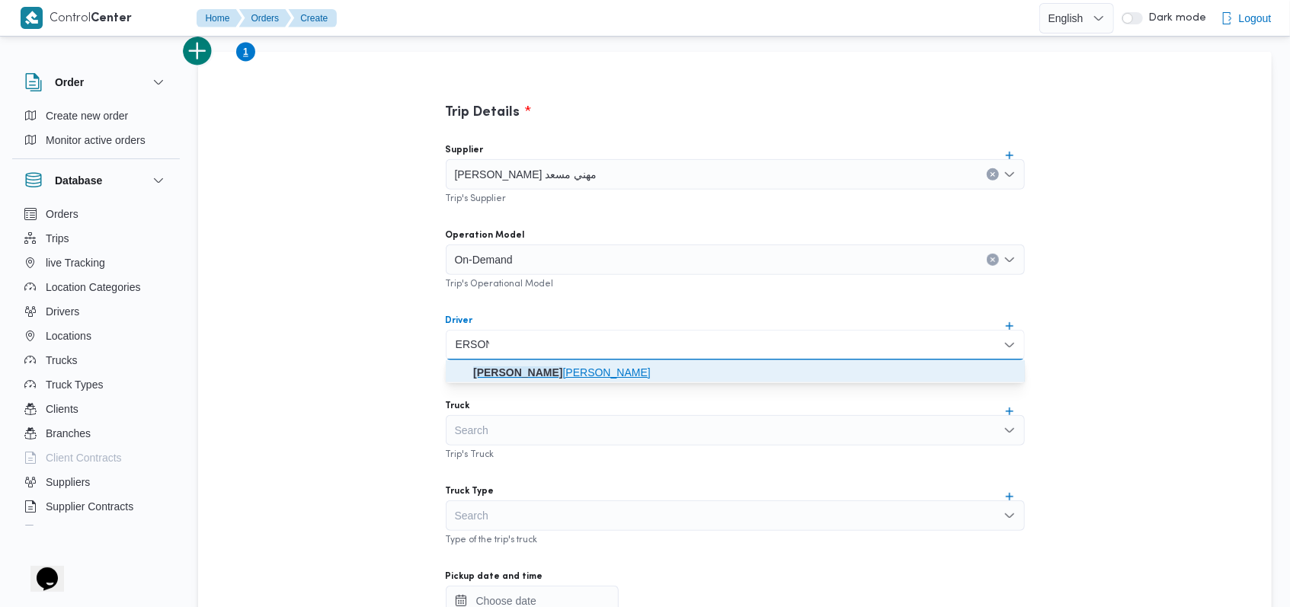
click at [540, 361] on span "احمد حامد محمد الخولى" at bounding box center [735, 373] width 567 height 24
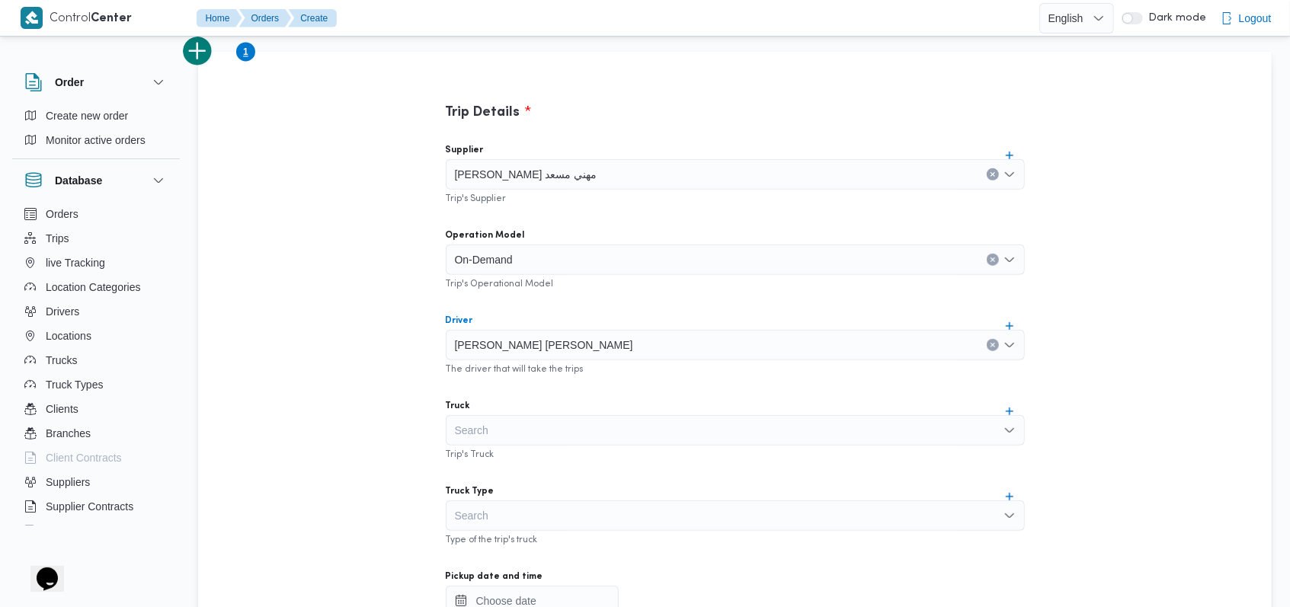
scroll to position [0, 0]
click at [526, 420] on div "Search" at bounding box center [735, 430] width 579 height 30
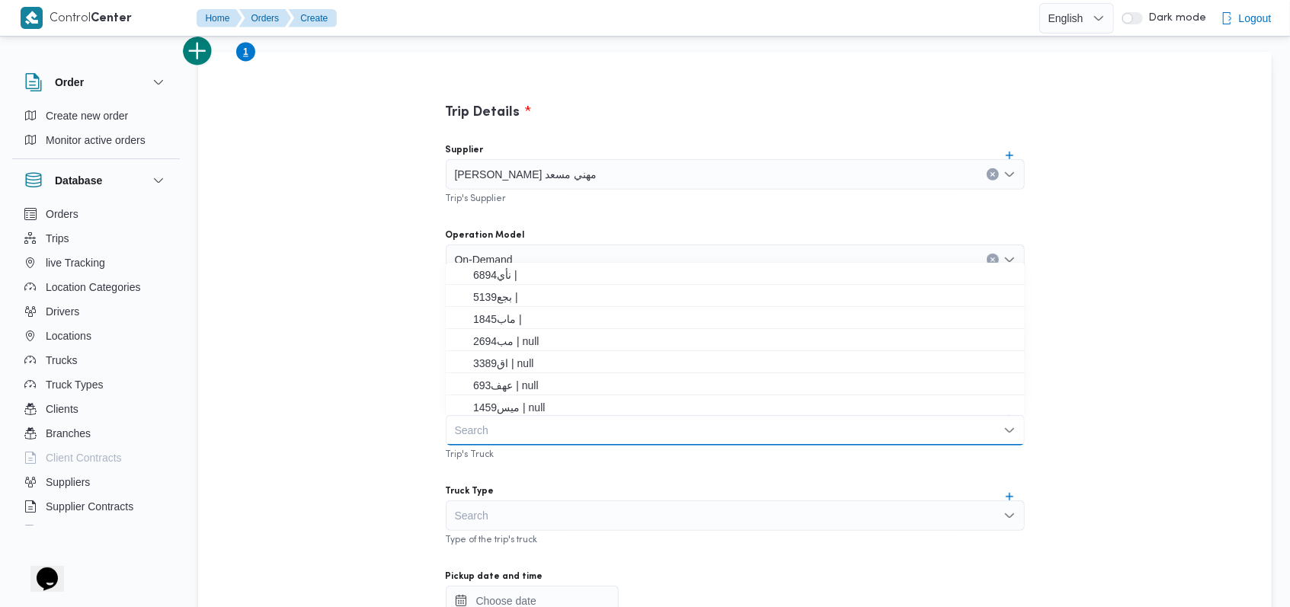
click at [393, 351] on div "Trip Details Supplier راجح ضبع مهني مسعد Trip's Supplier Operation Model On-Dem…" at bounding box center [736, 451] width 686 height 799
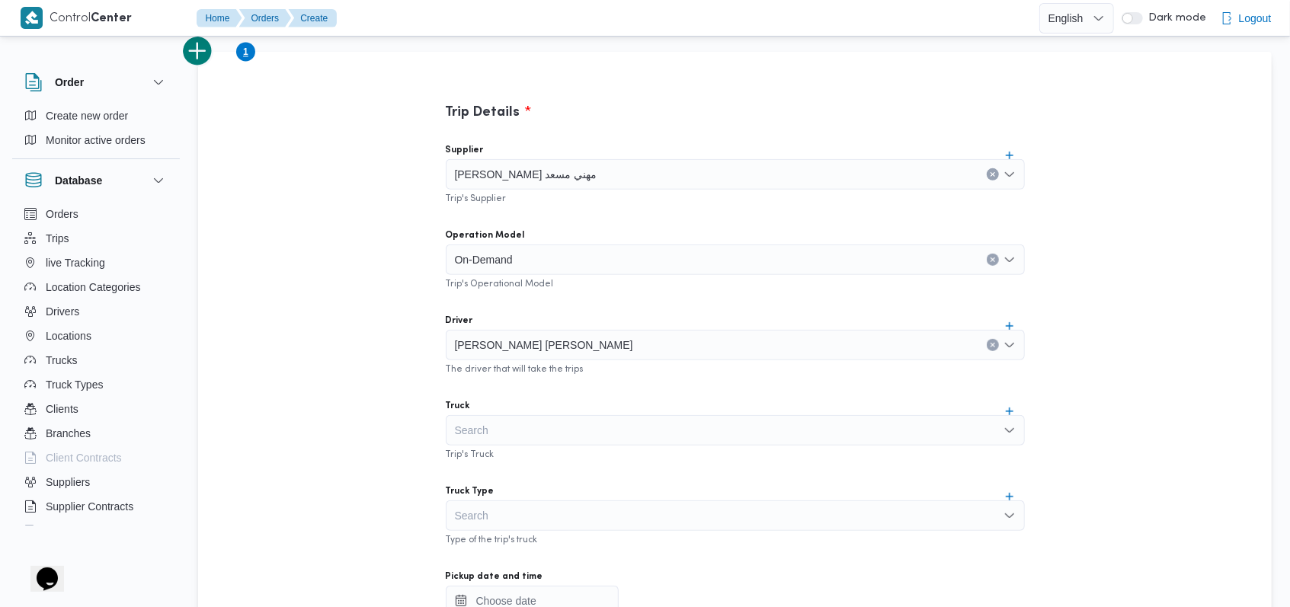
click at [490, 431] on div "Search" at bounding box center [735, 430] width 579 height 30
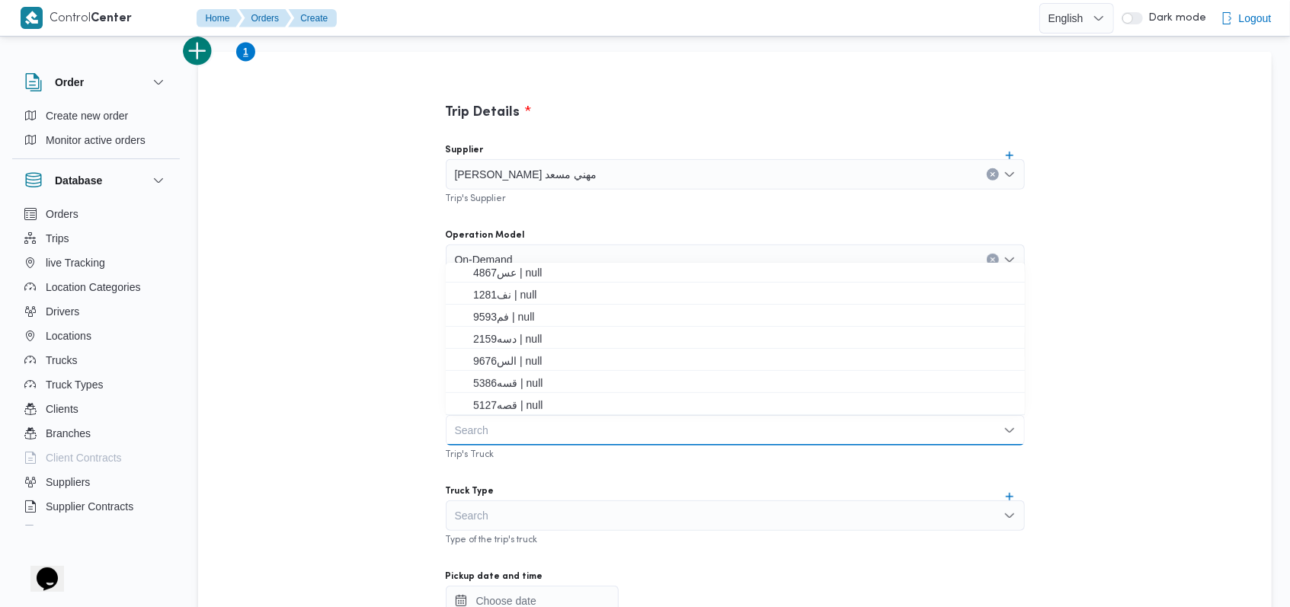
scroll to position [402, 0]
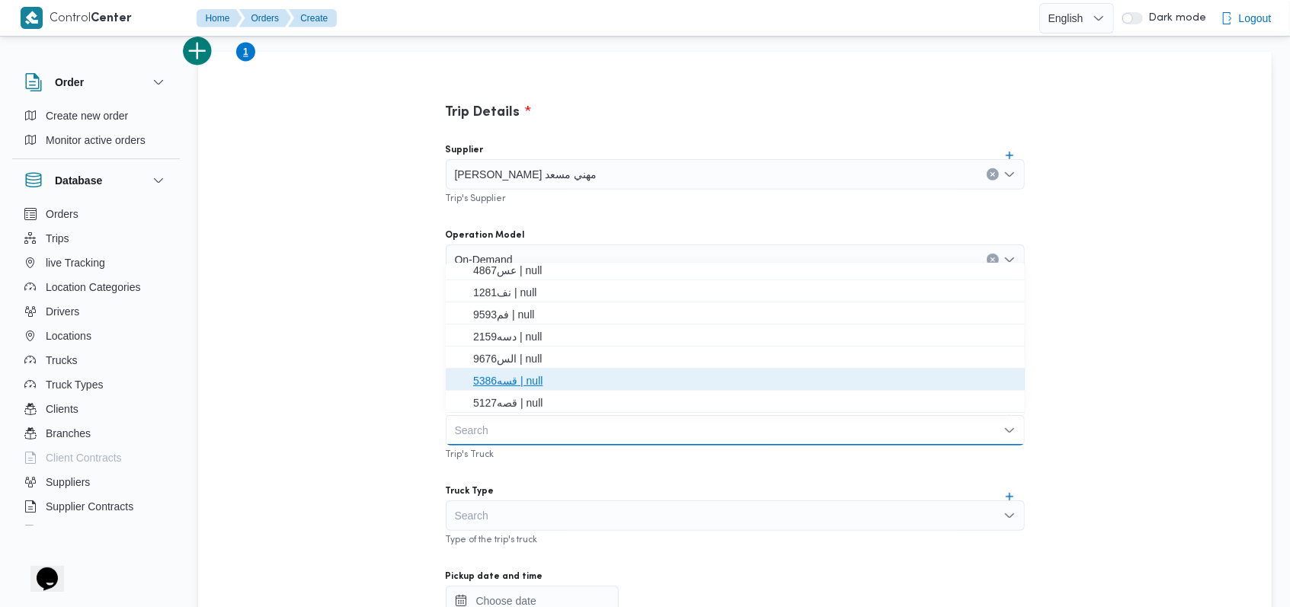
click at [549, 378] on span "قسه5386 | null" at bounding box center [744, 381] width 543 height 18
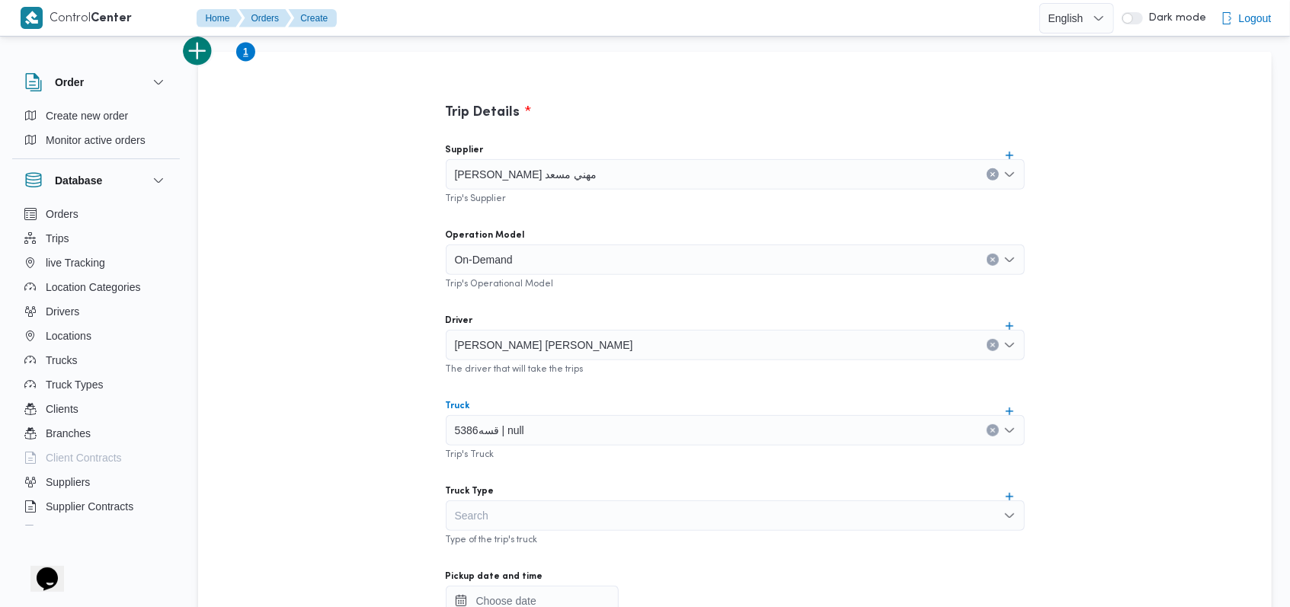
click at [534, 510] on div "Search" at bounding box center [735, 516] width 579 height 30
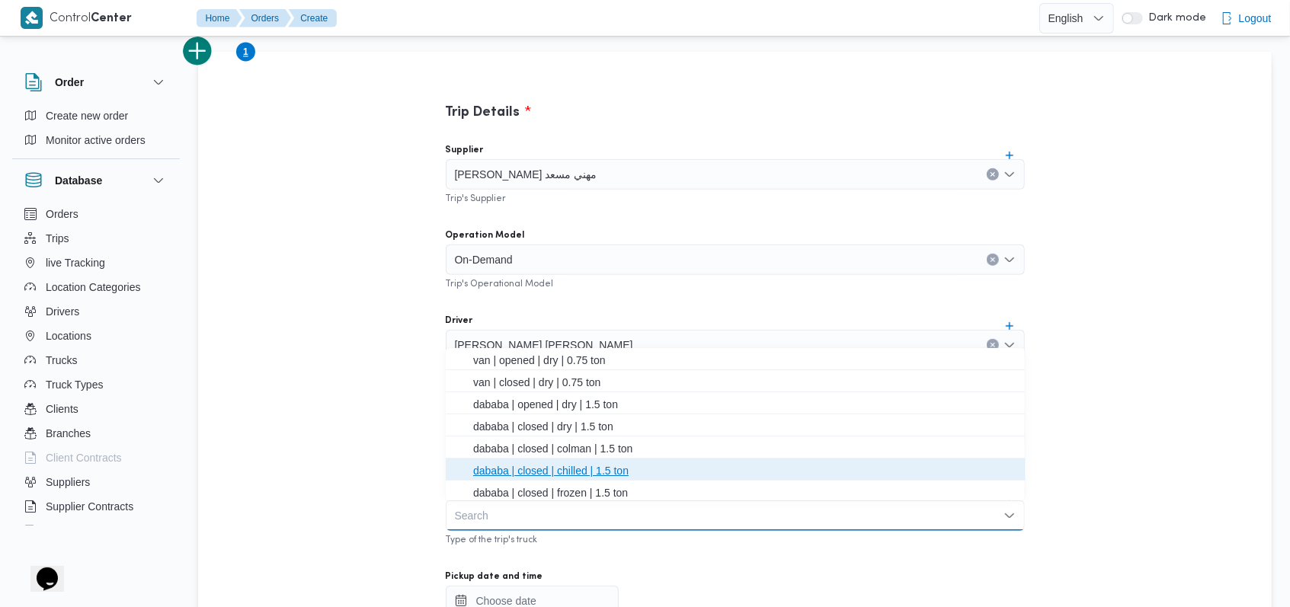
click at [565, 472] on span "dababa | closed | chilled | 1.5 ton" at bounding box center [744, 471] width 543 height 18
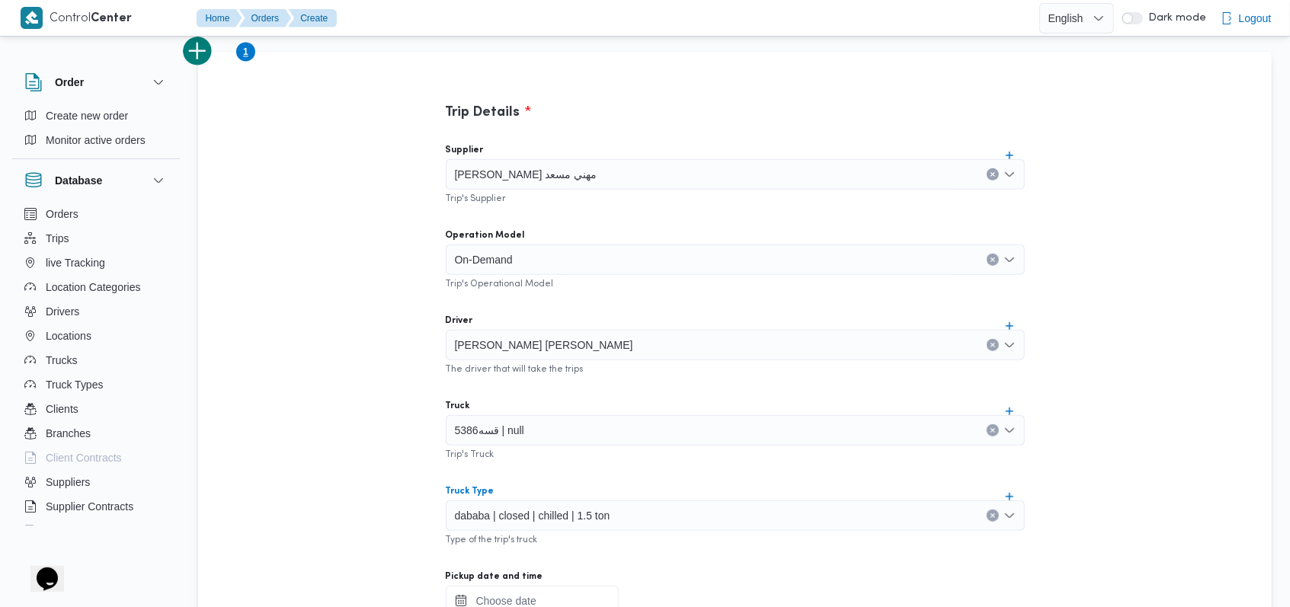
click at [531, 594] on div at bounding box center [735, 601] width 579 height 30
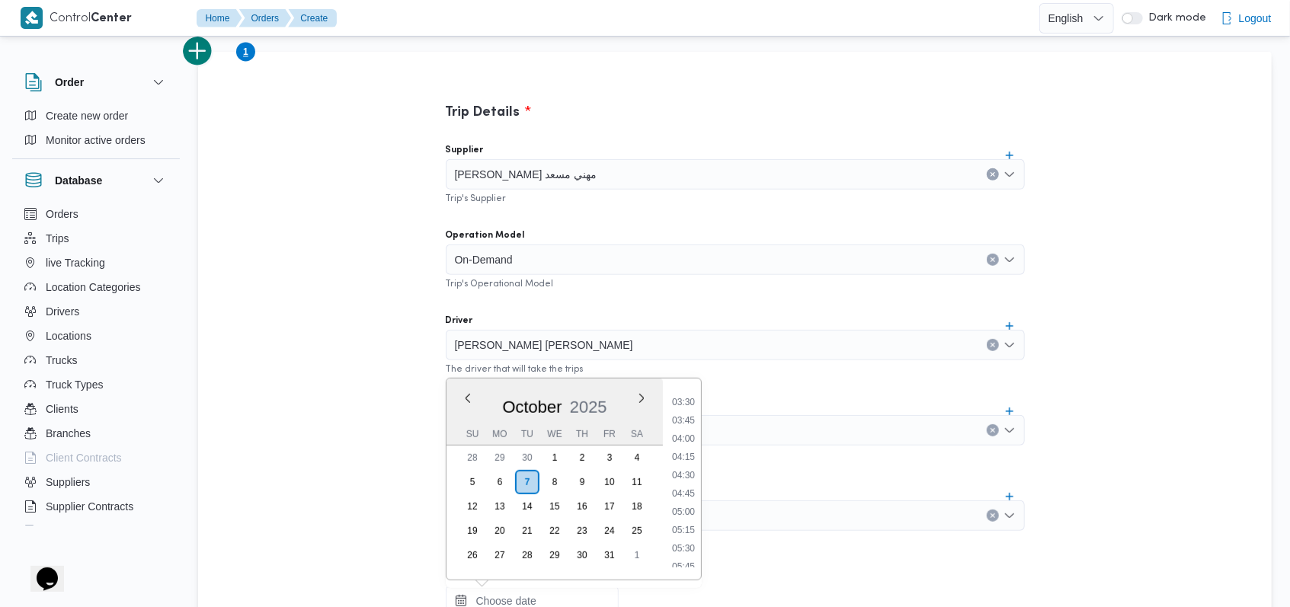
scroll to position [0, 0]
click at [695, 469] on li "01:00" at bounding box center [683, 471] width 35 height 15
type input "07/10/2025 01:00"
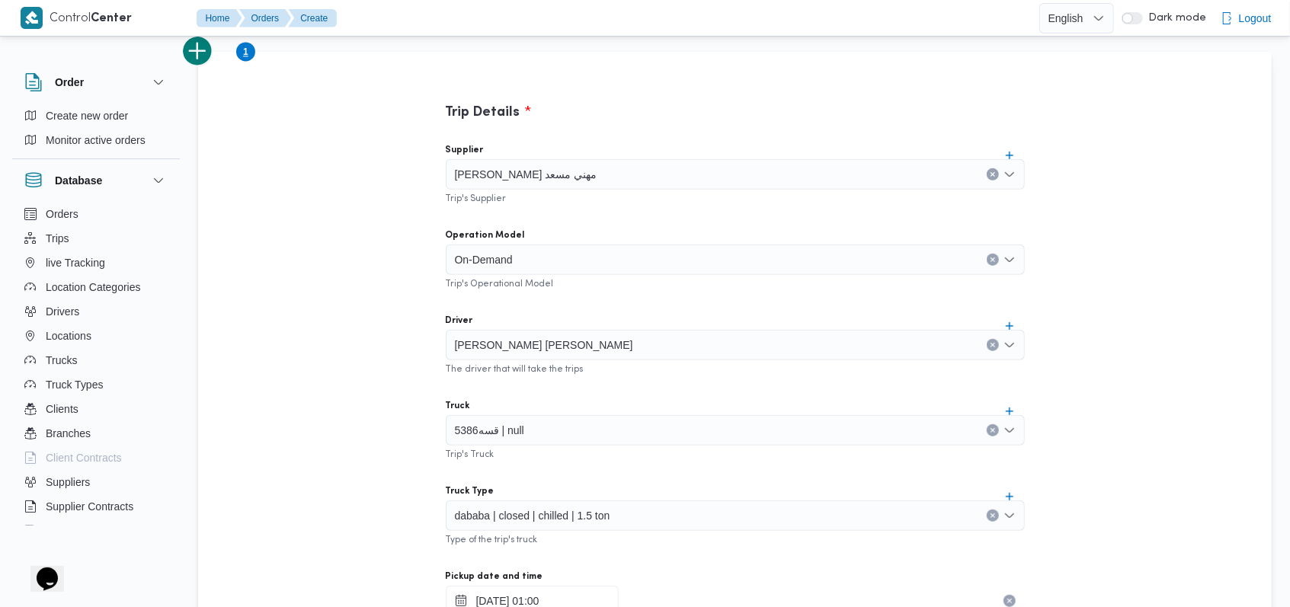
scroll to position [368, 0]
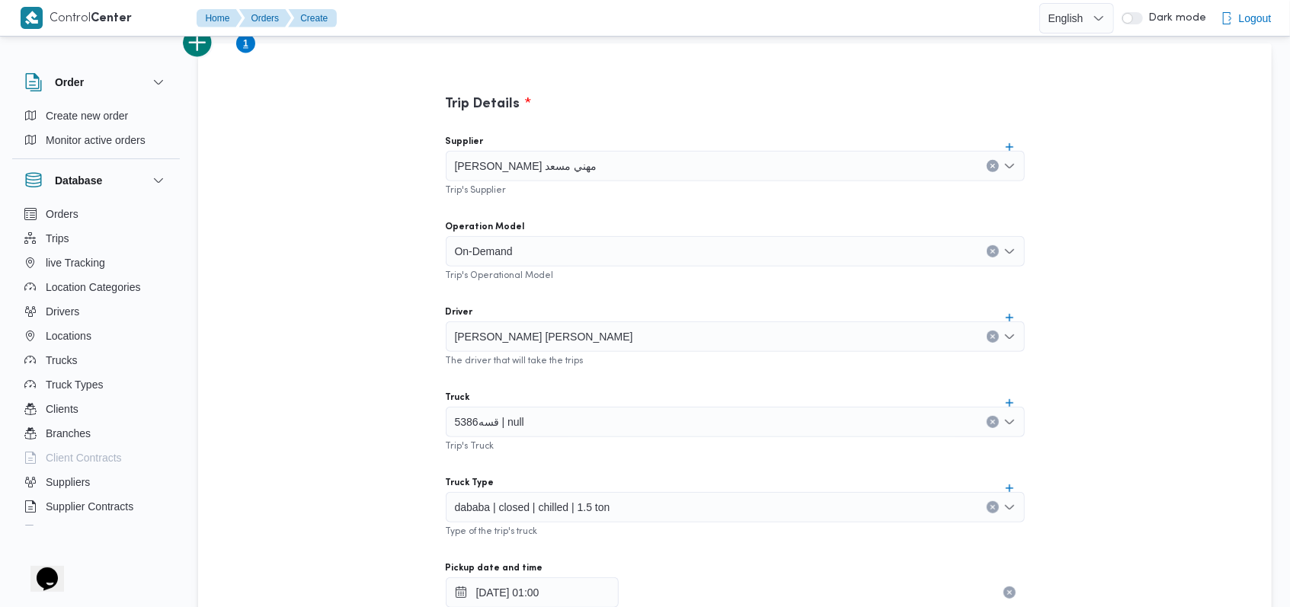
click at [695, 469] on div "Supplier راجح ضبع مهني مسعد Trip's Supplier Operation Model On-Demand Trip's Op…" at bounding box center [736, 462] width 604 height 678
click at [207, 46] on button "add trip" at bounding box center [198, 42] width 30 height 30
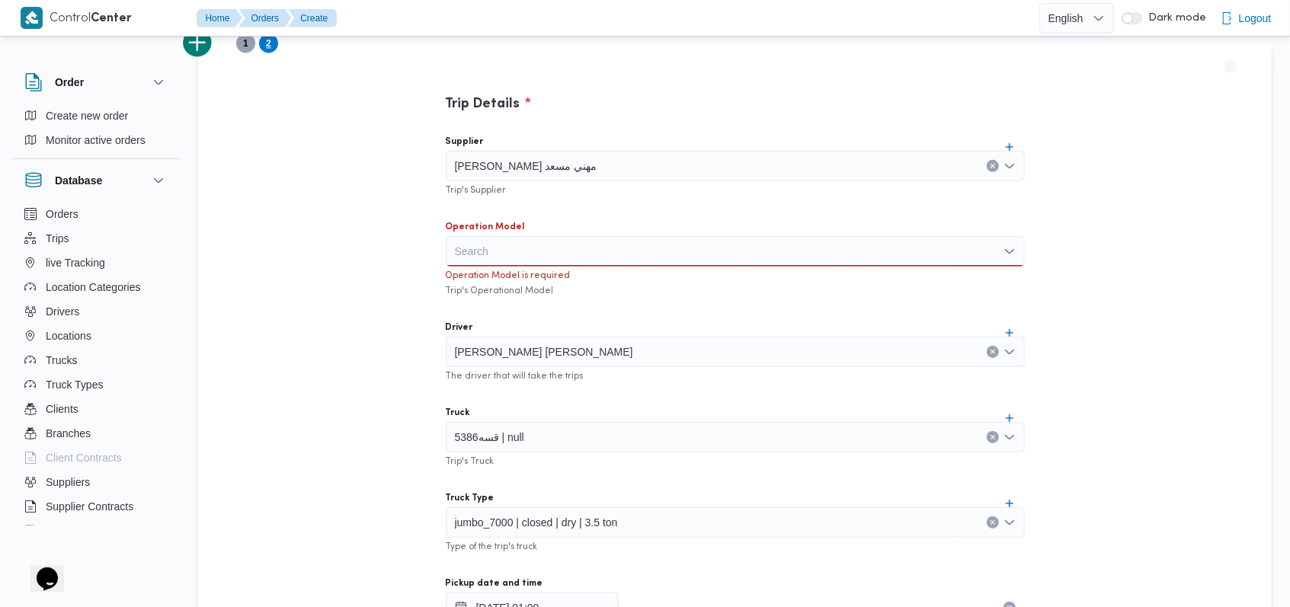
click at [518, 252] on div "Search" at bounding box center [735, 251] width 579 height 30
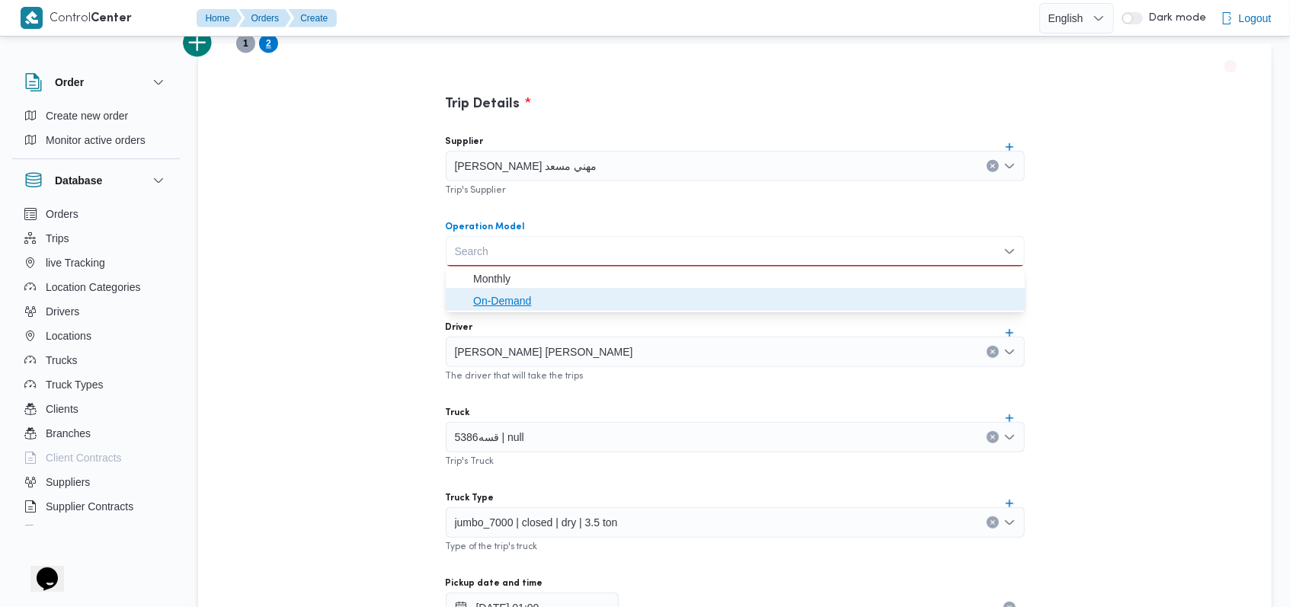
click at [511, 299] on span "On-Demand" at bounding box center [744, 301] width 543 height 18
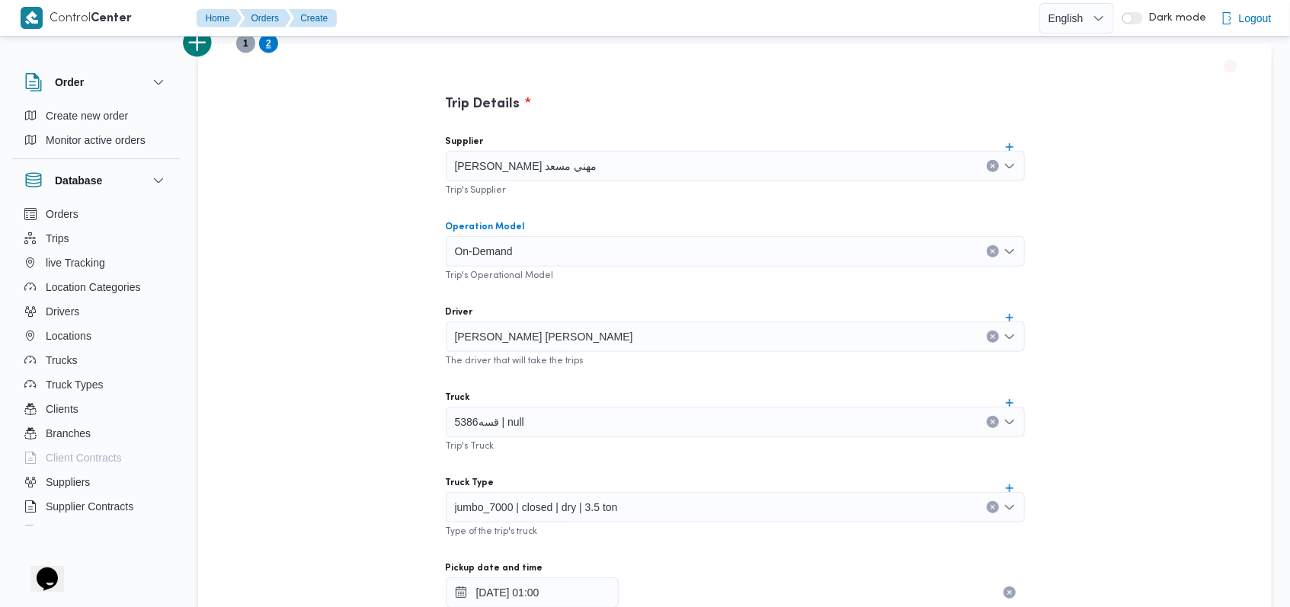
click at [584, 300] on div "Supplier راجح ضبع مهني مسعد Trip's Supplier Operation Model On-Demand Combo box…" at bounding box center [736, 462] width 604 height 678
click at [595, 341] on div "احمد حامد محمد الخولى" at bounding box center [735, 337] width 579 height 30
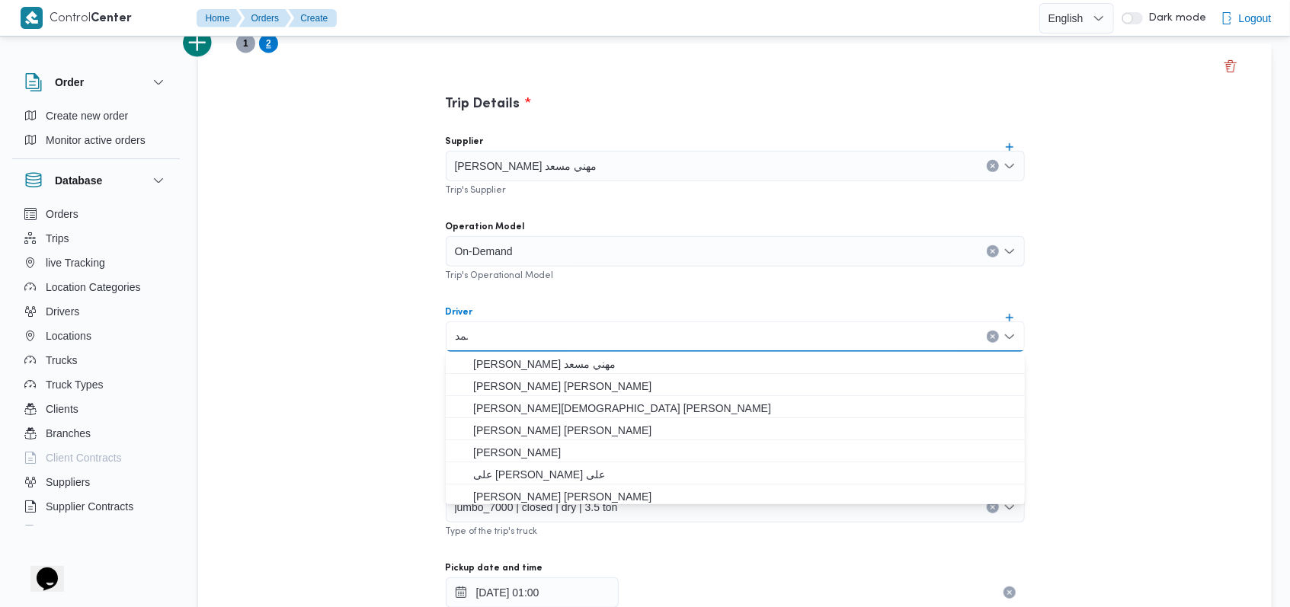
scroll to position [0, 5]
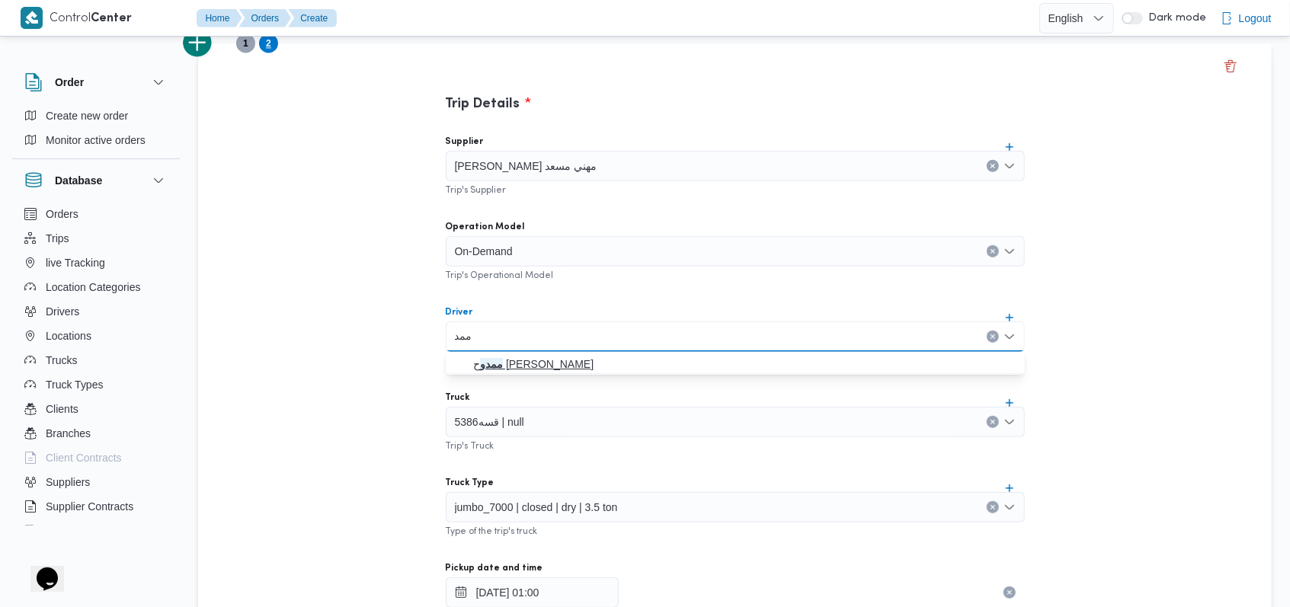
type input "ممدو"
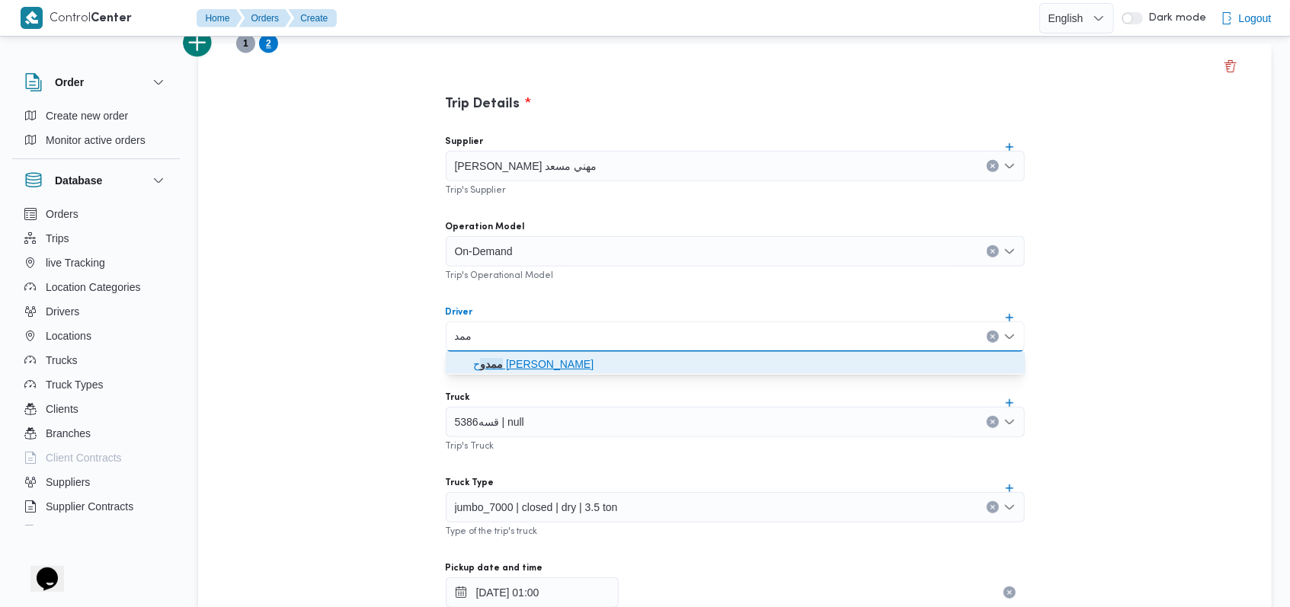
click at [512, 372] on span "ممدو ح مصطفي ابراهيم حلمي" at bounding box center [744, 364] width 543 height 18
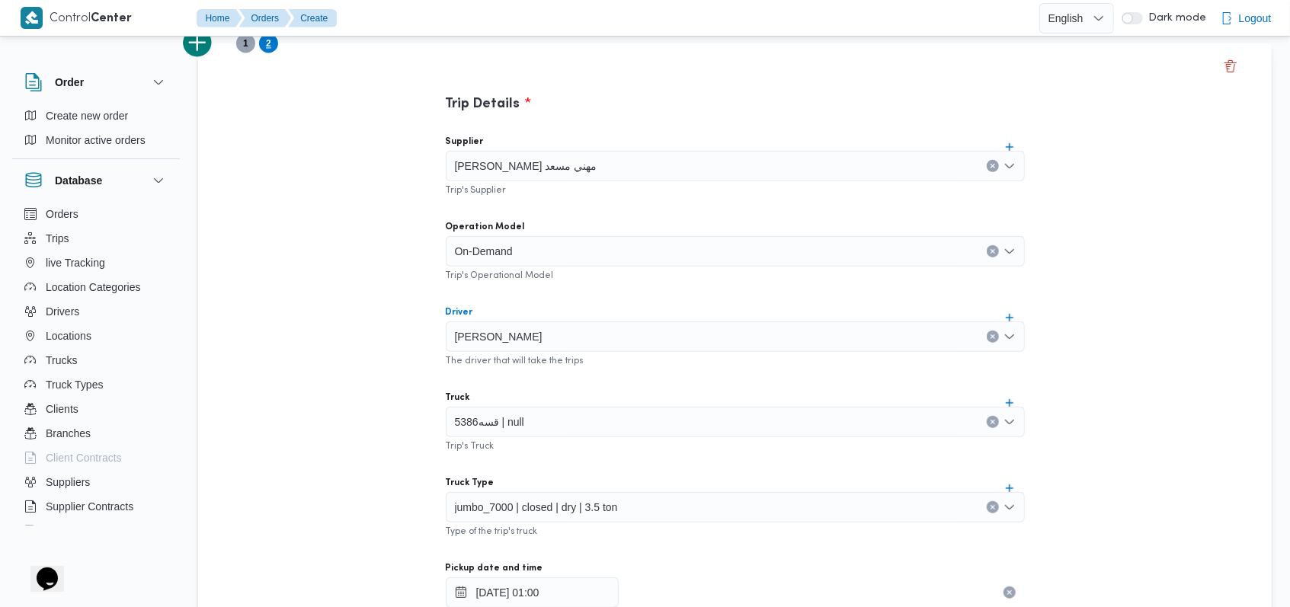
scroll to position [0, 0]
click at [538, 424] on div "قسه5386 | null" at bounding box center [735, 422] width 579 height 30
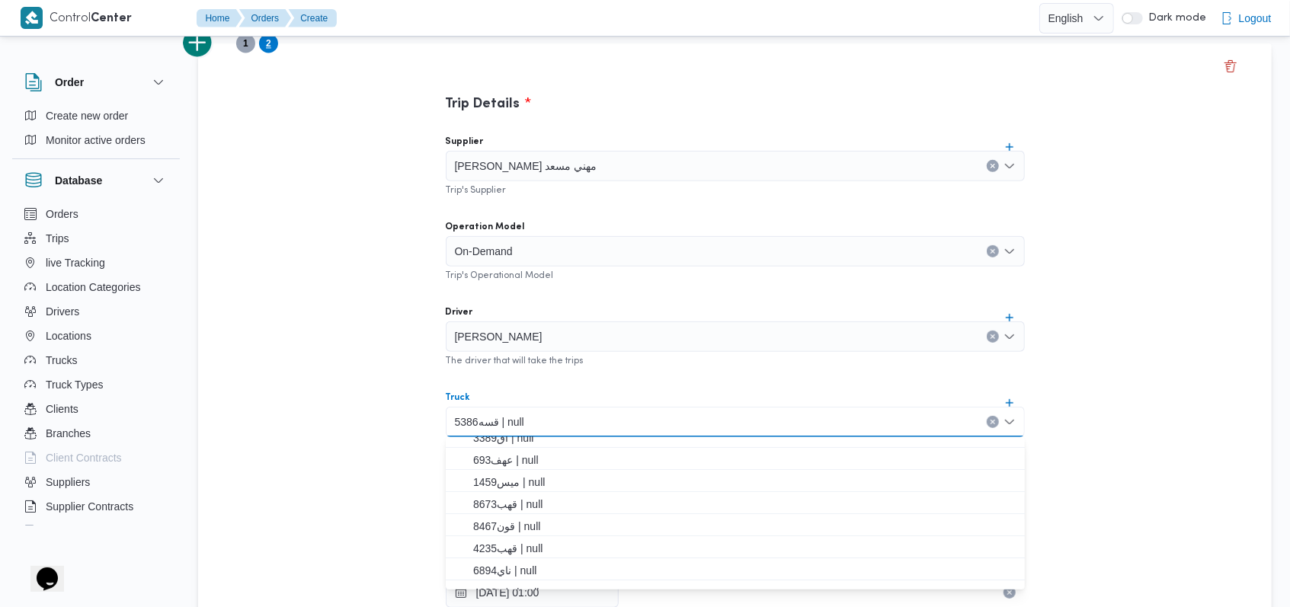
scroll to position [101, 0]
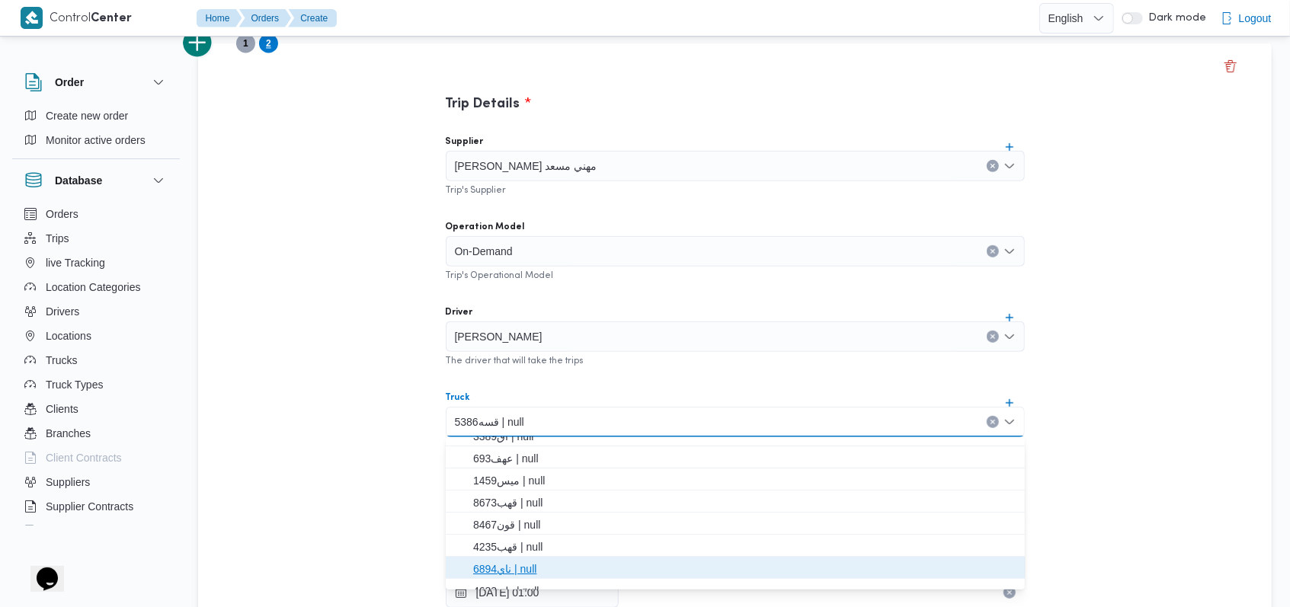
click at [507, 561] on span "ناي6894 | null" at bounding box center [744, 569] width 543 height 18
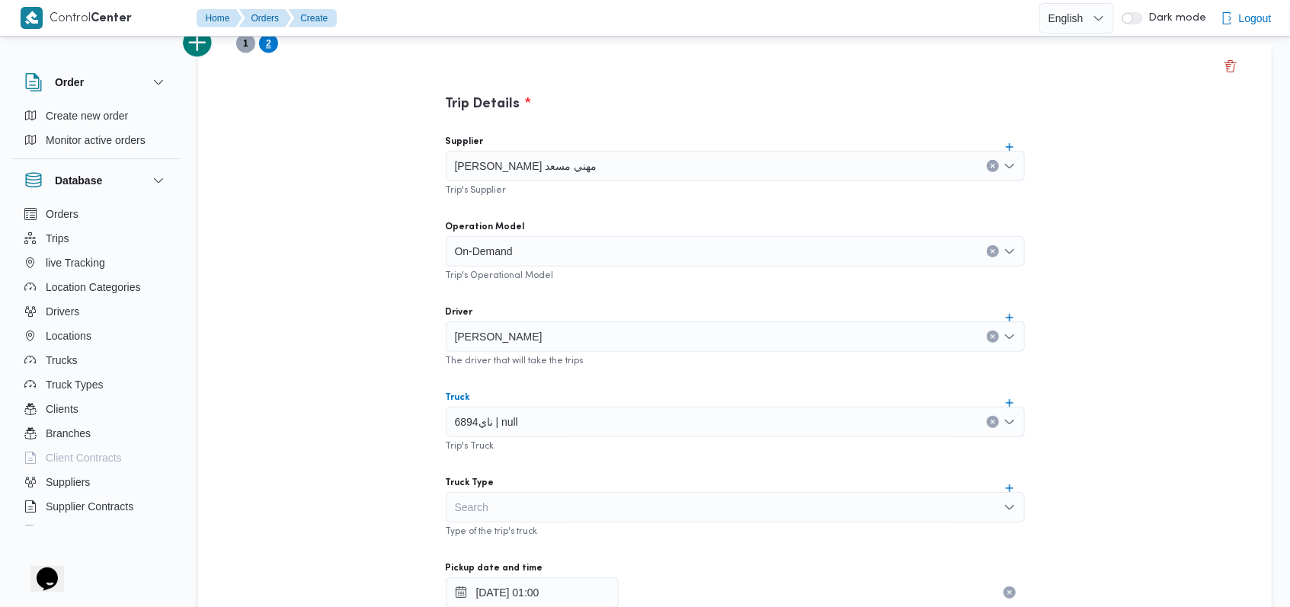
click at [553, 513] on div "Search" at bounding box center [735, 507] width 579 height 30
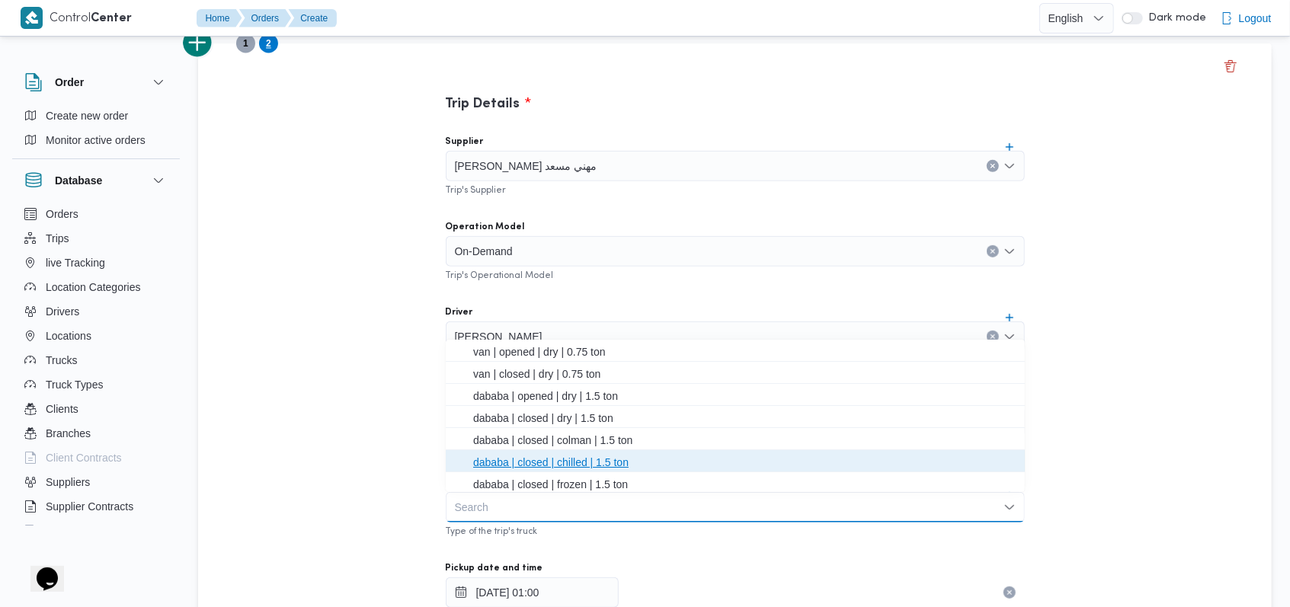
click at [562, 461] on span "dababa | closed | chilled | 1.5 ton" at bounding box center [744, 463] width 543 height 18
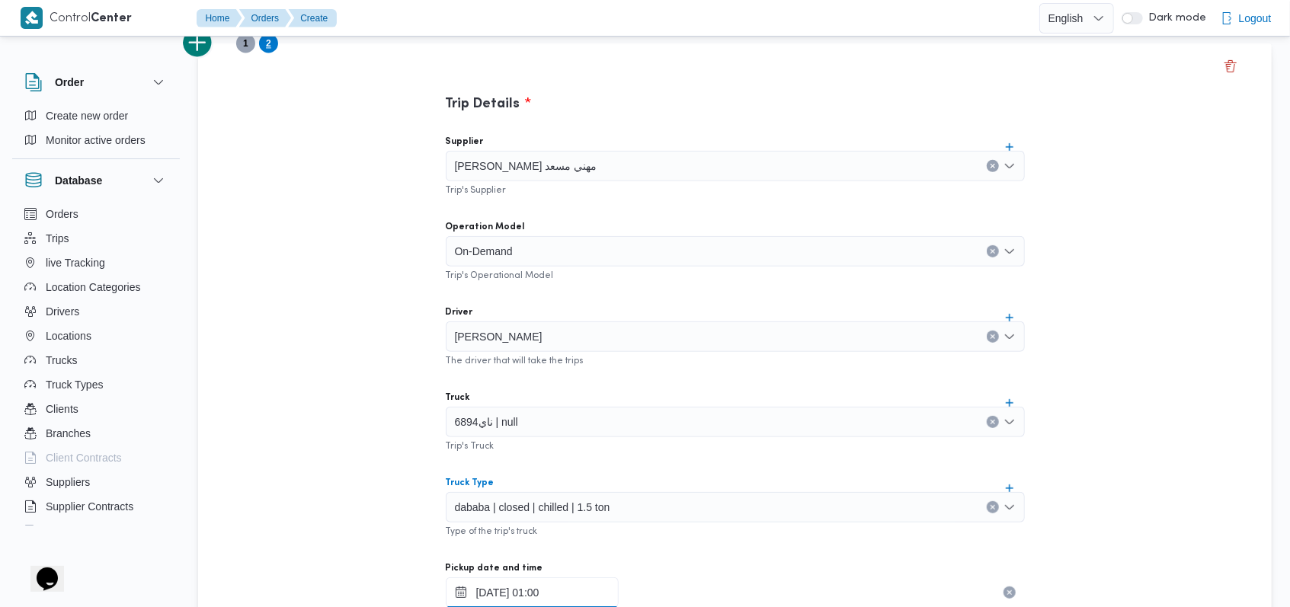
click at [553, 593] on input "07/10/2025 01:00" at bounding box center [532, 593] width 173 height 30
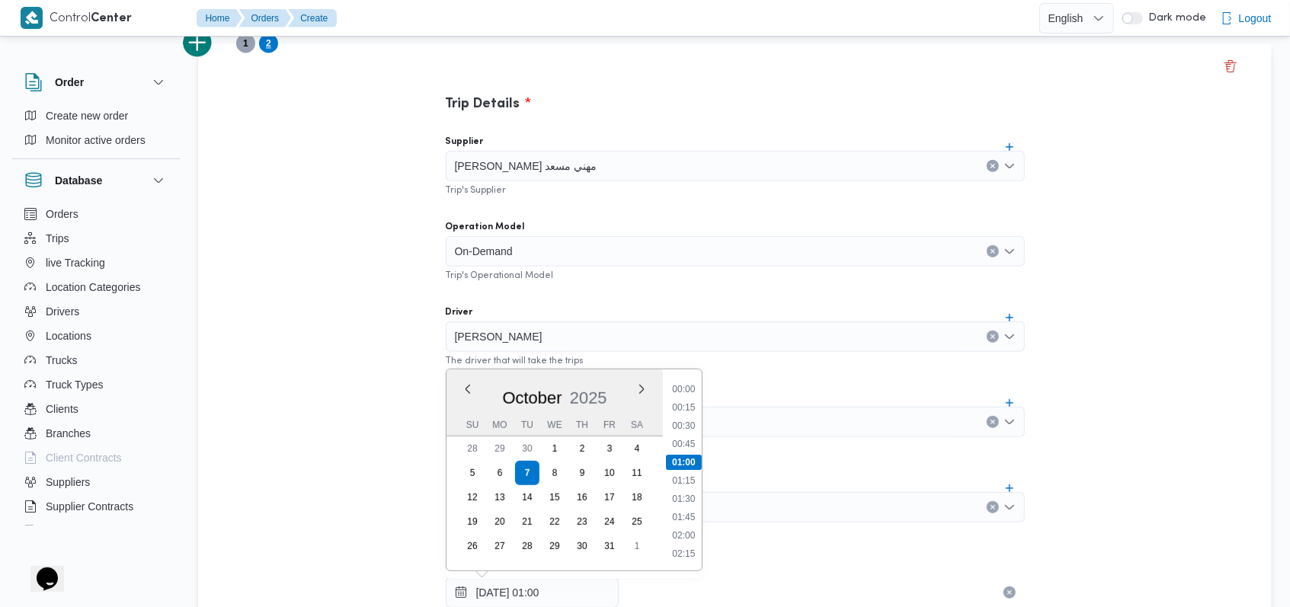
click at [396, 527] on div "Trip Details Supplier راجح ضبع مهني مسعد Trip's Supplier Operation Model On-Dem…" at bounding box center [736, 442] width 686 height 799
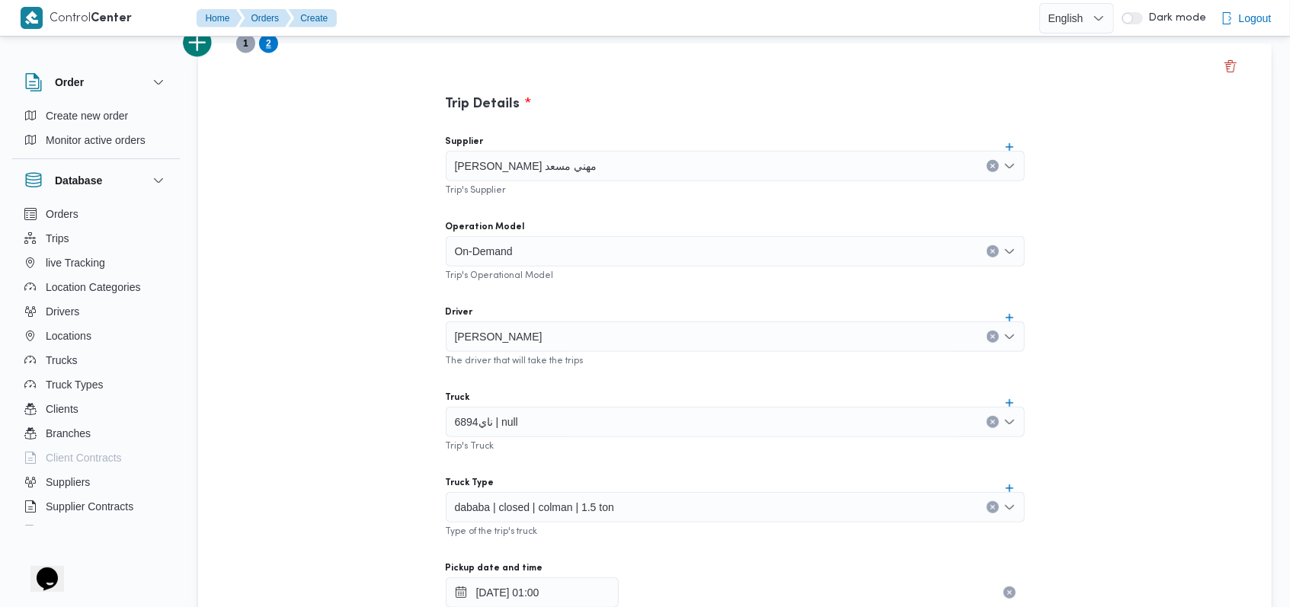
click at [564, 518] on div "dababa | closed | colman | 1.5 ton" at bounding box center [735, 507] width 579 height 30
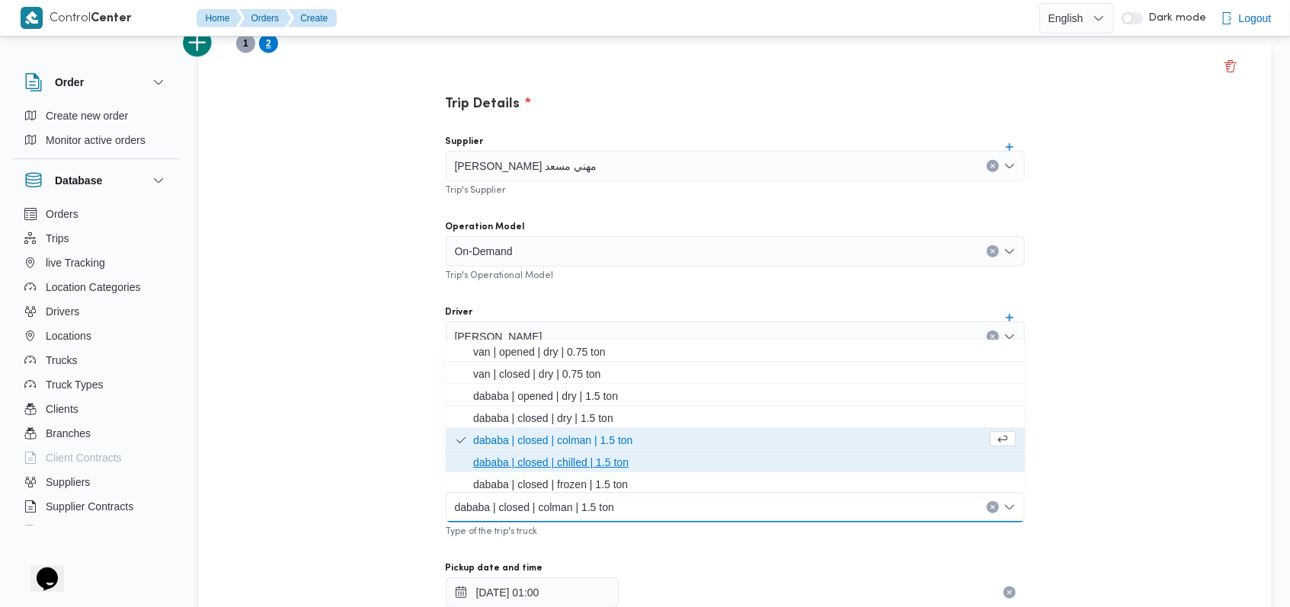
click at [572, 465] on span "dababa | closed | chilled | 1.5 ton" at bounding box center [744, 463] width 543 height 18
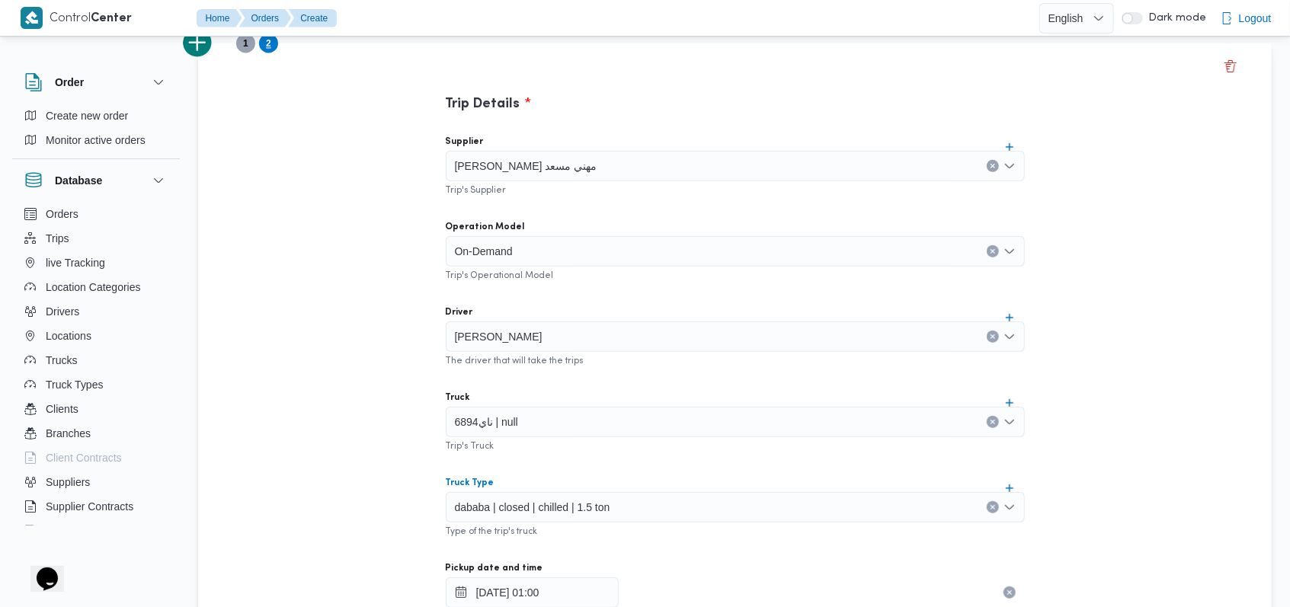
drag, startPoint x: 351, startPoint y: 362, endPoint x: 332, endPoint y: 322, distance: 44.3
click at [351, 361] on div "Trip Details Supplier راجح ضبع مهني مسعد Trip's Supplier Operation Model On-Dem…" at bounding box center [735, 582] width 1074 height 1078
click at [239, 46] on span "1" at bounding box center [245, 43] width 19 height 19
click at [543, 418] on div "قسه5386 | null" at bounding box center [735, 422] width 579 height 30
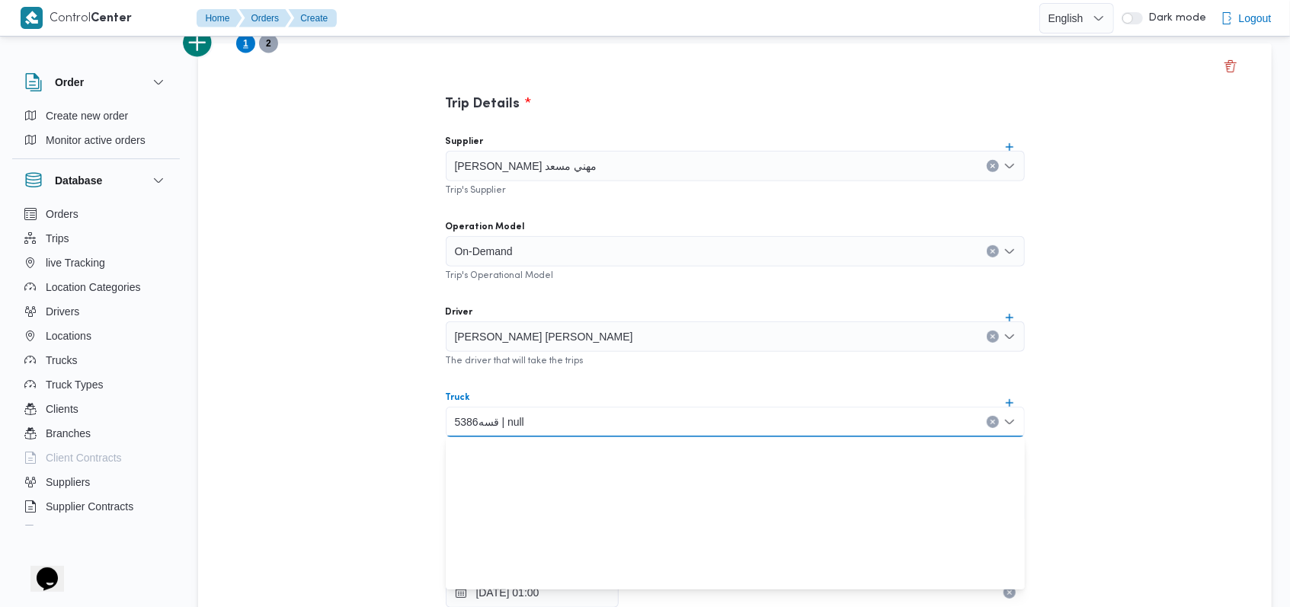
scroll to position [378, 0]
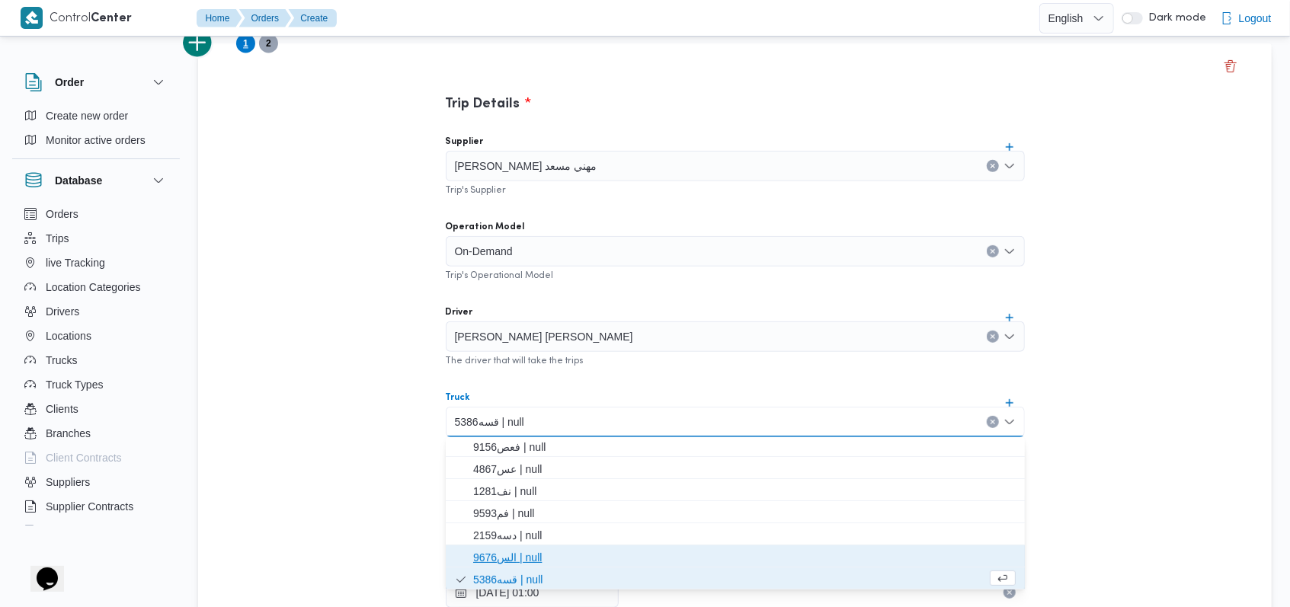
click at [537, 549] on span "الس9676 | null" at bounding box center [744, 558] width 543 height 18
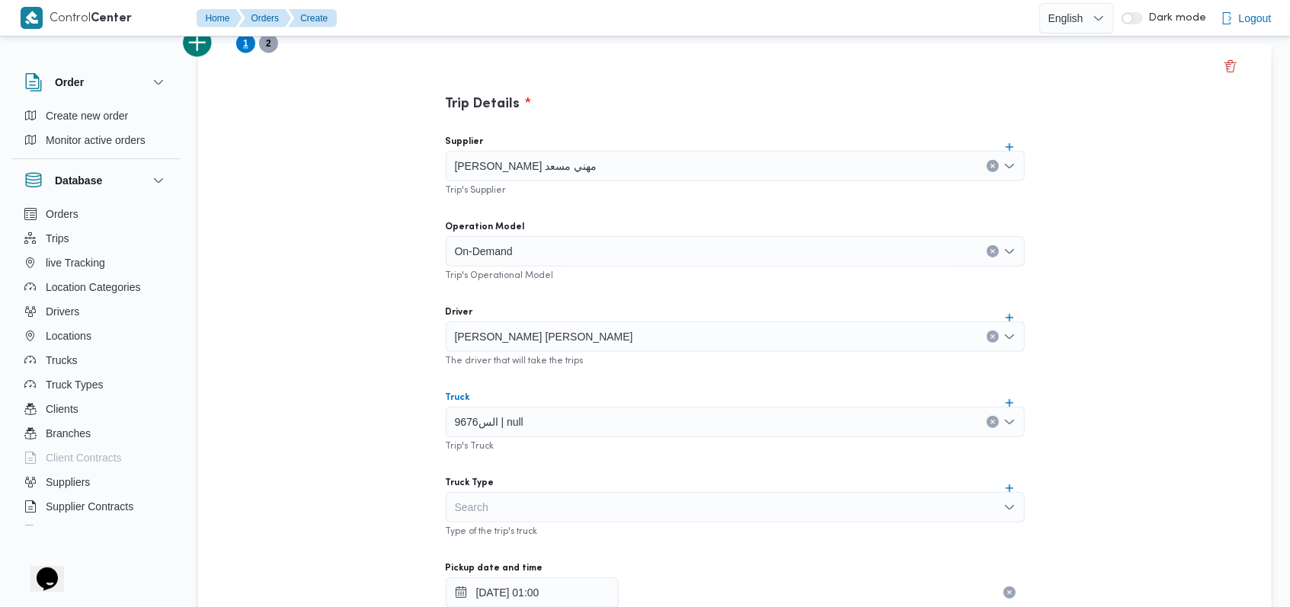
click at [543, 502] on div "Search" at bounding box center [735, 507] width 579 height 30
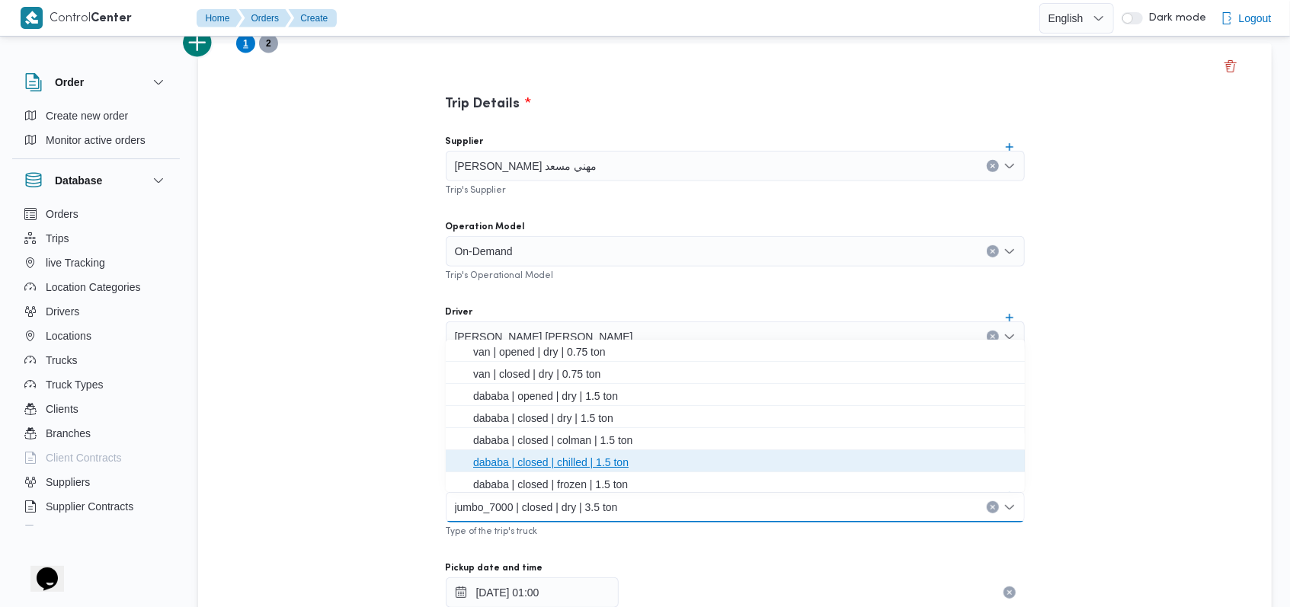
click at [555, 466] on span "dababa | closed | chilled | 1.5 ton" at bounding box center [744, 463] width 543 height 18
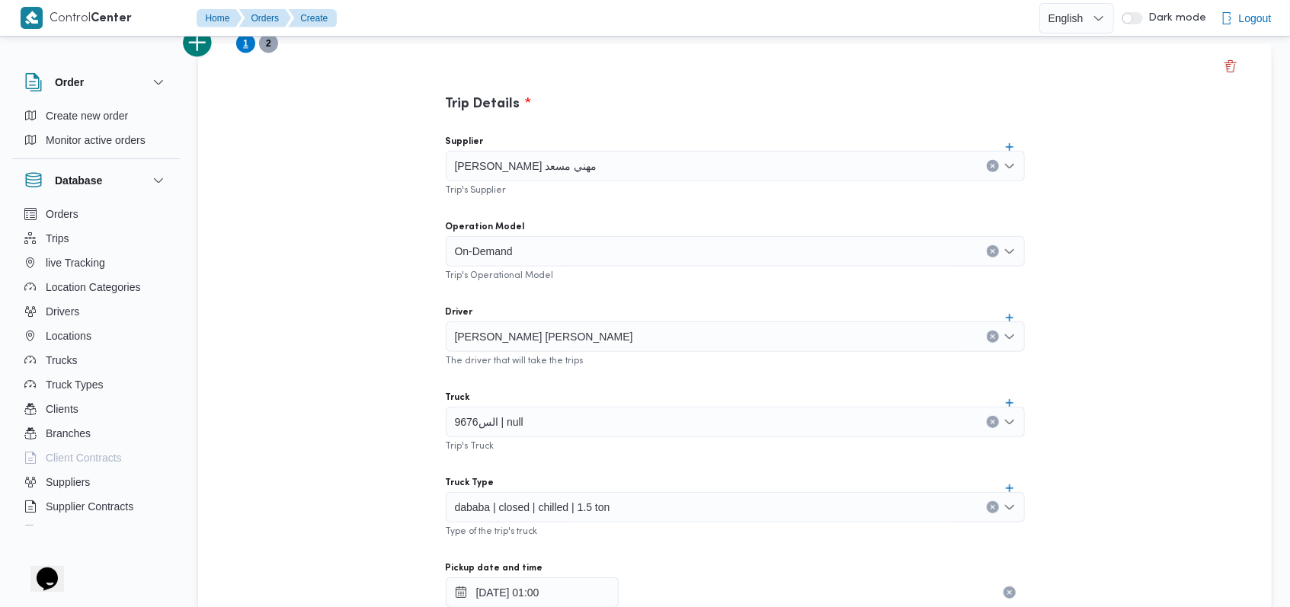
click at [568, 463] on div "Supplier راجح ضبع مهني مسعد Trip's Supplier Operation Model On-Demand Trip's Op…" at bounding box center [736, 462] width 604 height 678
click at [270, 48] on span "2" at bounding box center [268, 43] width 5 height 18
click at [252, 45] on span "1" at bounding box center [245, 43] width 19 height 19
click at [272, 48] on span "2" at bounding box center [268, 43] width 19 height 19
click at [245, 49] on span "1" at bounding box center [245, 43] width 5 height 18
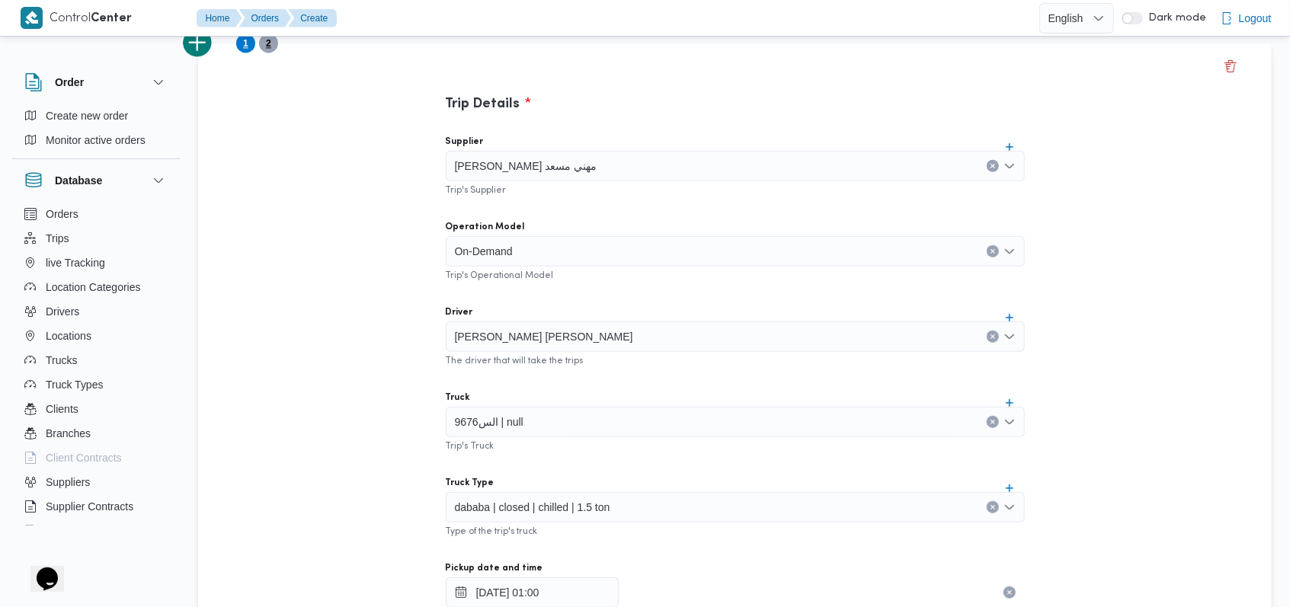
click at [269, 49] on span "2" at bounding box center [268, 43] width 5 height 18
click at [197, 47] on button "add trip" at bounding box center [198, 42] width 30 height 30
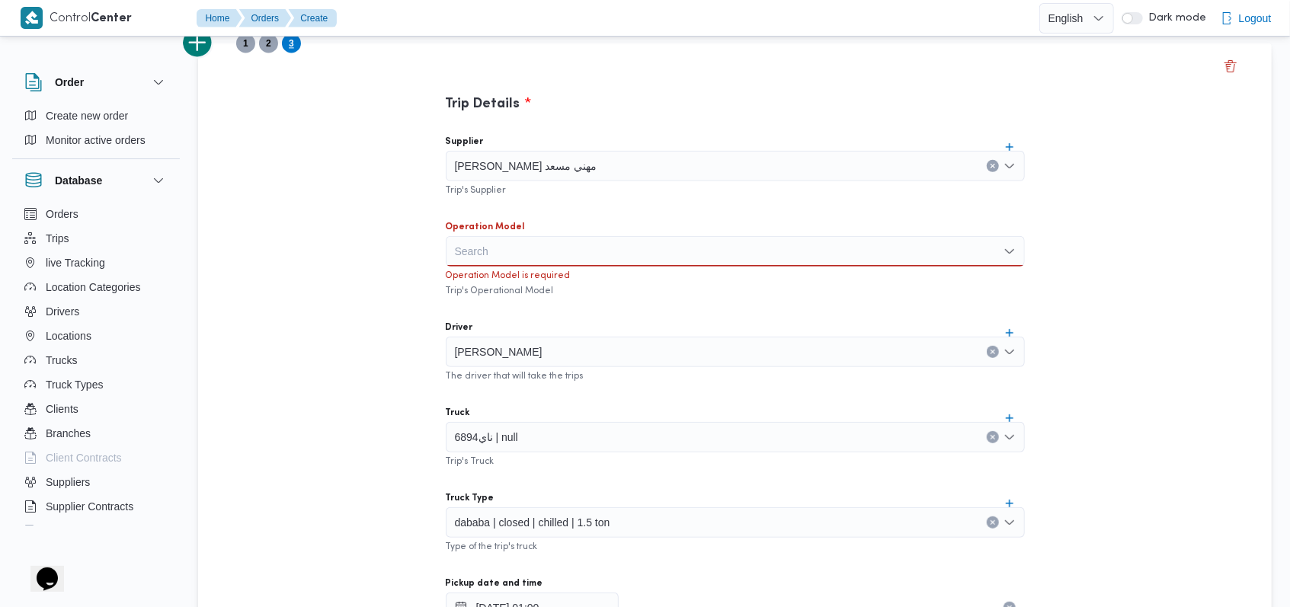
click at [491, 254] on div "Search" at bounding box center [735, 251] width 579 height 30
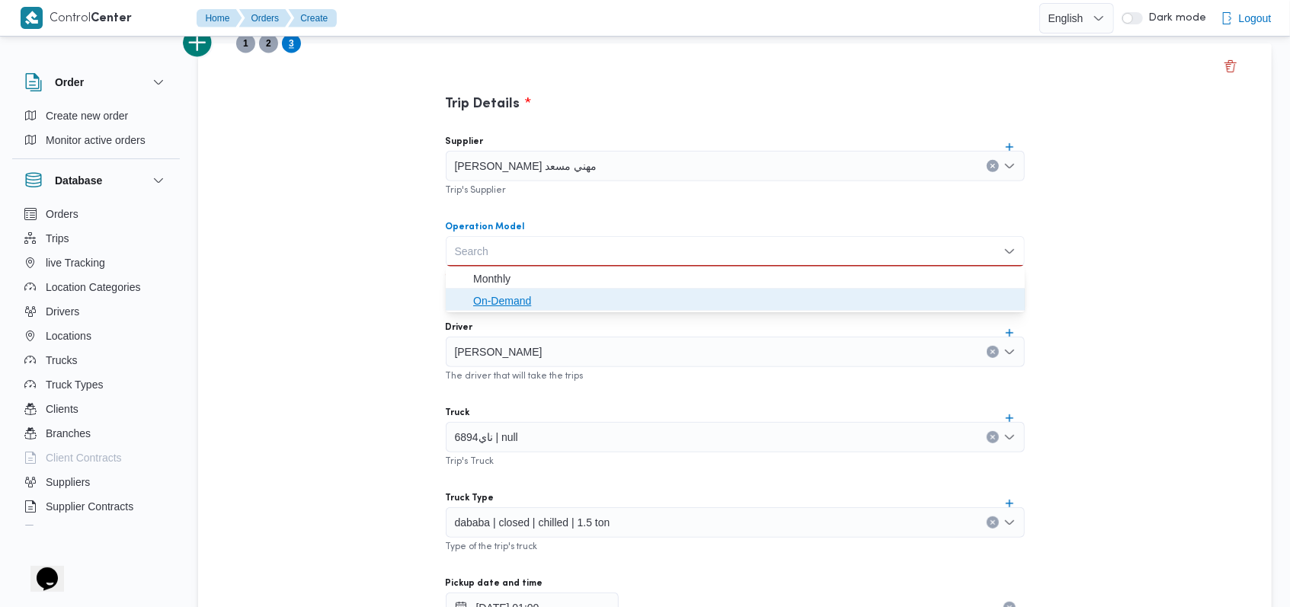
click at [486, 303] on span "On-Demand" at bounding box center [744, 301] width 543 height 18
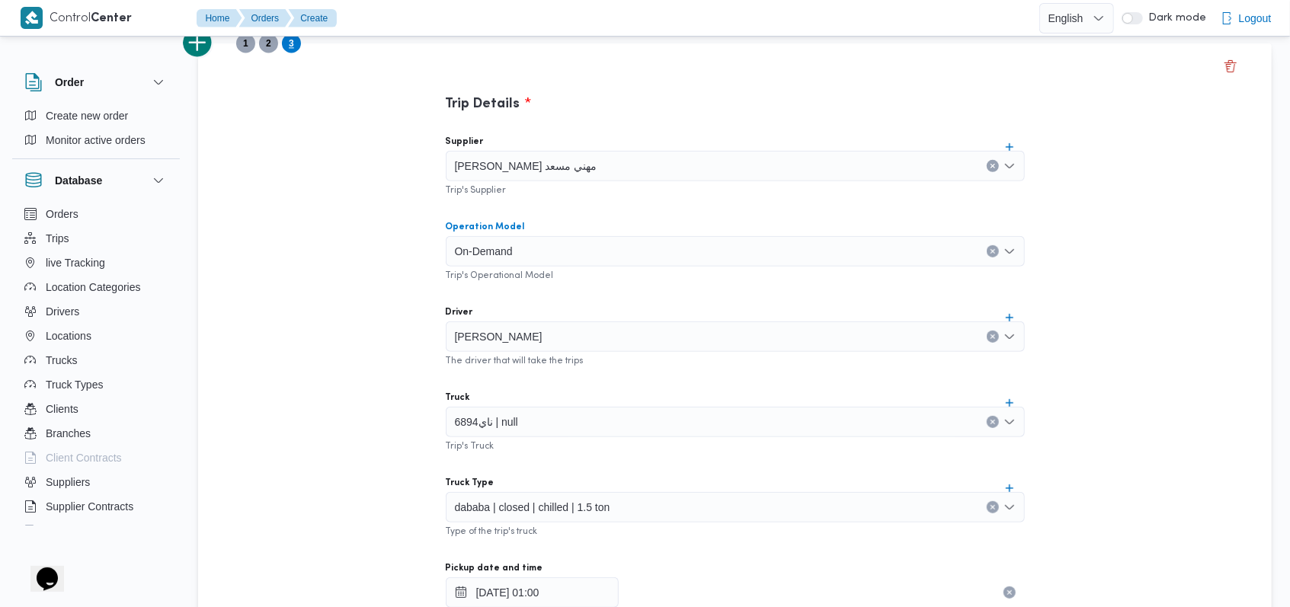
click at [341, 271] on div "Trip Details Supplier راجح ضبع مهني مسعد Trip's Supplier Operation Model On-Dem…" at bounding box center [735, 582] width 1074 height 1078
click at [206, 44] on button "add trip" at bounding box center [198, 42] width 30 height 30
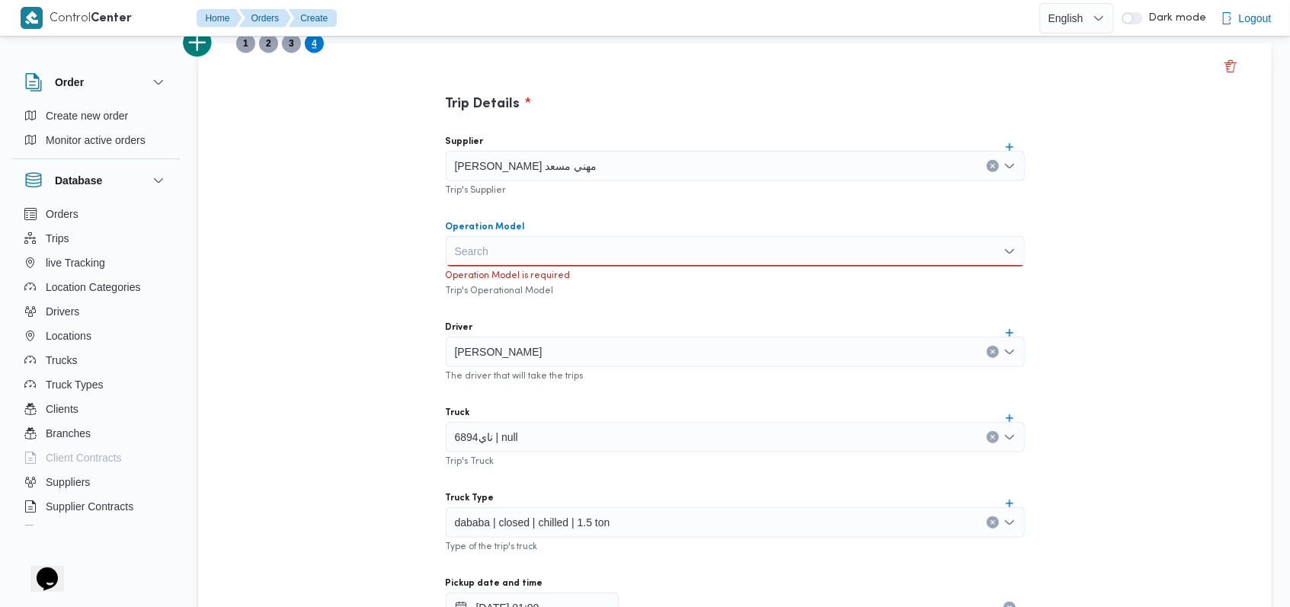
click at [538, 248] on div "Search" at bounding box center [735, 251] width 579 height 30
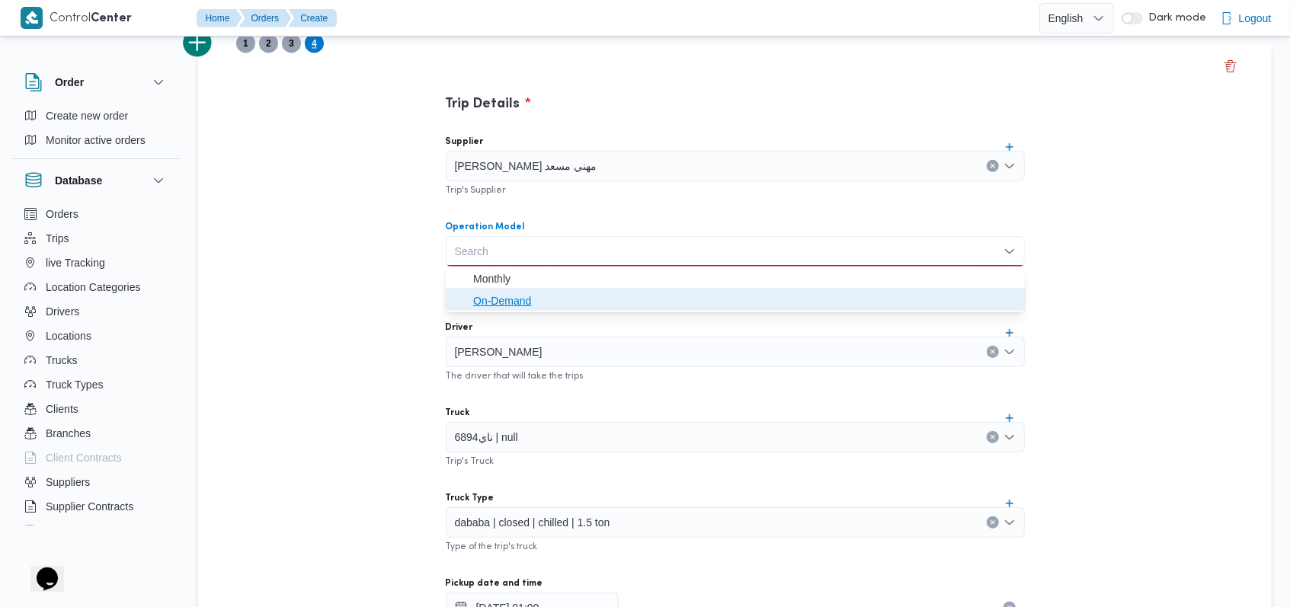
click at [524, 295] on span "On-Demand" at bounding box center [744, 301] width 543 height 18
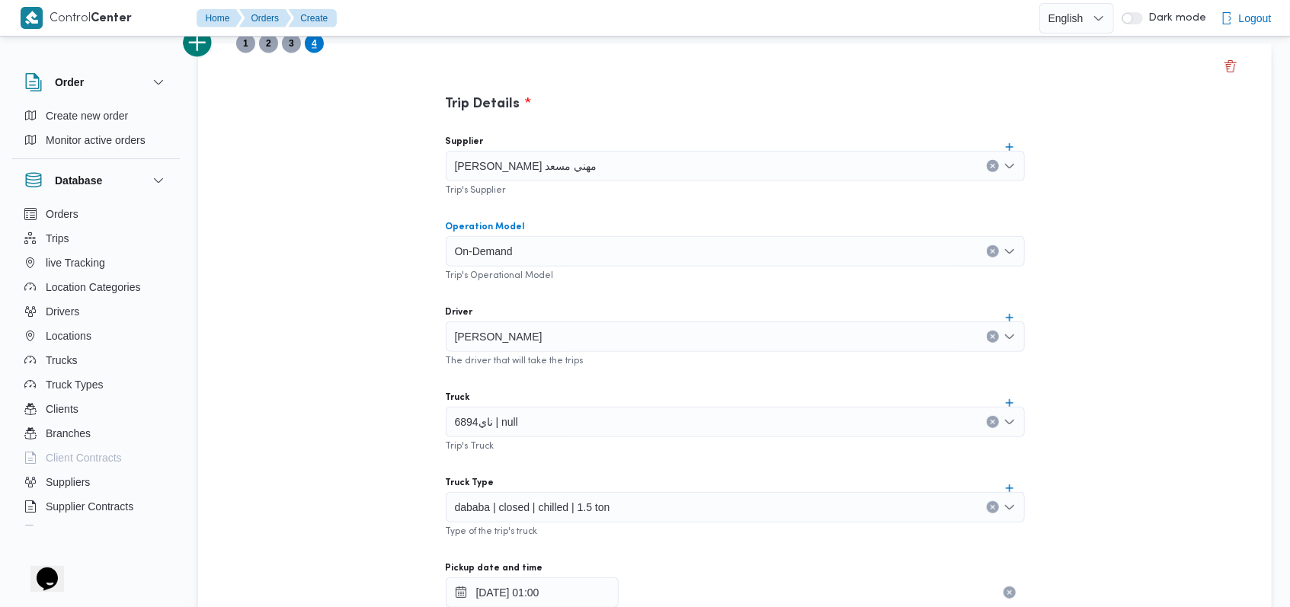
click at [596, 297] on div "Supplier راجح ضبع مهني مسعد Trip's Supplier Operation Model On-Demand Combo box…" at bounding box center [736, 462] width 604 height 678
click at [607, 338] on div "ممدوح مصطفي ابراهيم حلمي" at bounding box center [735, 337] width 579 height 30
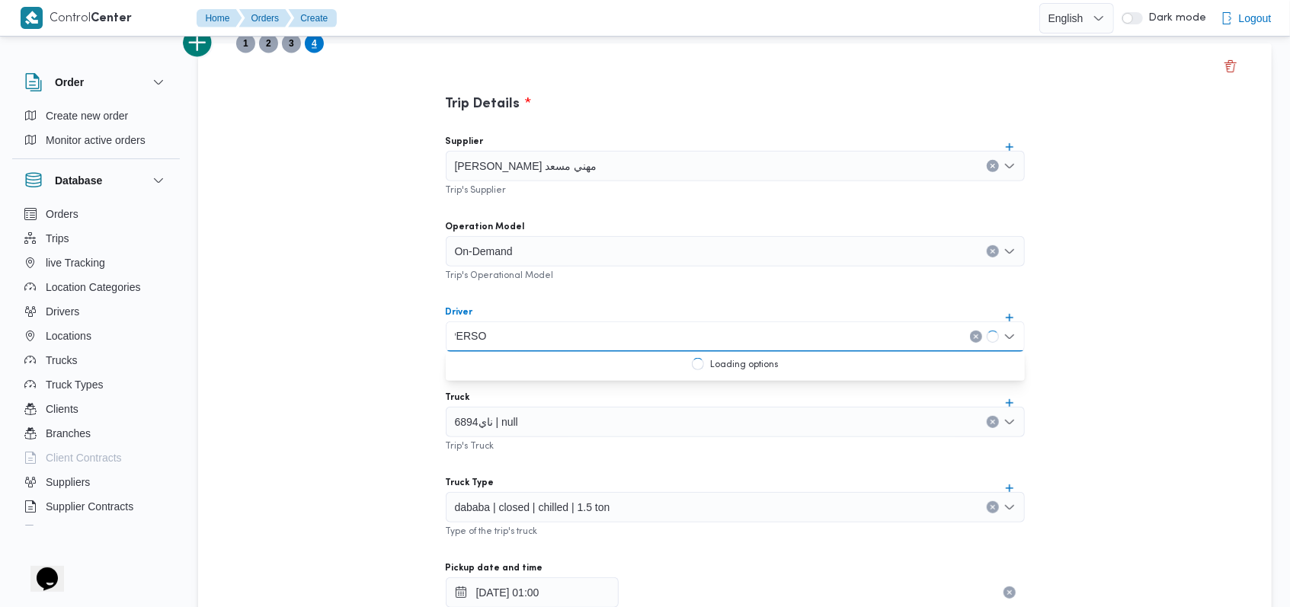
scroll to position [0, 8]
type input "محمد صابر"
click at [252, 46] on span "1" at bounding box center [245, 43] width 19 height 19
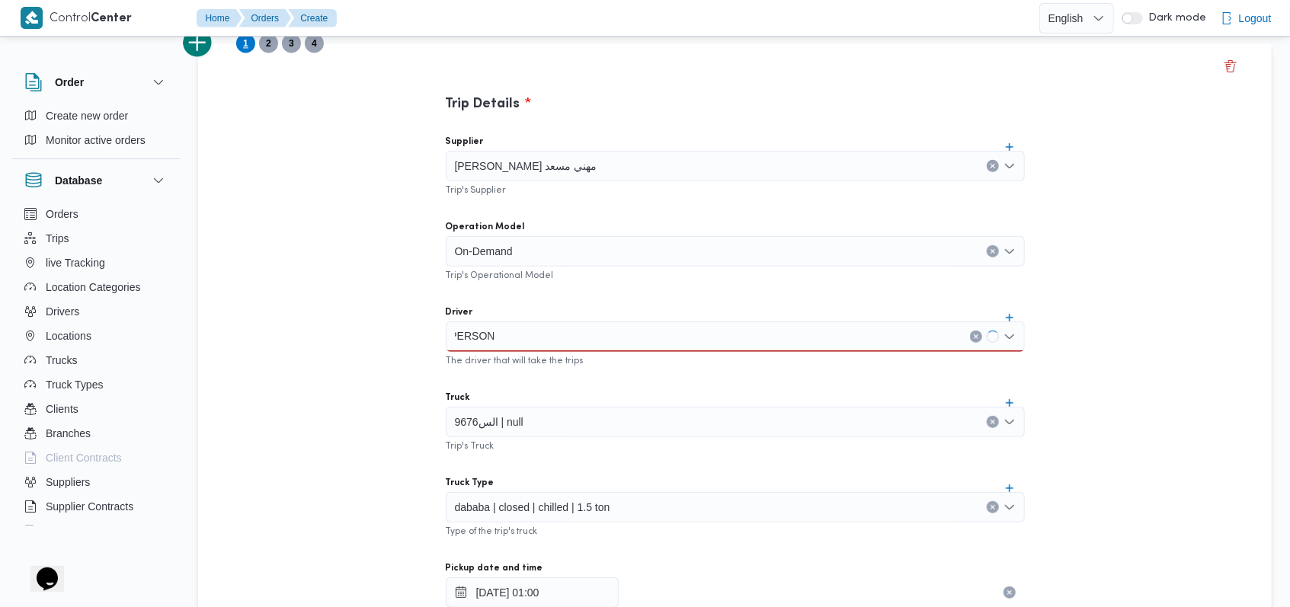
scroll to position [0, 0]
click at [268, 49] on span "2" at bounding box center [268, 43] width 5 height 18
click at [297, 45] on span "3" at bounding box center [291, 43] width 19 height 19
click at [310, 46] on span "4" at bounding box center [314, 43] width 19 height 19
click at [383, 302] on div "Trip Details Supplier راجح ضبع مهني مسعد Trip's Supplier Operation Model On-Dem…" at bounding box center [735, 582] width 1074 height 1078
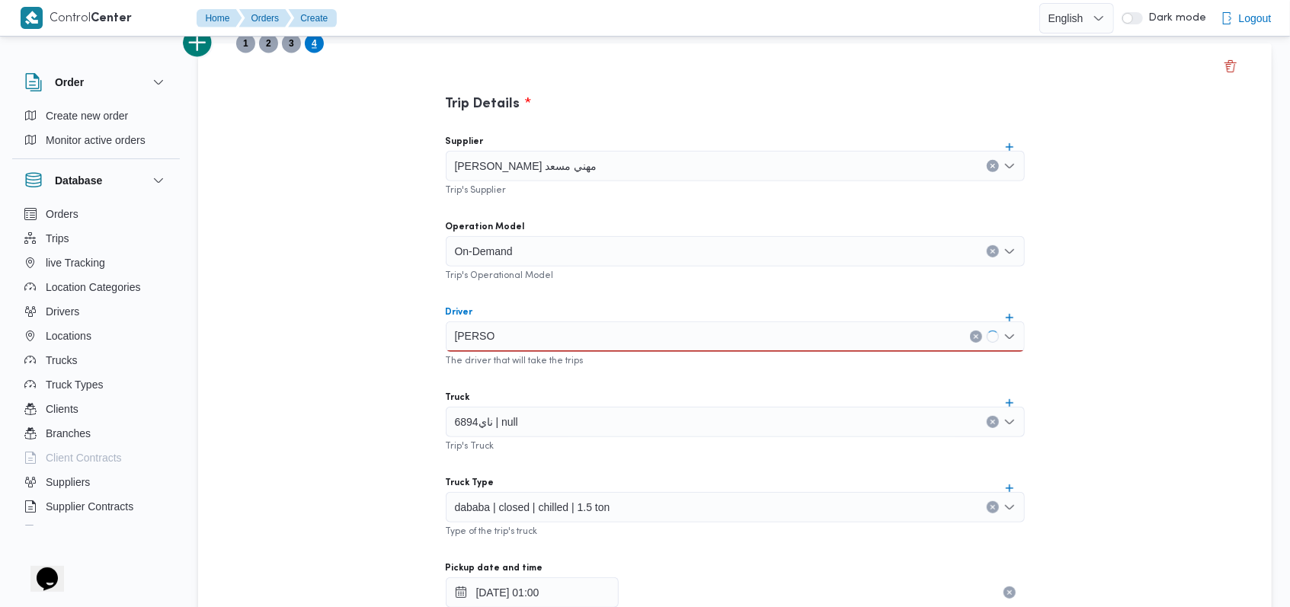
click at [535, 335] on div "محمد صابر محمد صابر" at bounding box center [735, 337] width 579 height 30
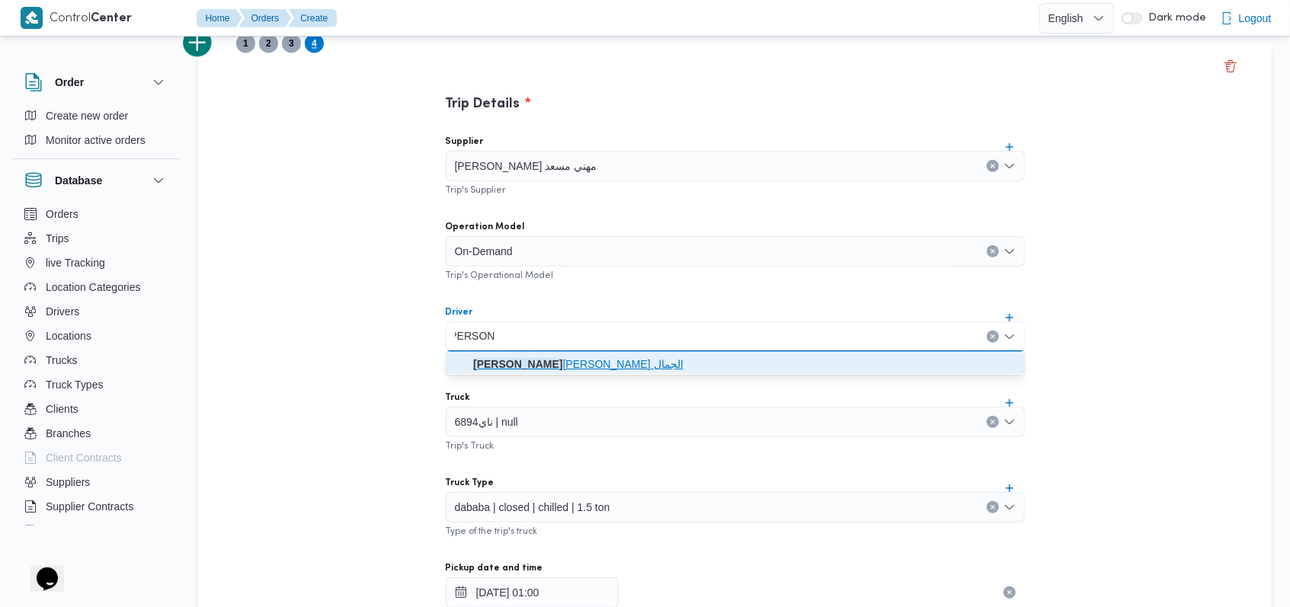
click at [538, 363] on span "محمد صابر جابر مصيلحى الجمال" at bounding box center [744, 364] width 543 height 18
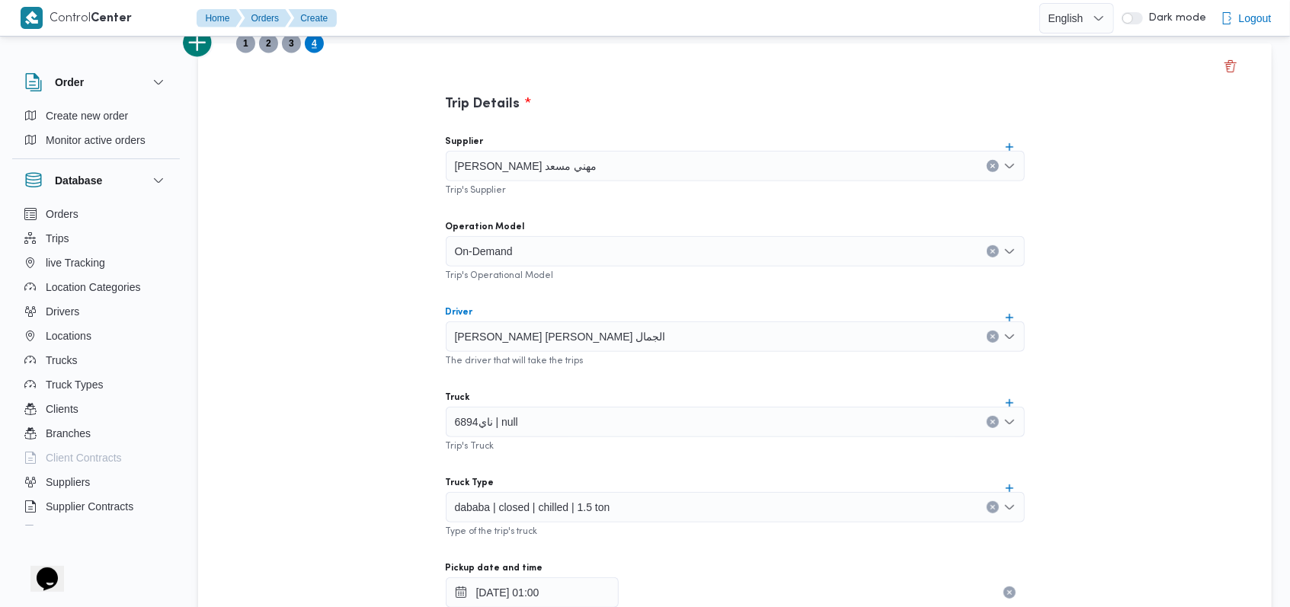
scroll to position [0, 0]
click at [332, 306] on div "Trip Details Supplier راجح ضبع مهني مسعد Trip's Supplier Operation Model On-Dem…" at bounding box center [735, 582] width 1074 height 1078
click at [249, 47] on span "1" at bounding box center [245, 43] width 19 height 19
click at [270, 46] on span "2" at bounding box center [268, 43] width 5 height 18
click at [290, 46] on span "3" at bounding box center [291, 43] width 5 height 18
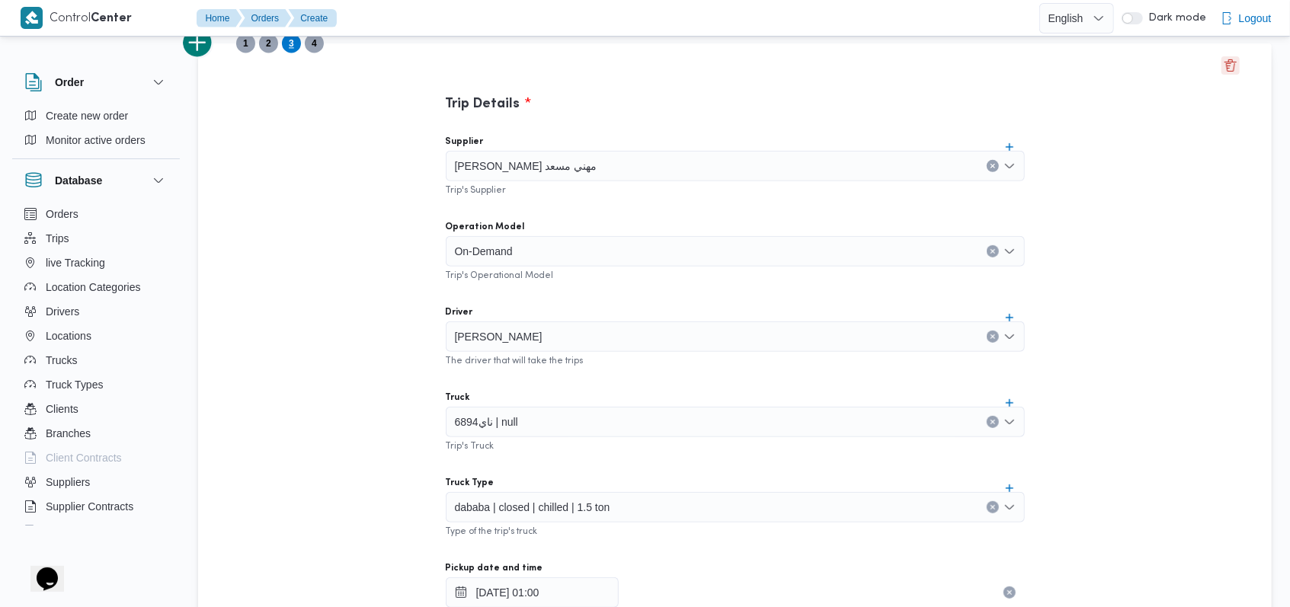
click at [1223, 69] on button "Delete trip" at bounding box center [1231, 65] width 18 height 18
click at [248, 48] on span "1" at bounding box center [245, 43] width 19 height 19
click at [266, 46] on span "2" at bounding box center [268, 43] width 5 height 18
click at [239, 46] on span "1" at bounding box center [245, 43] width 19 height 19
click at [271, 46] on span "2" at bounding box center [268, 43] width 19 height 19
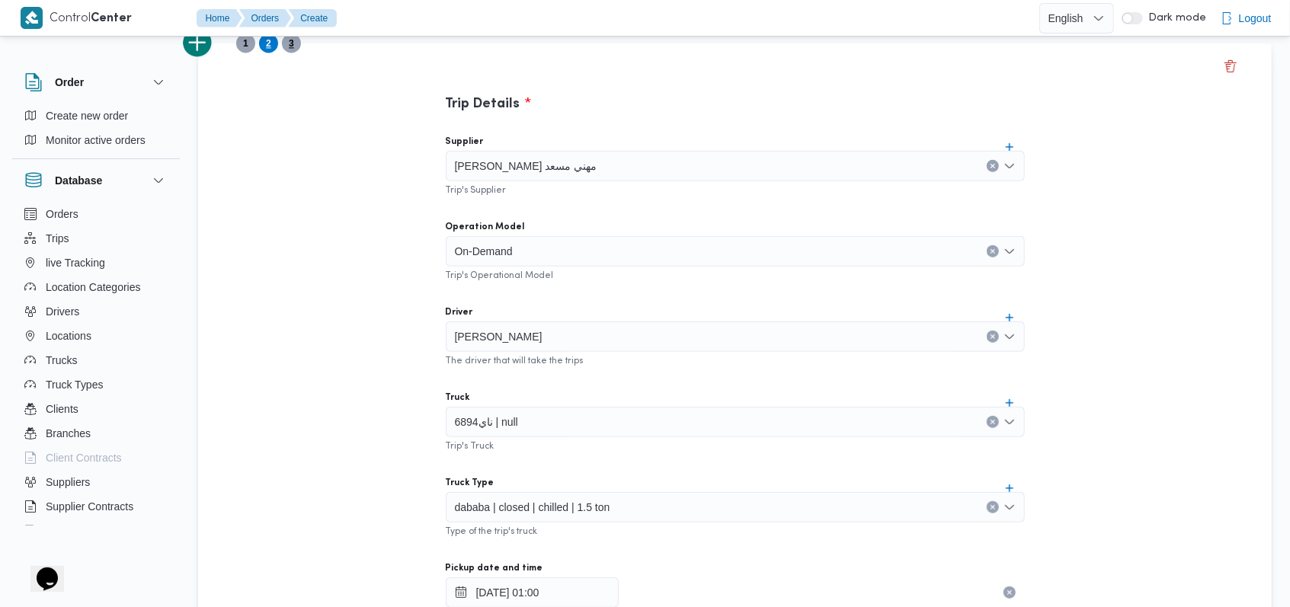
click at [300, 46] on span "3" at bounding box center [291, 43] width 19 height 19
click at [204, 53] on button "add trip" at bounding box center [198, 42] width 30 height 30
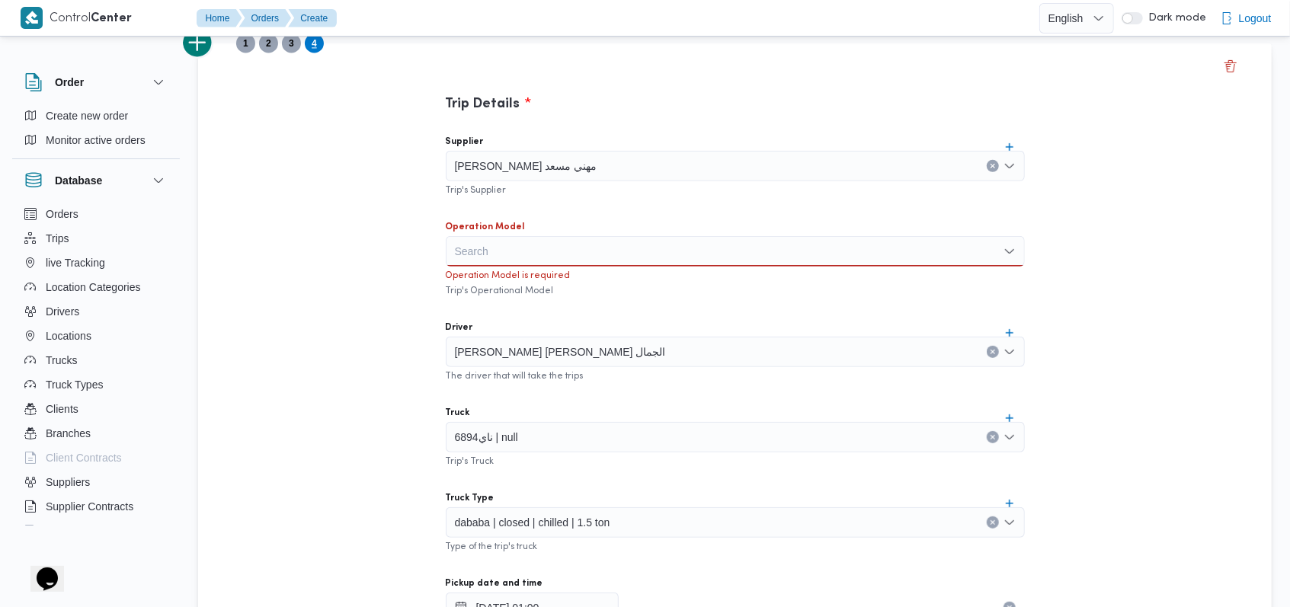
click at [575, 174] on div "راجح ضبع مهني مسعد" at bounding box center [735, 166] width 579 height 30
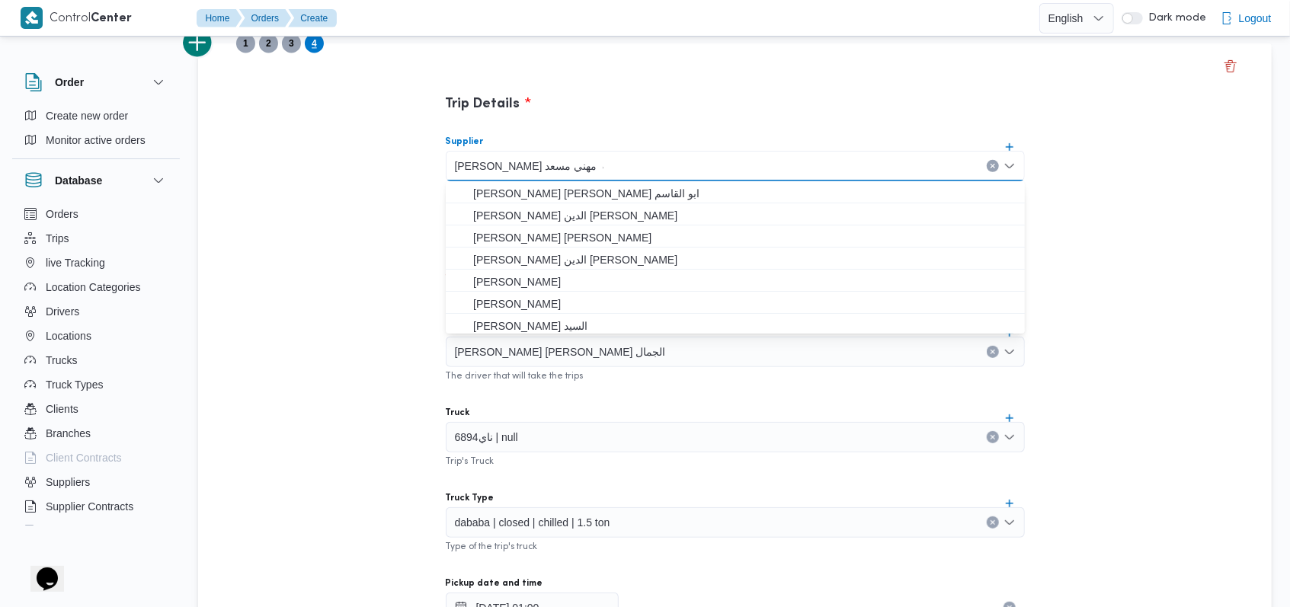
scroll to position [0, -2]
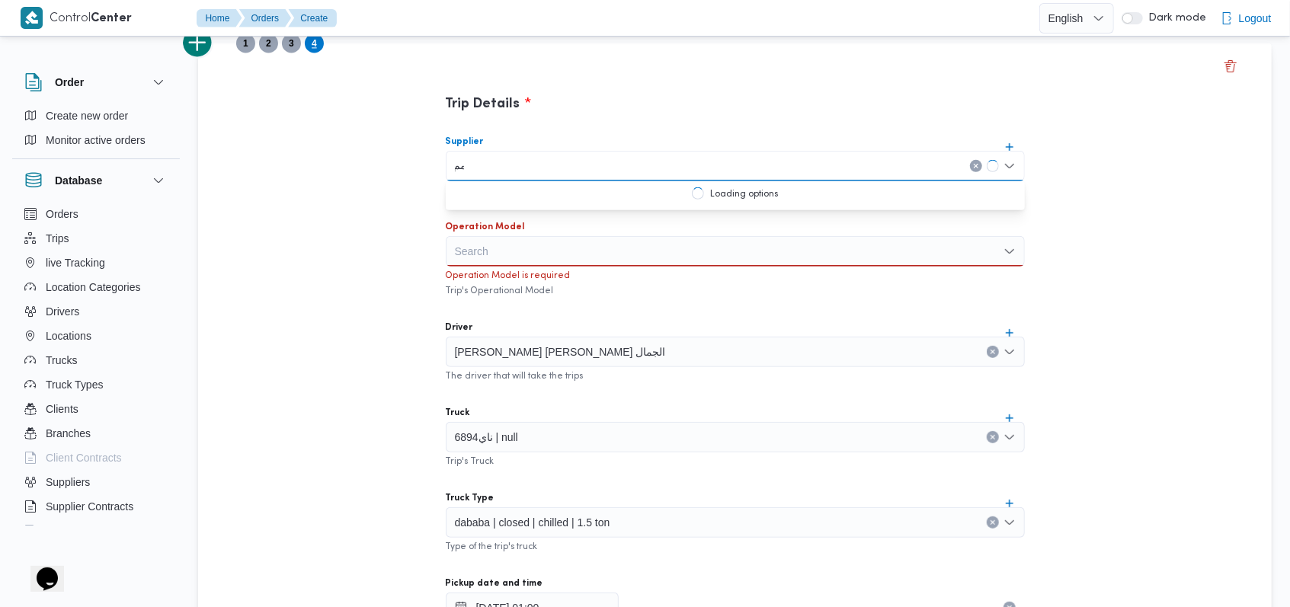
type input "م"
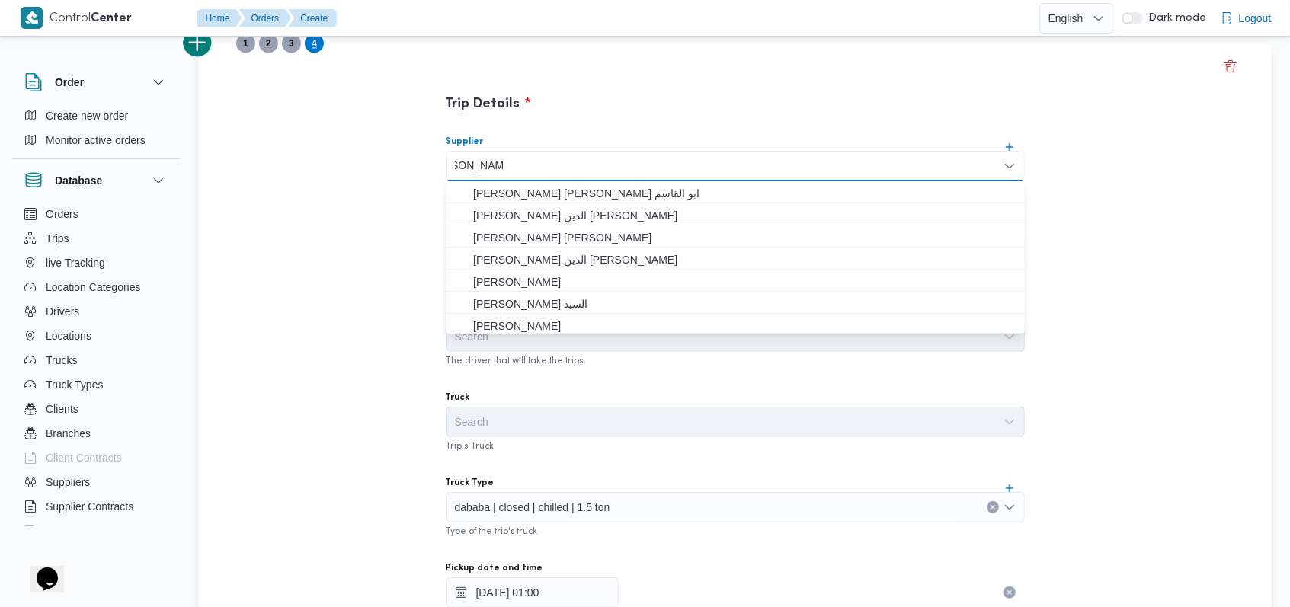
scroll to position [0, -12]
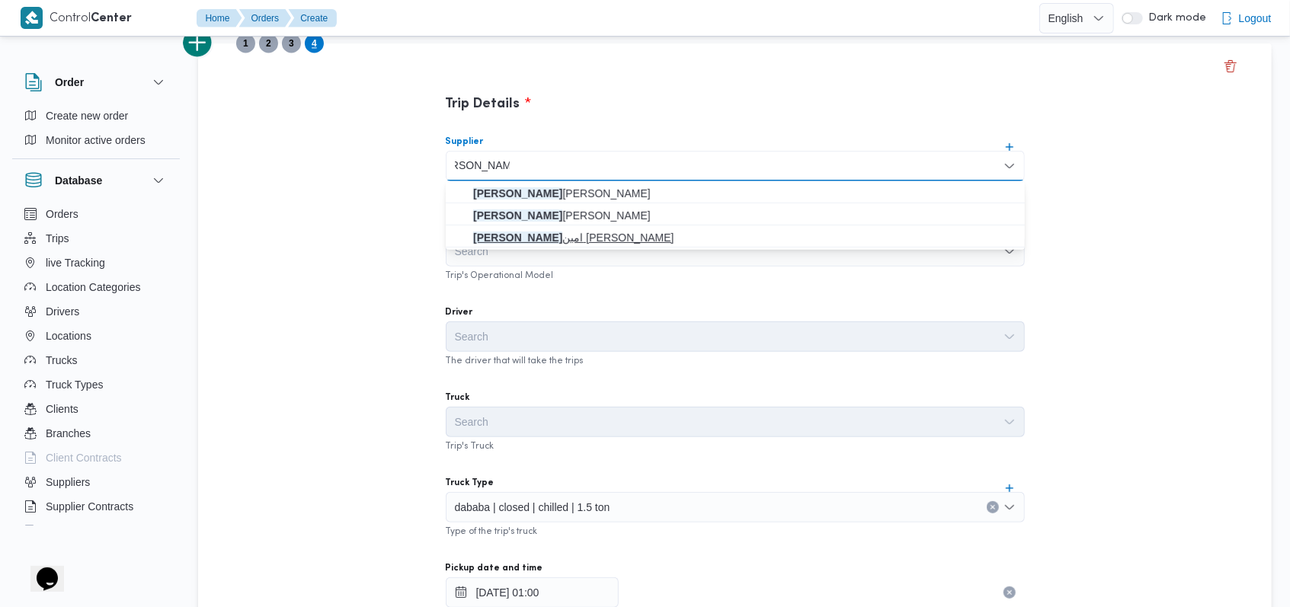
type input "محمد عبدالرازق"
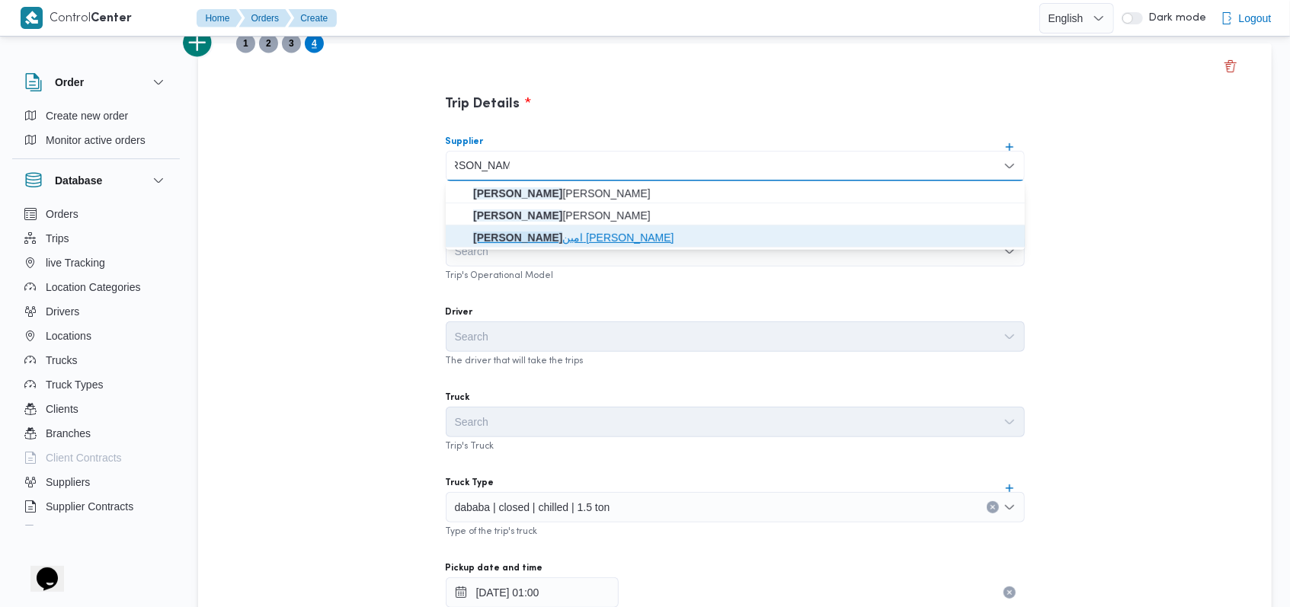
click at [553, 239] on mark "محمد عبدالرازق" at bounding box center [517, 238] width 89 height 12
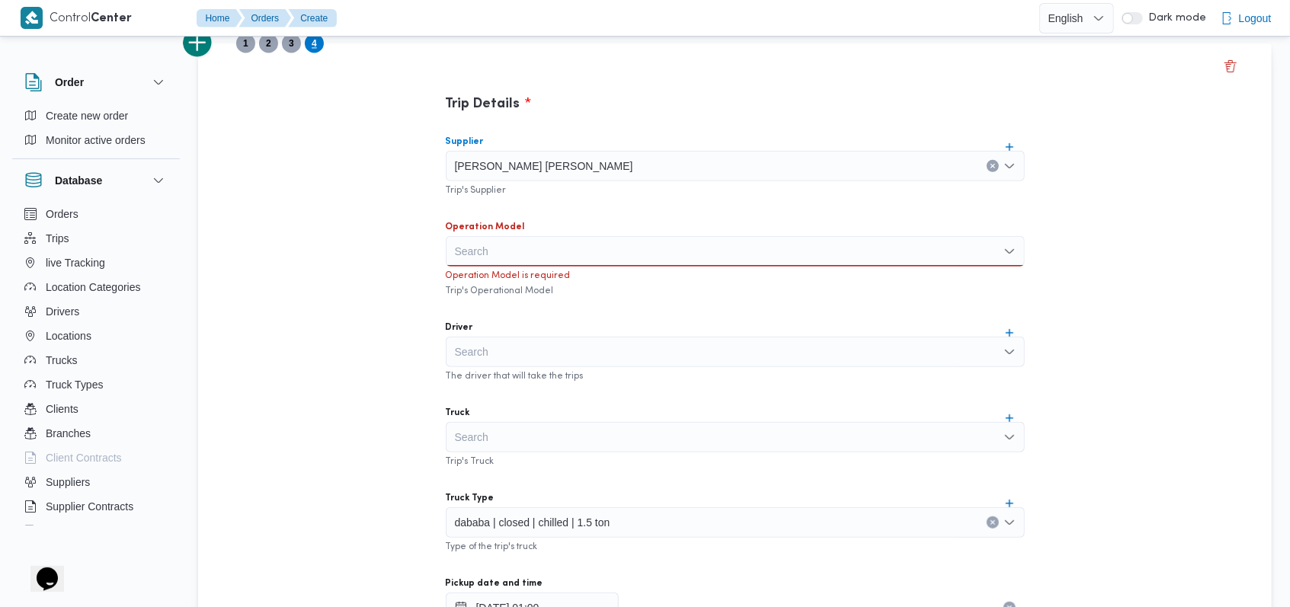
scroll to position [0, 0]
click at [554, 239] on div "Search" at bounding box center [735, 251] width 579 height 30
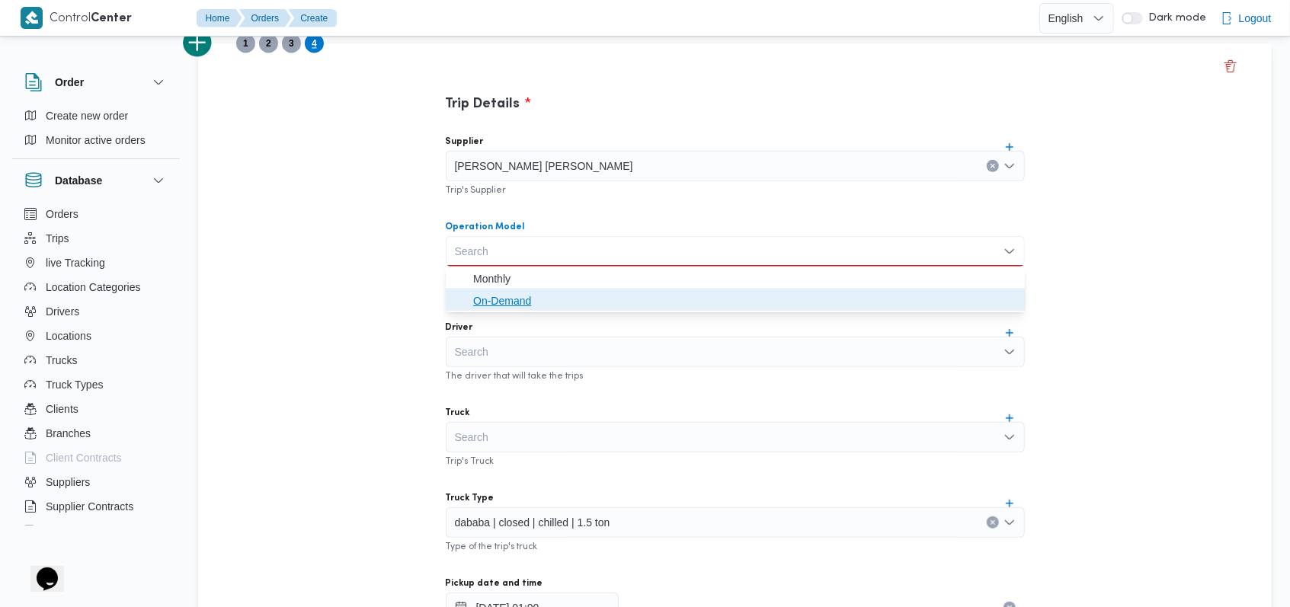
click at [517, 302] on span "On-Demand" at bounding box center [744, 301] width 543 height 18
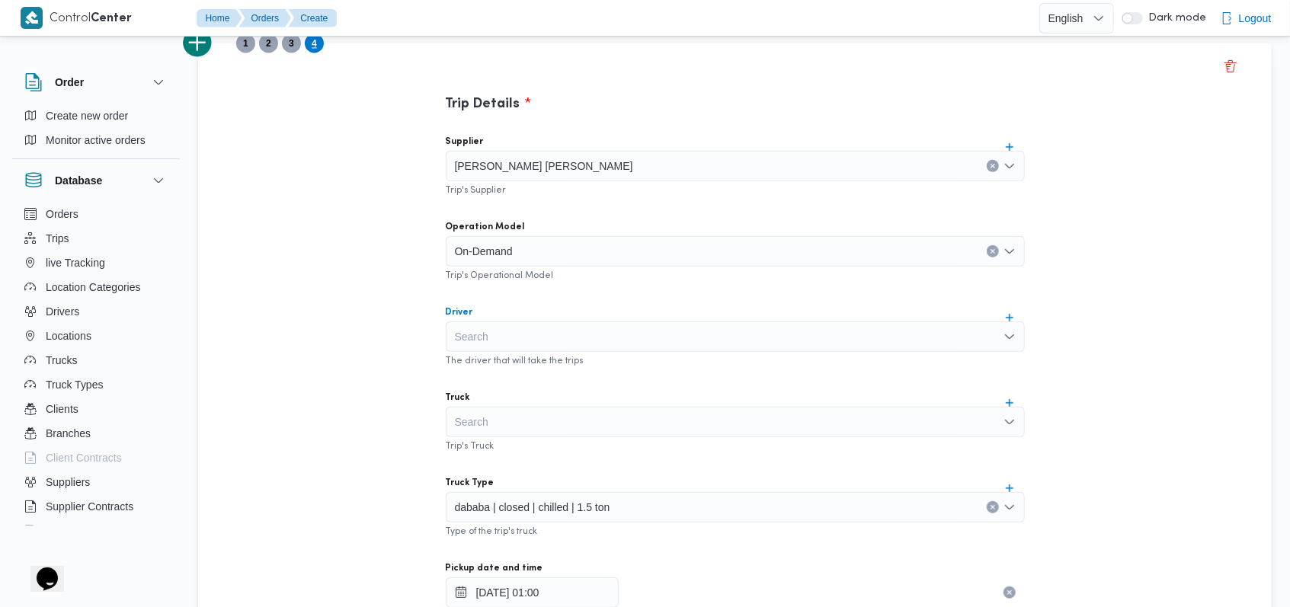
click at [513, 335] on div "Search" at bounding box center [735, 337] width 579 height 30
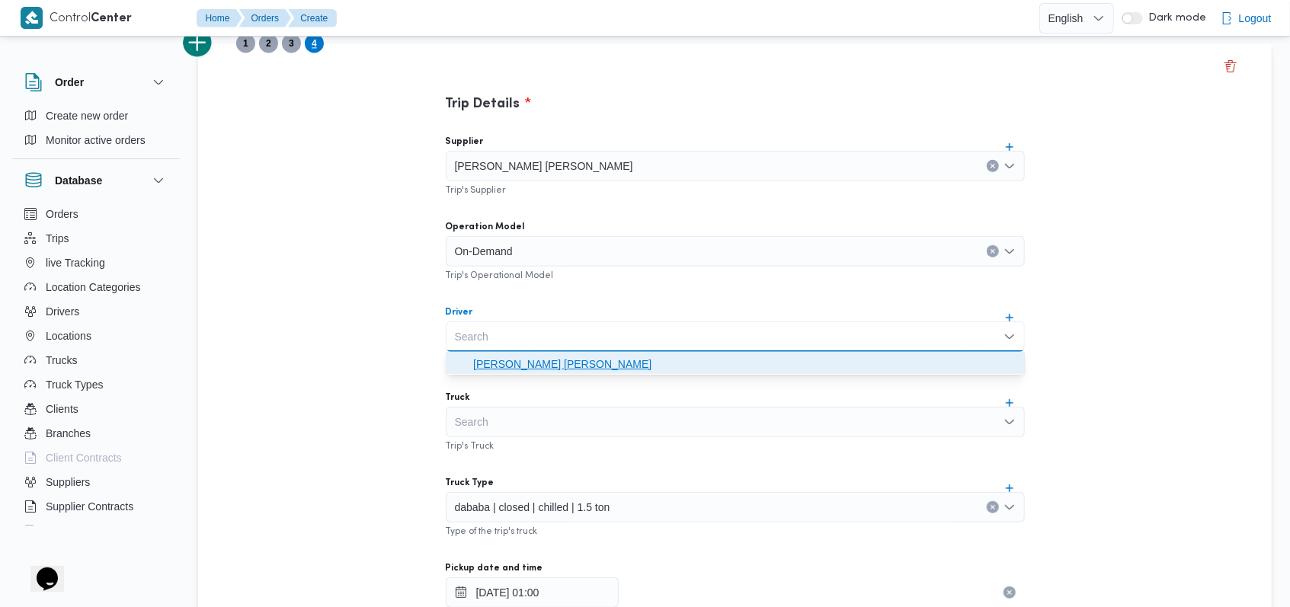
click at [521, 362] on span "محمد عبدالرازق امين امام قاسم" at bounding box center [744, 364] width 543 height 18
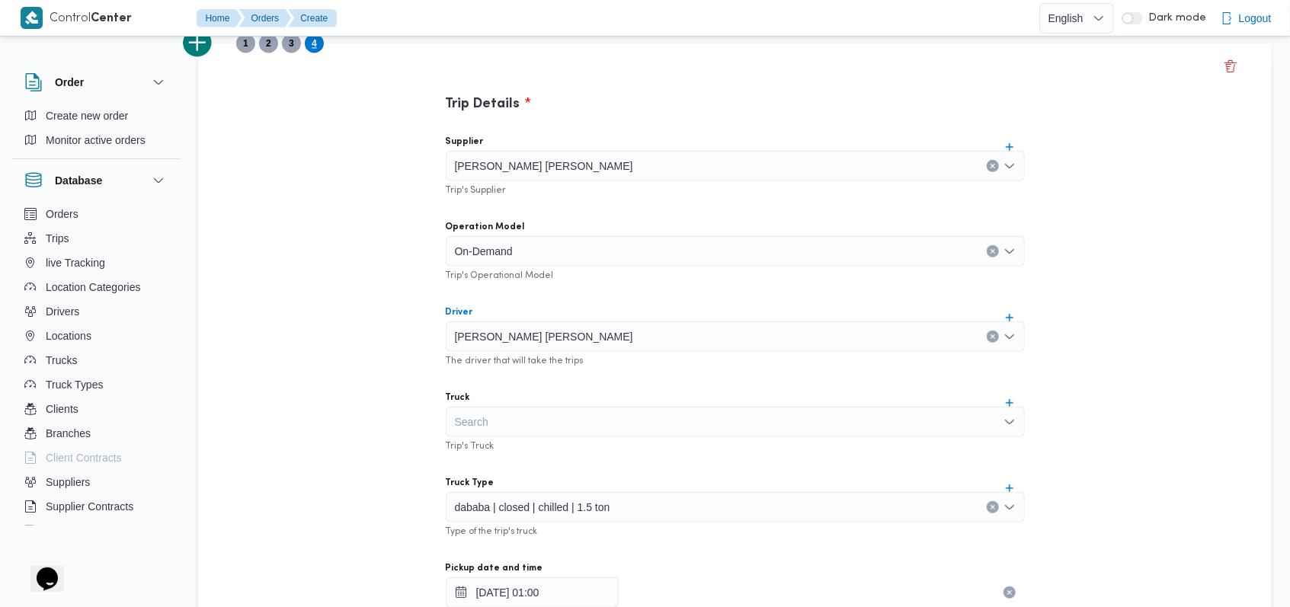
click at [512, 407] on div "Search" at bounding box center [735, 422] width 579 height 30
click at [512, 415] on div "Search Combo box. Selected. Combo box input. Search. Type some text or, to disp…" at bounding box center [735, 422] width 579 height 30
click at [514, 412] on div "Search Combo box. Selected. Combo box input. Search. Type some text or, to disp…" at bounding box center [735, 422] width 579 height 30
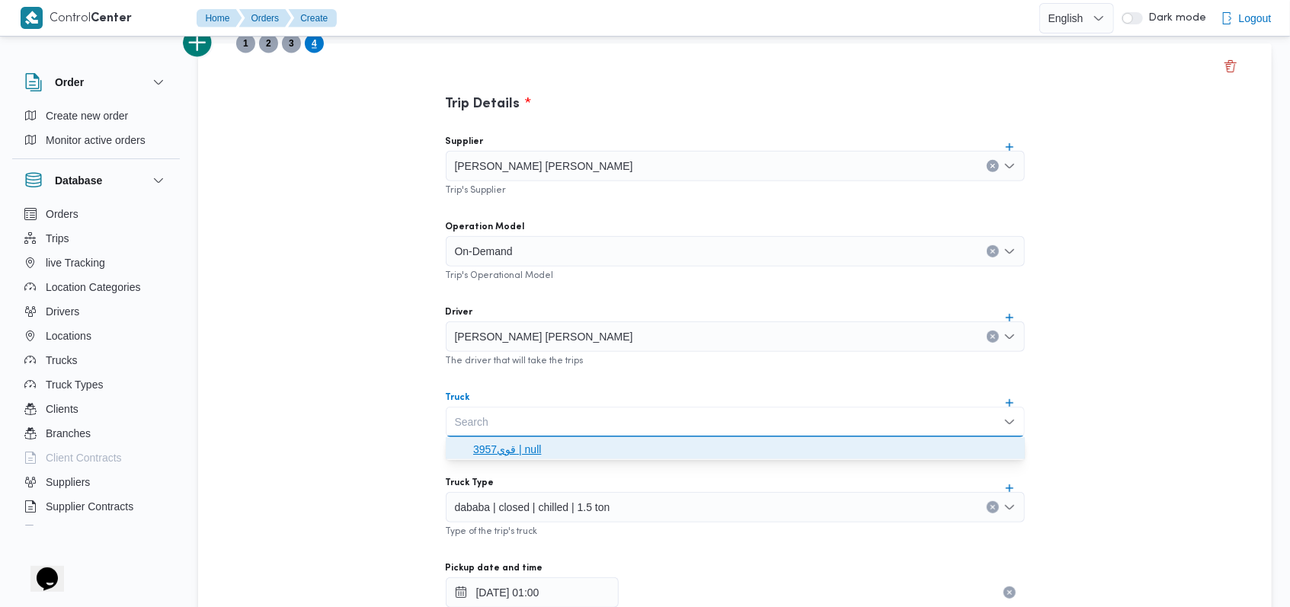
click at [516, 444] on span "قوي3957 | null" at bounding box center [744, 450] width 543 height 18
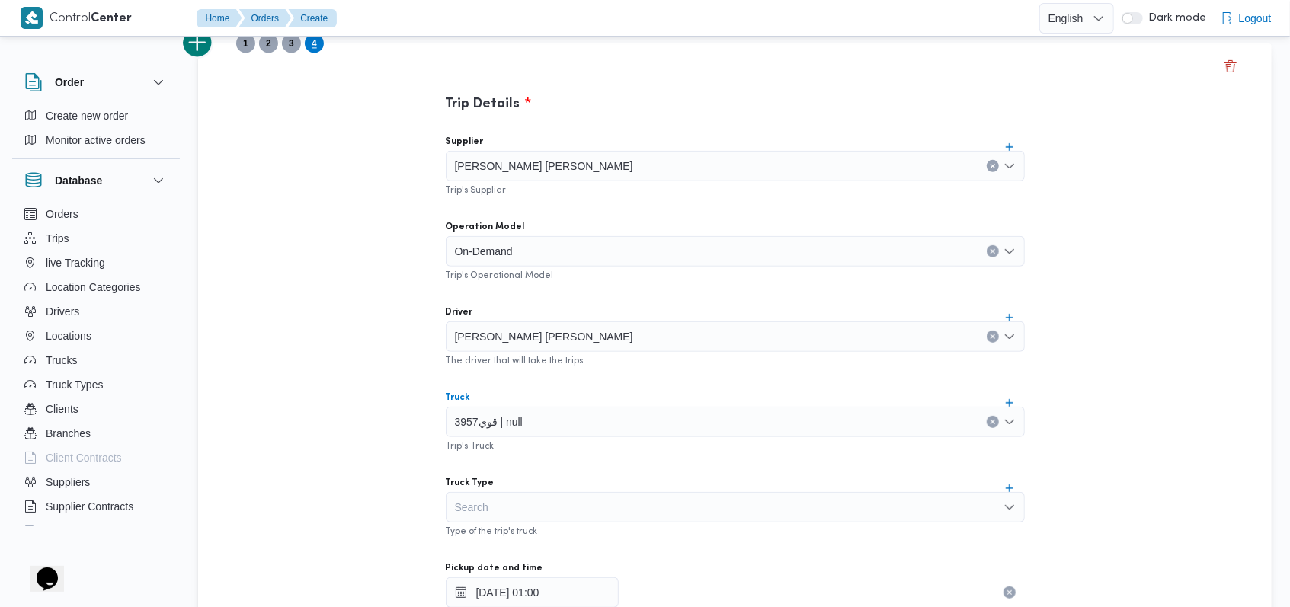
click at [533, 516] on div "Search" at bounding box center [735, 507] width 579 height 30
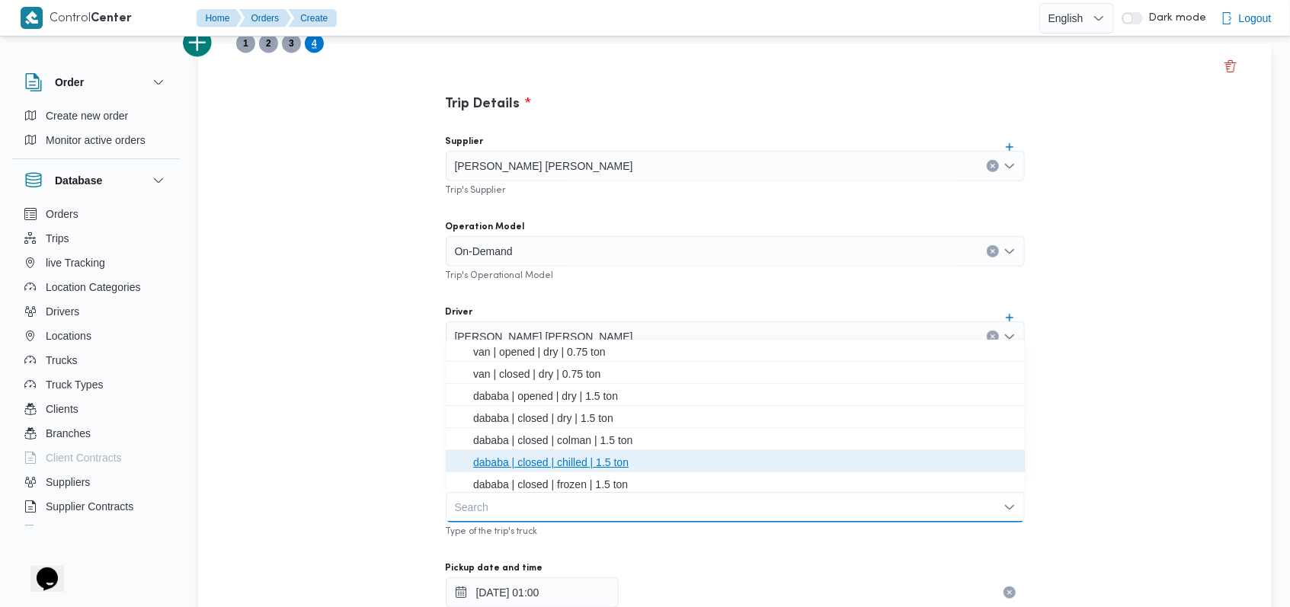
click at [555, 463] on span "dababa | closed | chilled | 1.5 ton" at bounding box center [744, 463] width 543 height 18
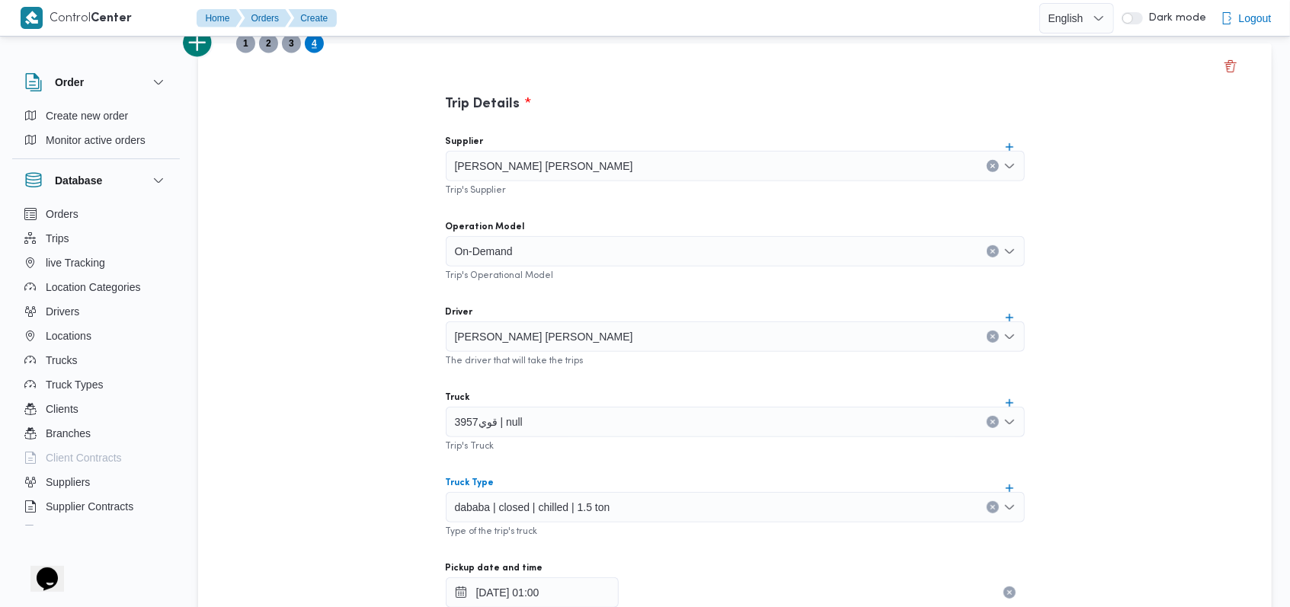
click at [556, 463] on div "Supplier محمد عبدالرازق امين امام قاسم Trip's Supplier Operation Model On-Deman…" at bounding box center [736, 462] width 604 height 678
click at [290, 46] on span "3" at bounding box center [291, 43] width 5 height 18
click at [528, 502] on span "dababa | closed | chilled | 1.5 ton" at bounding box center [532, 506] width 155 height 17
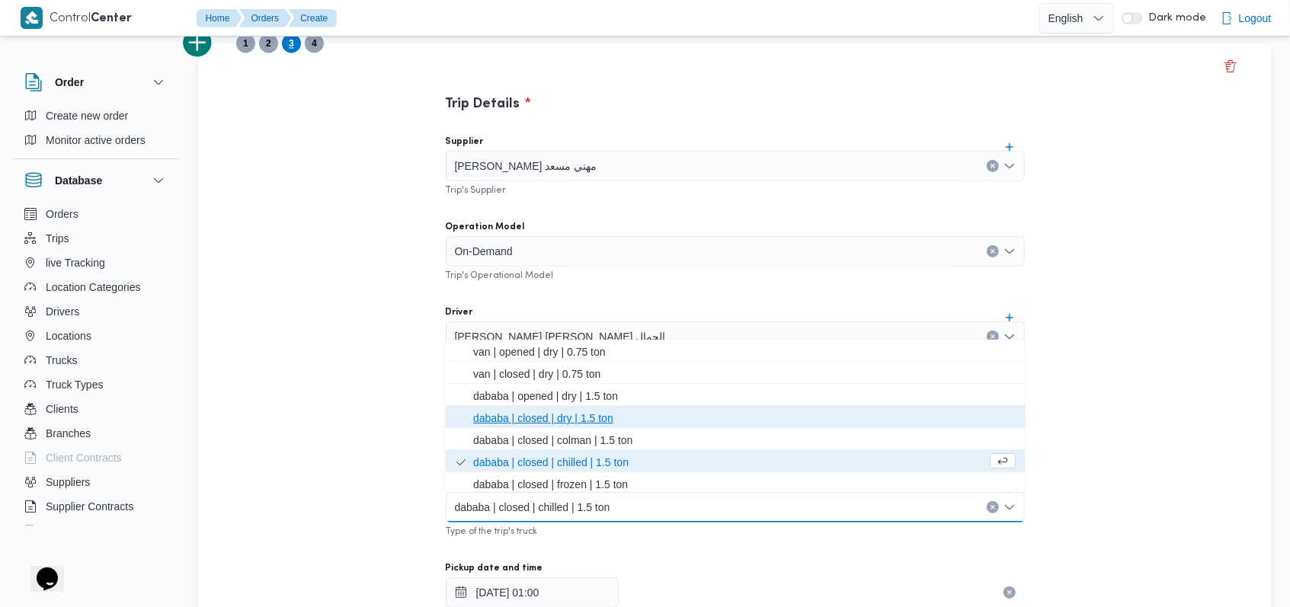
click at [559, 417] on span "dababa | closed | dry | 1.5 ton" at bounding box center [744, 418] width 543 height 18
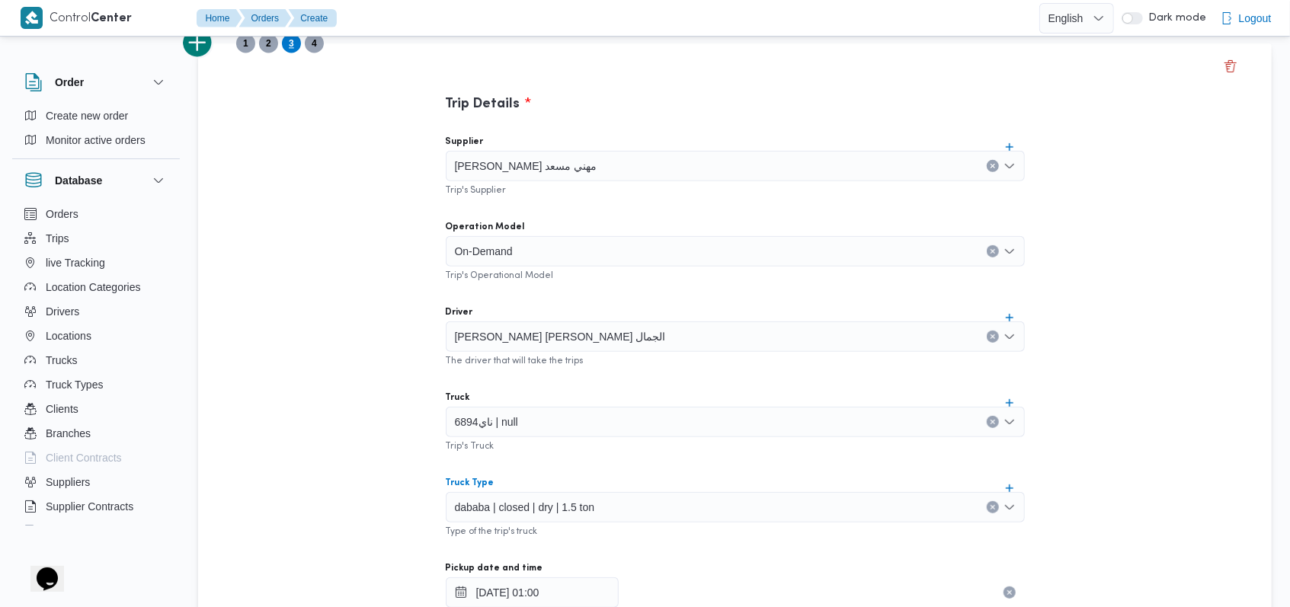
click at [598, 381] on div "Supplier راجح ضبع مهني مسعد Trip's Supplier Operation Model On-Demand Trip's Op…" at bounding box center [736, 462] width 604 height 678
click at [316, 43] on span "4" at bounding box center [314, 43] width 5 height 18
click at [207, 48] on button "add trip" at bounding box center [198, 42] width 30 height 30
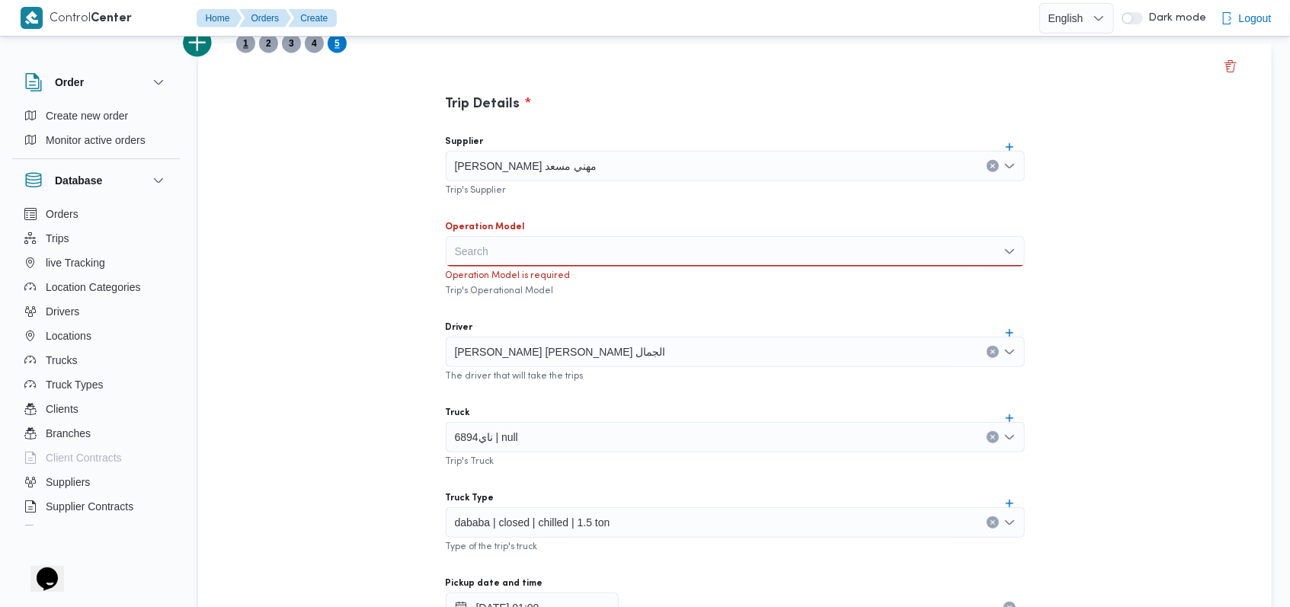
click at [248, 43] on span "1" at bounding box center [245, 43] width 19 height 19
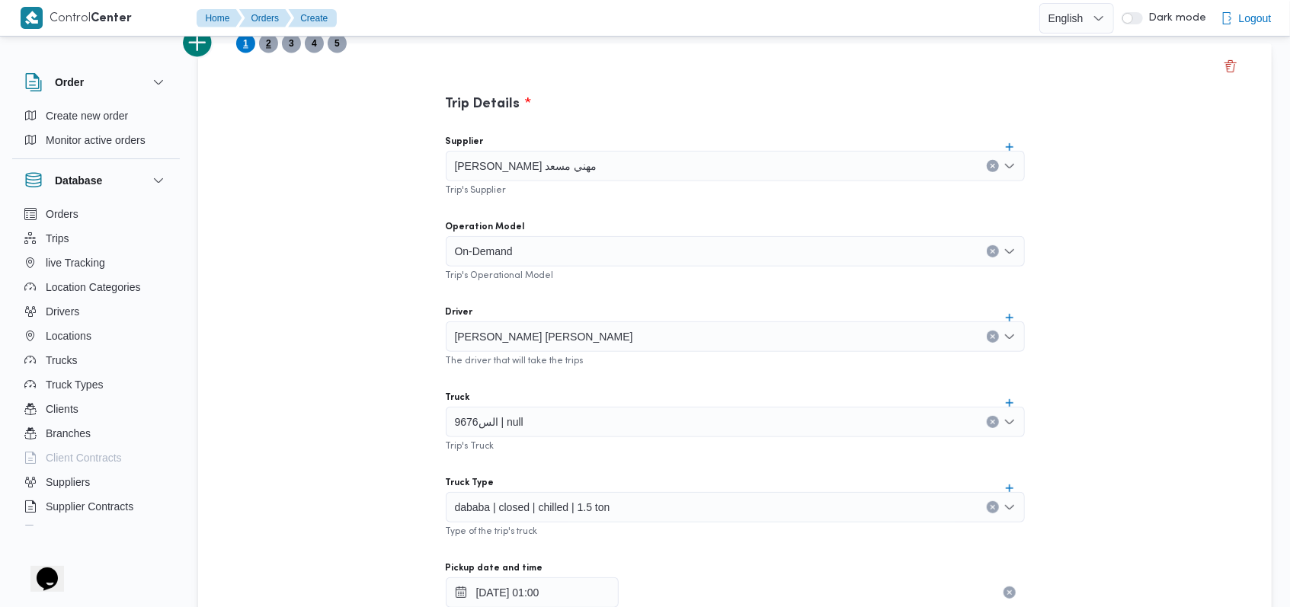
click at [274, 43] on span "2" at bounding box center [268, 43] width 19 height 19
click at [293, 43] on span "3" at bounding box center [291, 43] width 5 height 18
click at [319, 44] on span "4" at bounding box center [314, 43] width 19 height 19
click at [341, 51] on span "5" at bounding box center [337, 43] width 19 height 19
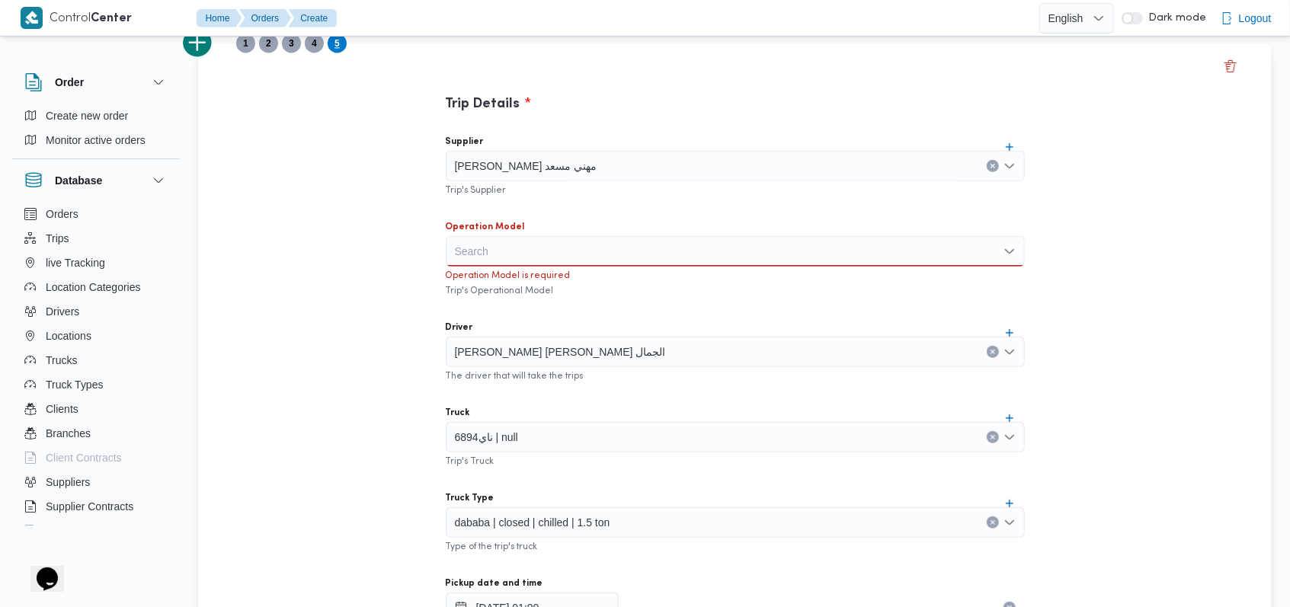
click at [603, 163] on input "Supplier" at bounding box center [604, 166] width 2 height 18
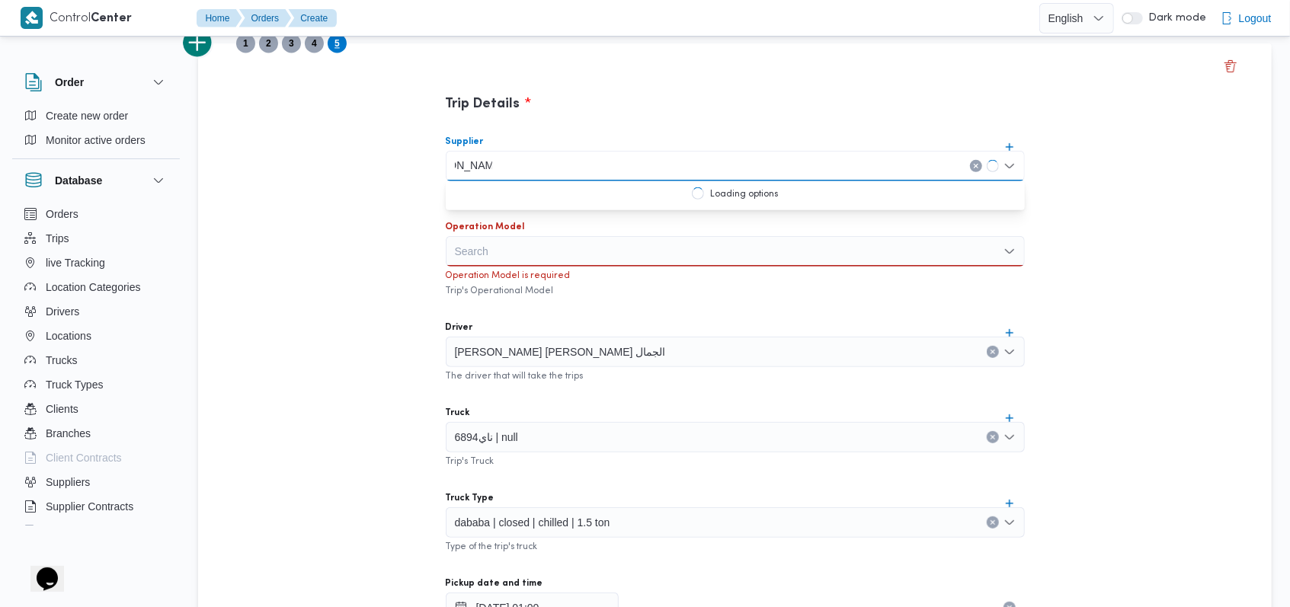
scroll to position [0, -14]
type input "محمد ممدوح"
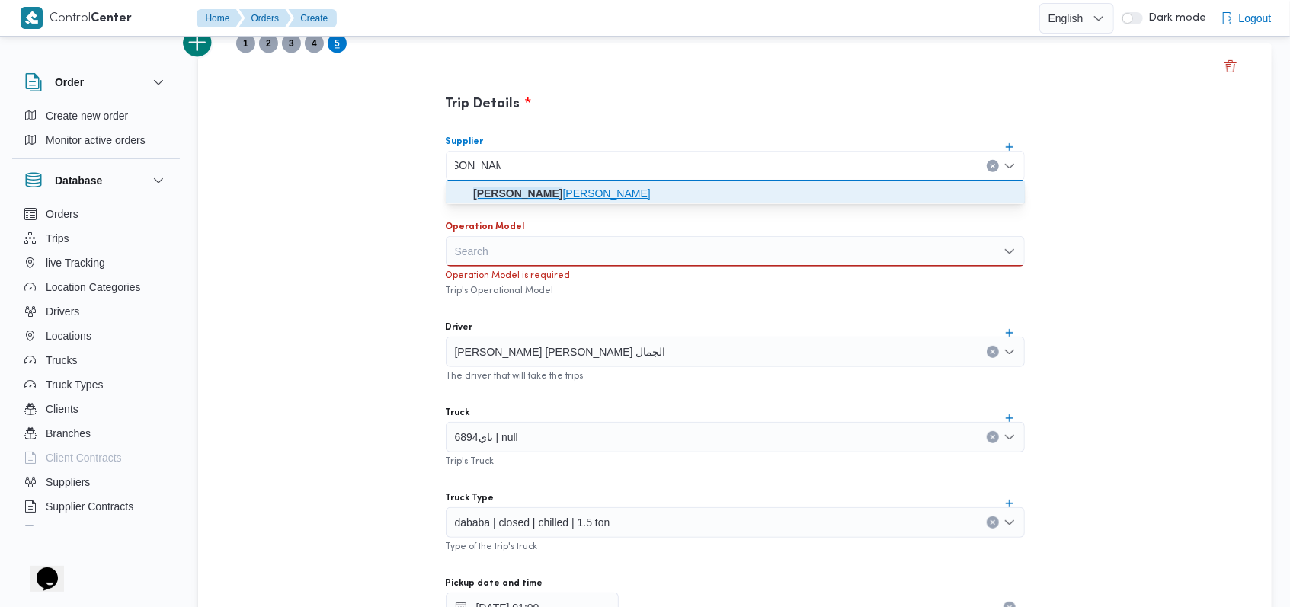
click at [563, 188] on mark "محمد ممدوح" at bounding box center [517, 194] width 89 height 12
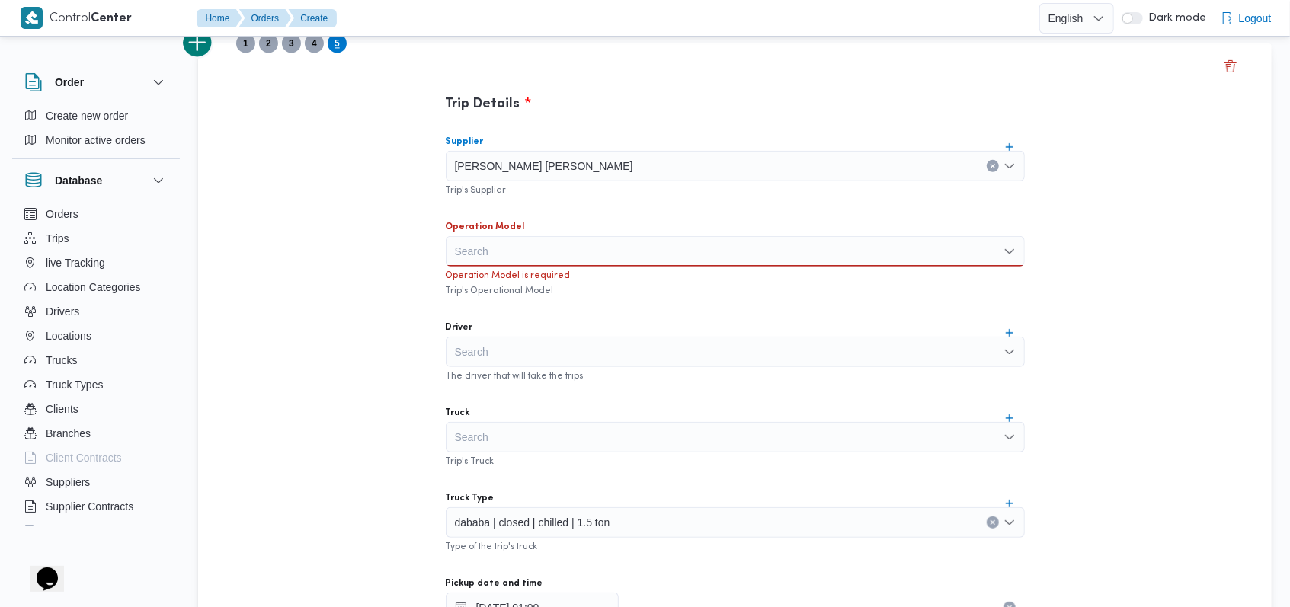
scroll to position [0, 0]
click at [538, 247] on div "Search" at bounding box center [735, 251] width 579 height 30
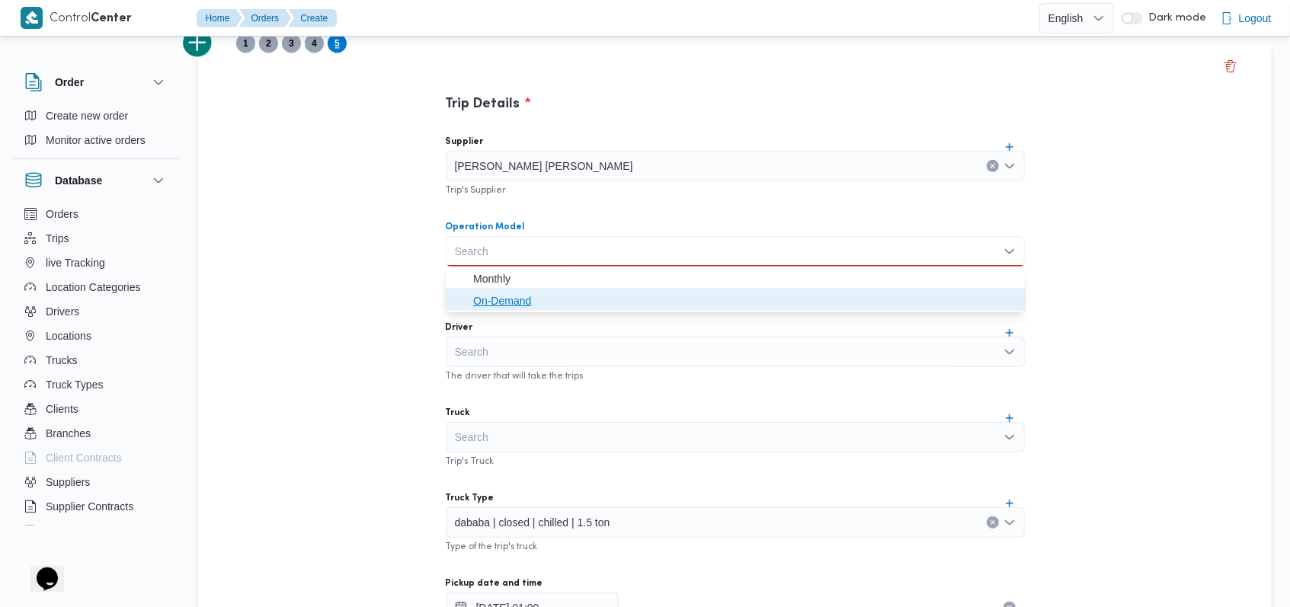
click at [518, 293] on span "On-Demand" at bounding box center [744, 301] width 543 height 18
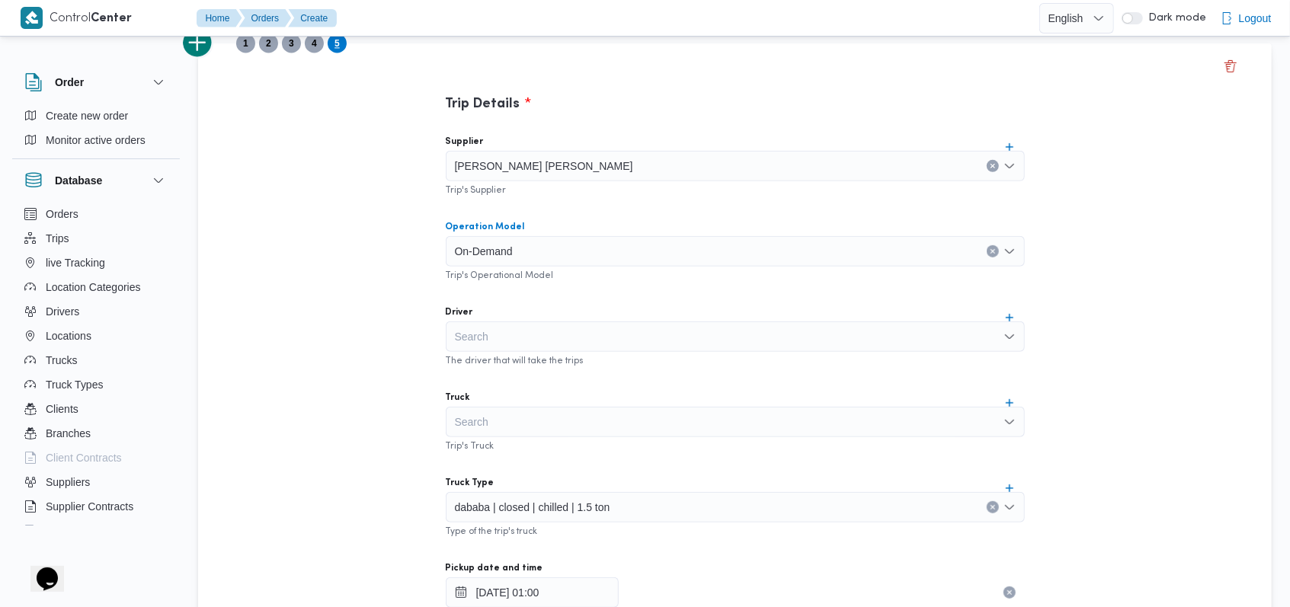
click at [537, 354] on div "The driver that will take the trips" at bounding box center [735, 359] width 579 height 15
click at [546, 345] on div "Search" at bounding box center [735, 337] width 579 height 30
click at [566, 303] on div "Supplier محمد ممدوح محمود عبدالهادي Trip's Supplier Operation Model On-Demand T…" at bounding box center [736, 462] width 604 height 678
click at [534, 345] on div "Search" at bounding box center [735, 337] width 579 height 30
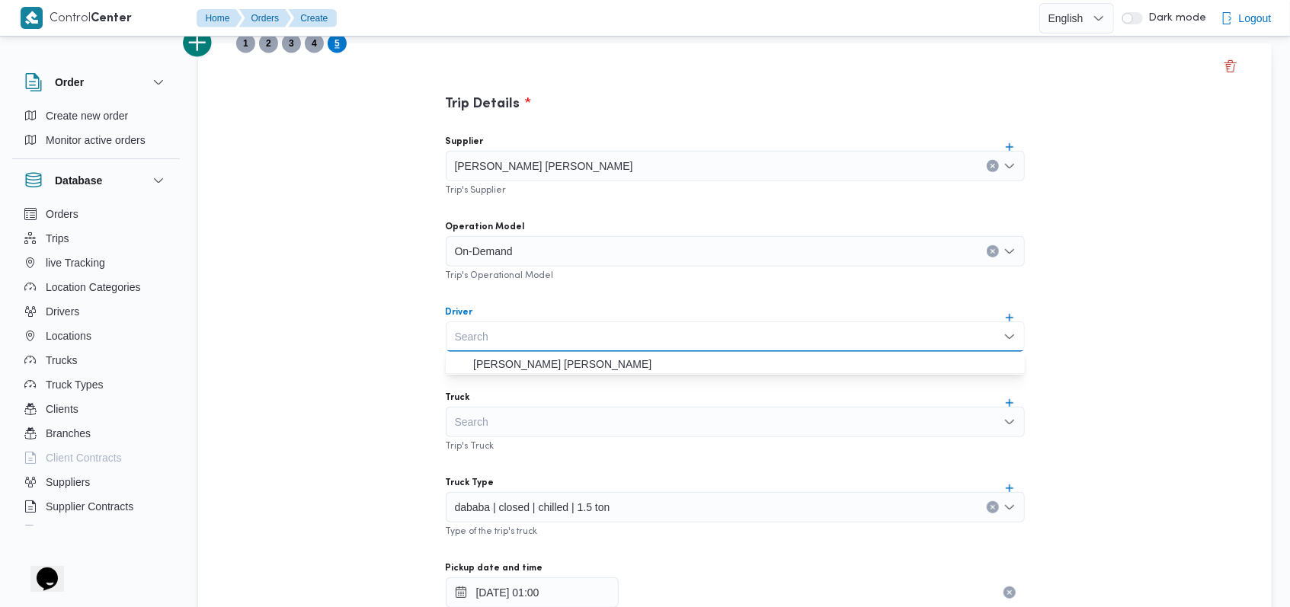
click at [583, 297] on div "Supplier محمد ممدوح محمود عبدالهادي Trip's Supplier Operation Model On-Demand T…" at bounding box center [736, 462] width 604 height 678
click at [497, 427] on div "Search" at bounding box center [735, 422] width 579 height 30
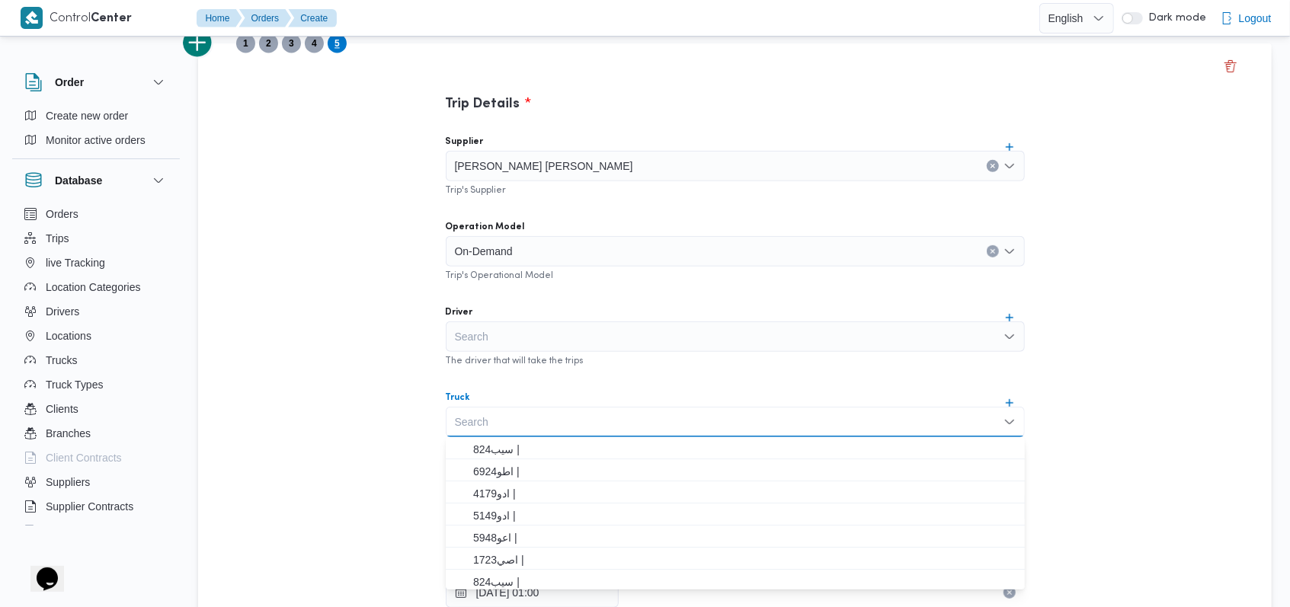
click at [565, 380] on div "Supplier محمد ممدوح محمود عبدالهادي Trip's Supplier Operation Model On-Demand T…" at bounding box center [736, 462] width 604 height 678
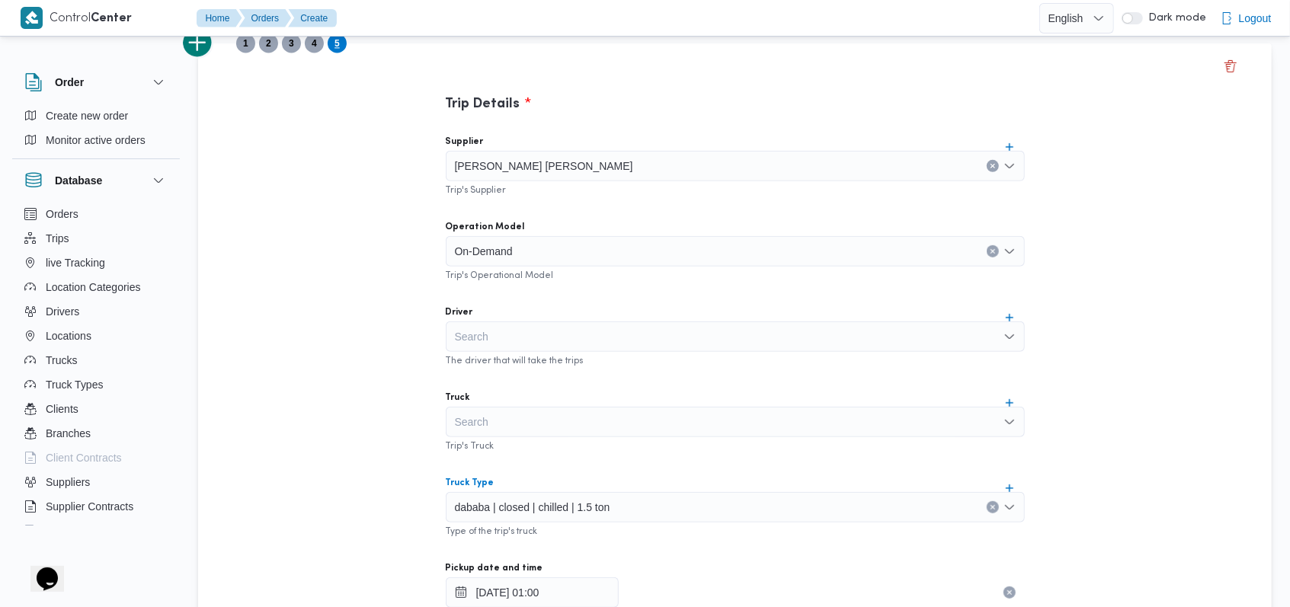
click at [552, 508] on span "dababa | closed | chilled | 1.5 ton" at bounding box center [532, 506] width 155 height 17
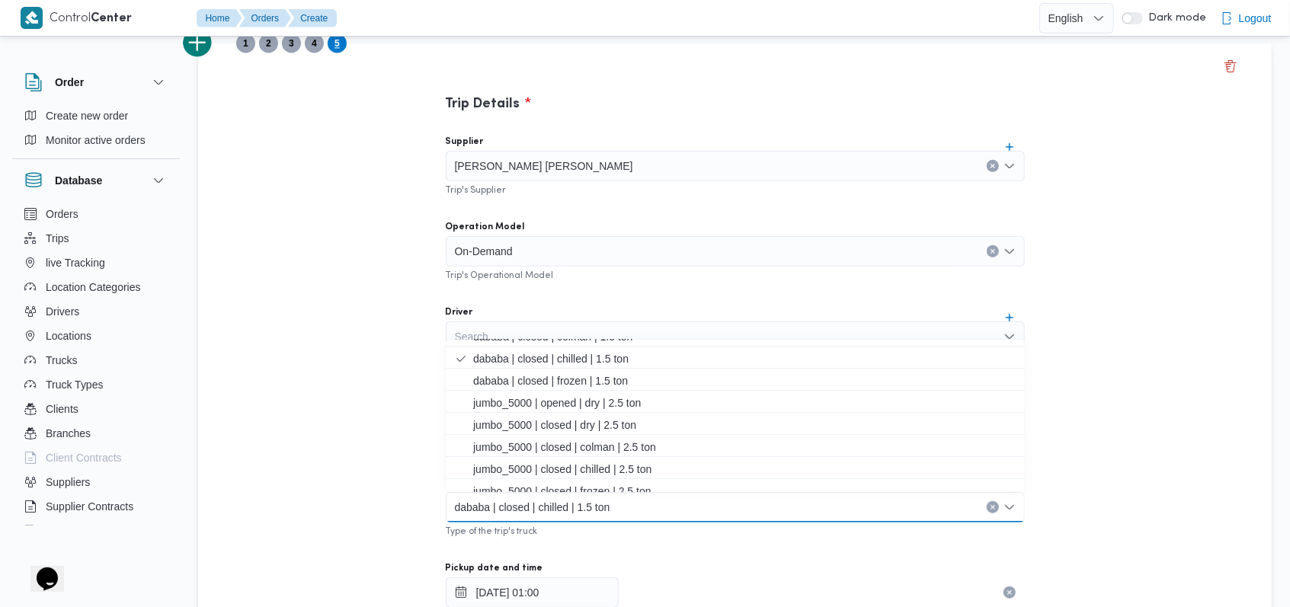
scroll to position [95, 0]
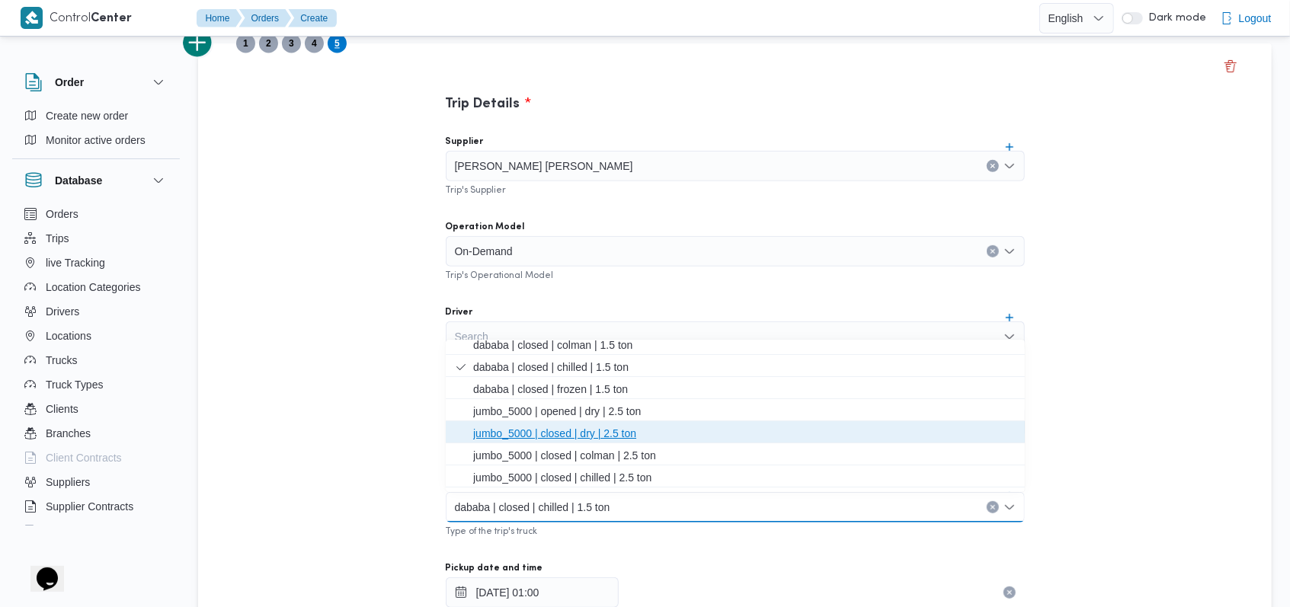
click at [566, 434] on span "jumbo_5000 | closed | dry | 2.5 ton" at bounding box center [744, 434] width 543 height 18
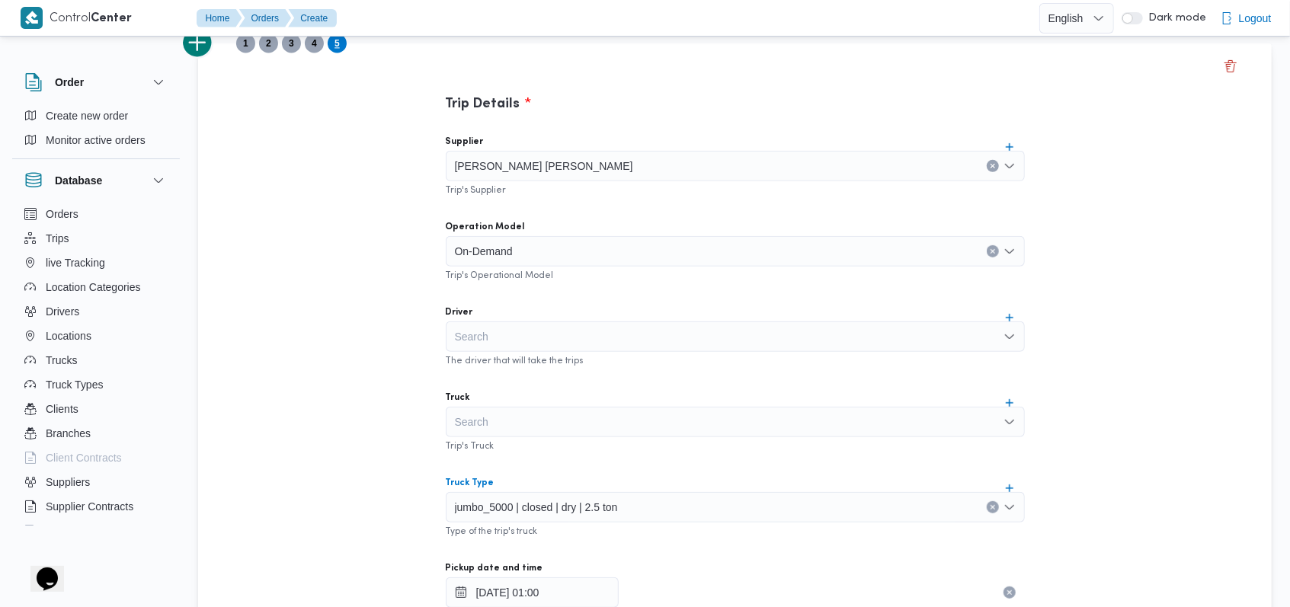
click at [583, 458] on div "Supplier محمد ممدوح محمود عبدالهادي Trip's Supplier Operation Model On-Demand T…" at bounding box center [736, 462] width 604 height 678
click at [498, 337] on div "Search" at bounding box center [735, 337] width 579 height 30
type input "ع"
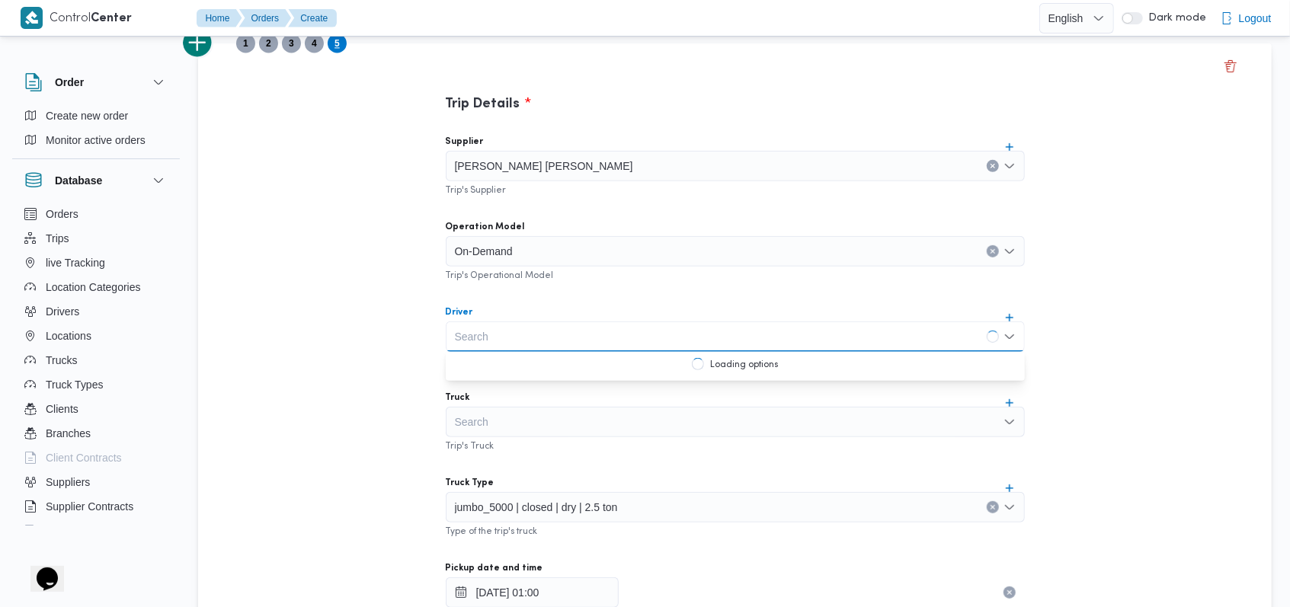
click at [356, 373] on div "Trip Details Supplier محمد ممدوح محمود عبدالهادي Trip's Supplier Operation Mode…" at bounding box center [735, 582] width 1074 height 1078
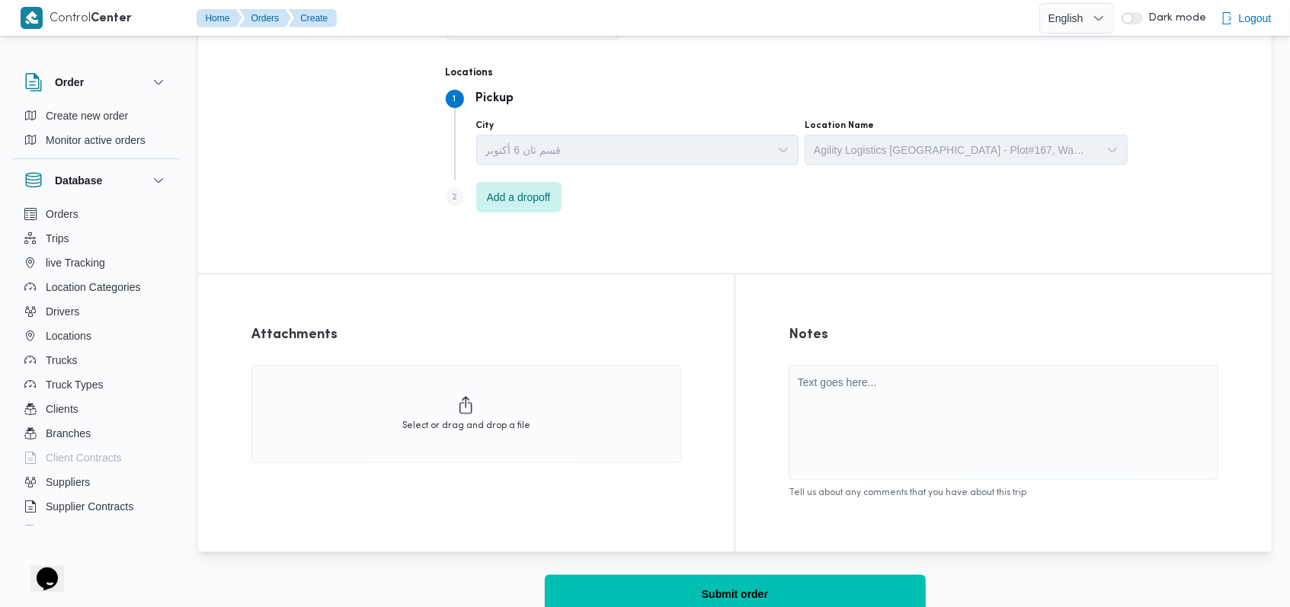
scroll to position [960, 0]
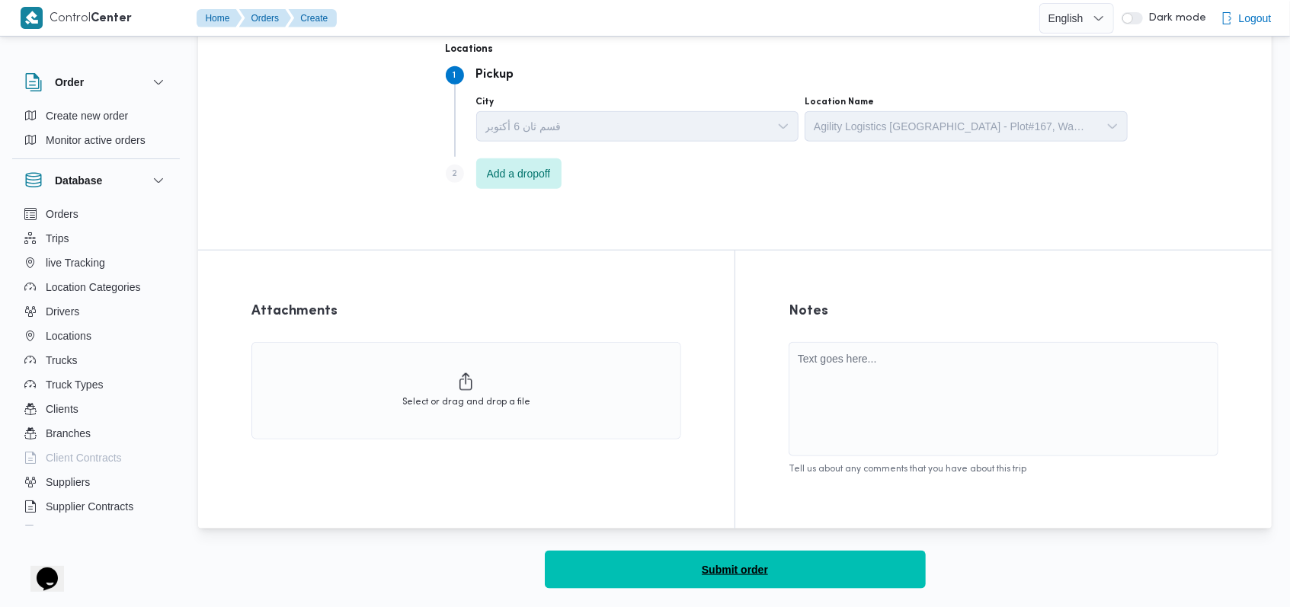
click at [754, 564] on span "Submit order" at bounding box center [735, 570] width 66 height 18
